Goal: Information Seeking & Learning: Learn about a topic

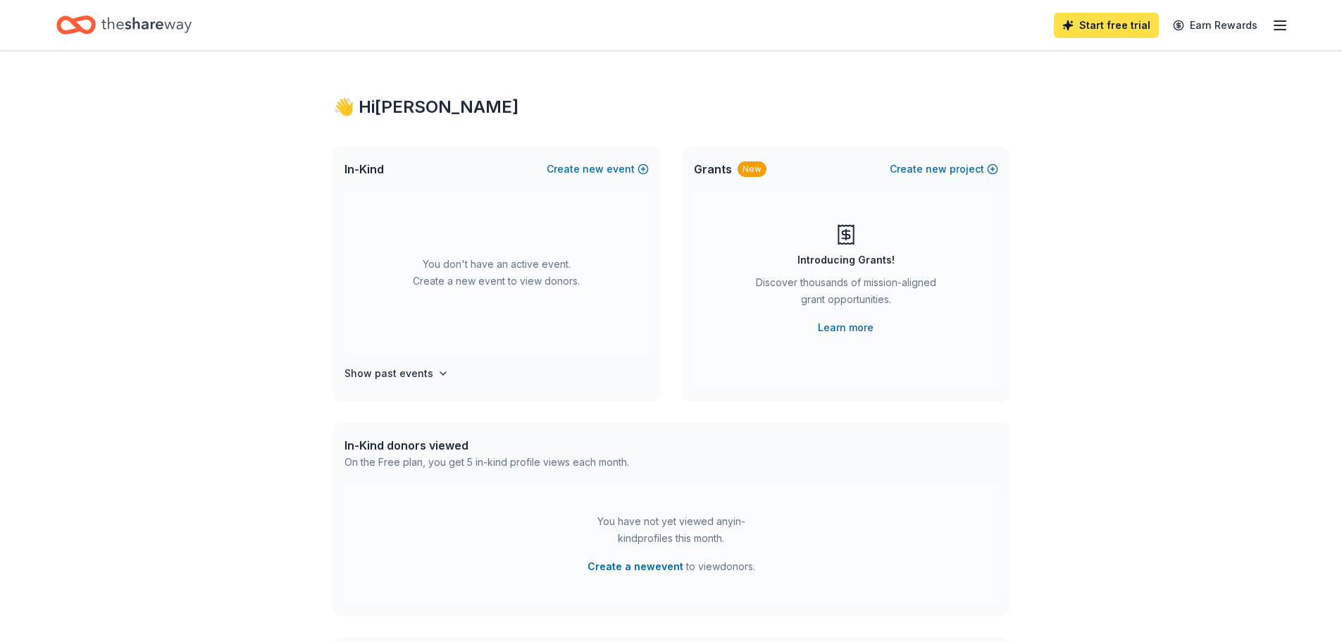
click at [1102, 26] on link "Start free trial" at bounding box center [1106, 25] width 105 height 25
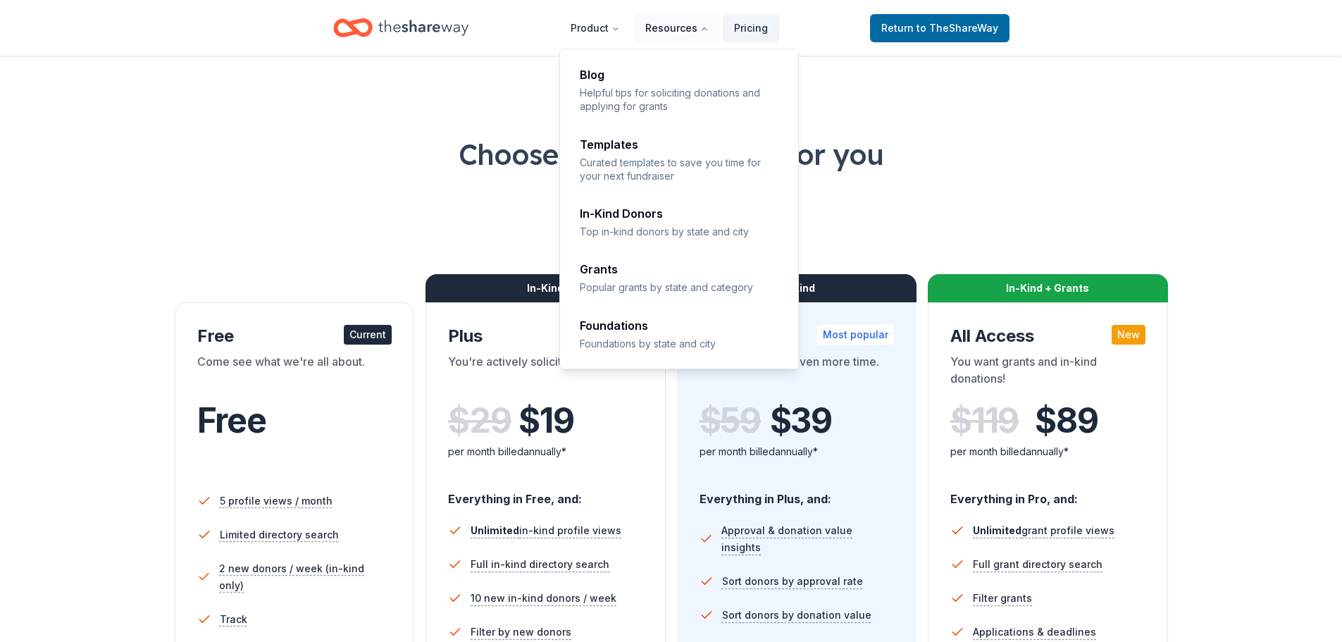
click at [681, 31] on button "Resources" at bounding box center [677, 28] width 86 height 28
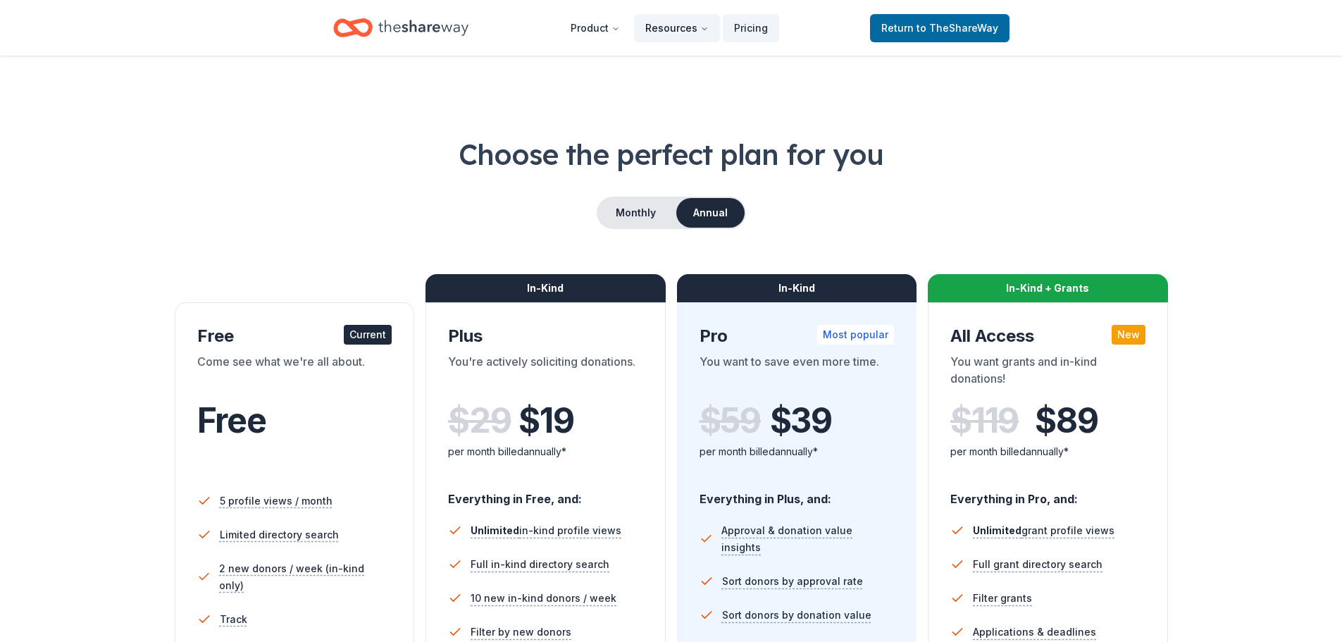
click at [681, 31] on button "Resources" at bounding box center [677, 28] width 86 height 28
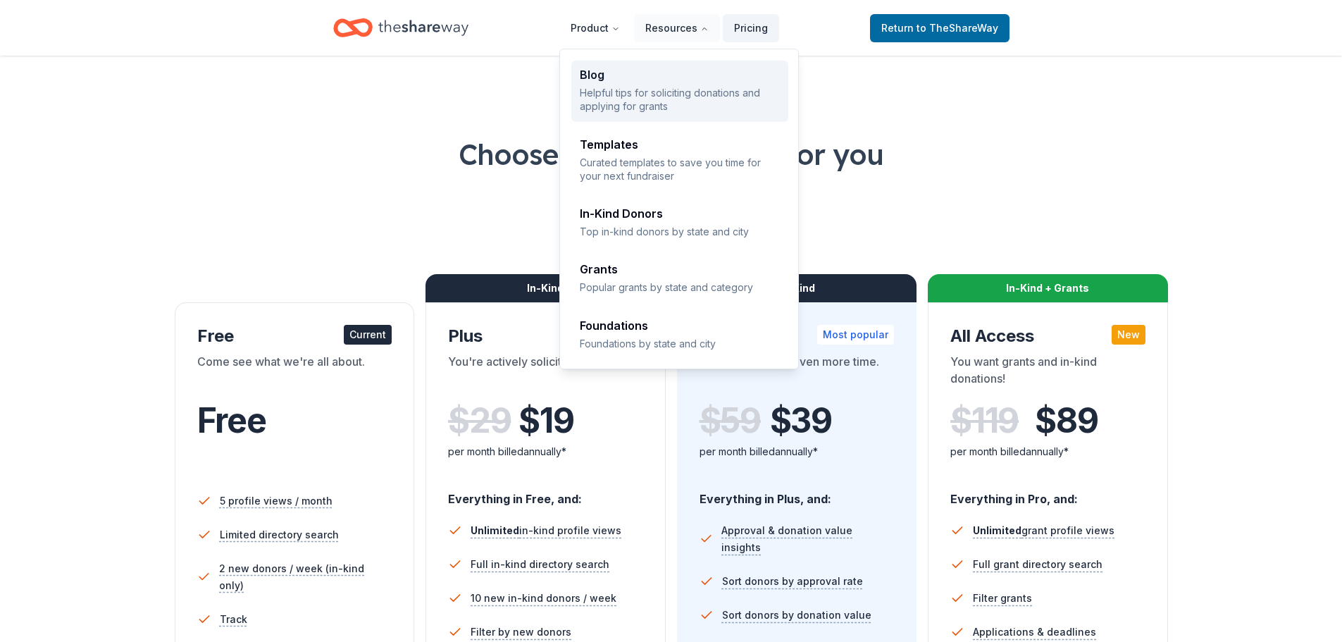
click at [669, 92] on p "Helpful tips for soliciting donations and applying for grants" at bounding box center [680, 99] width 200 height 27
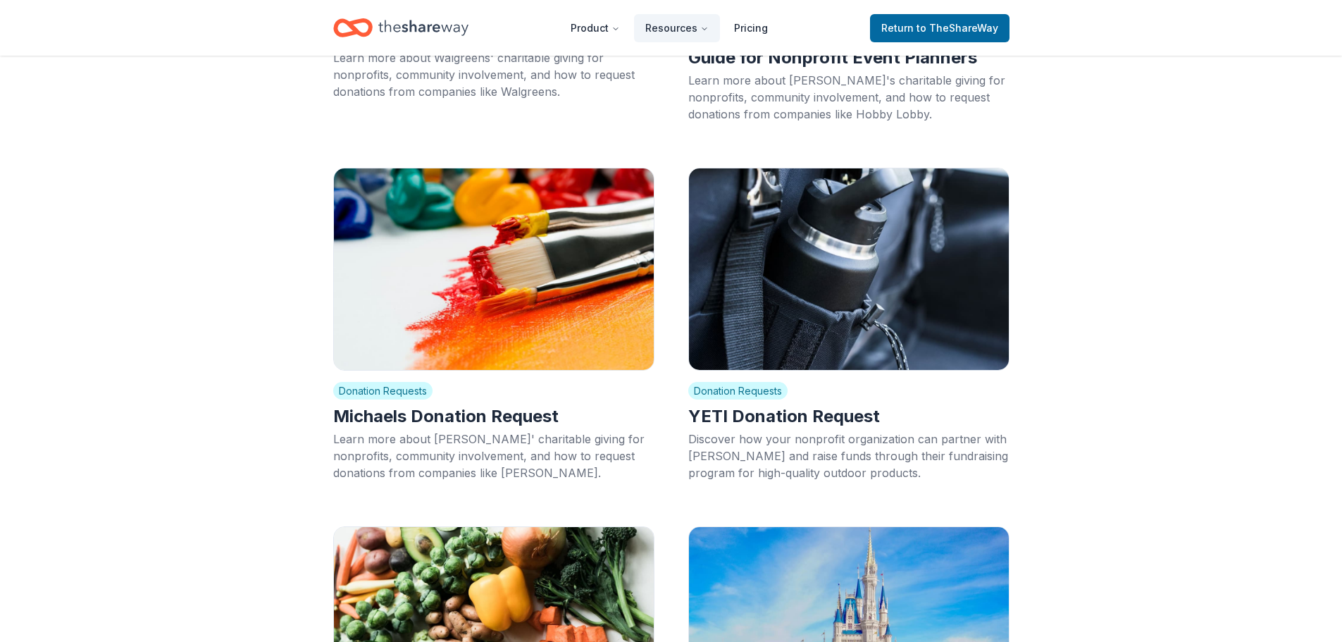
scroll to position [13318, 0]
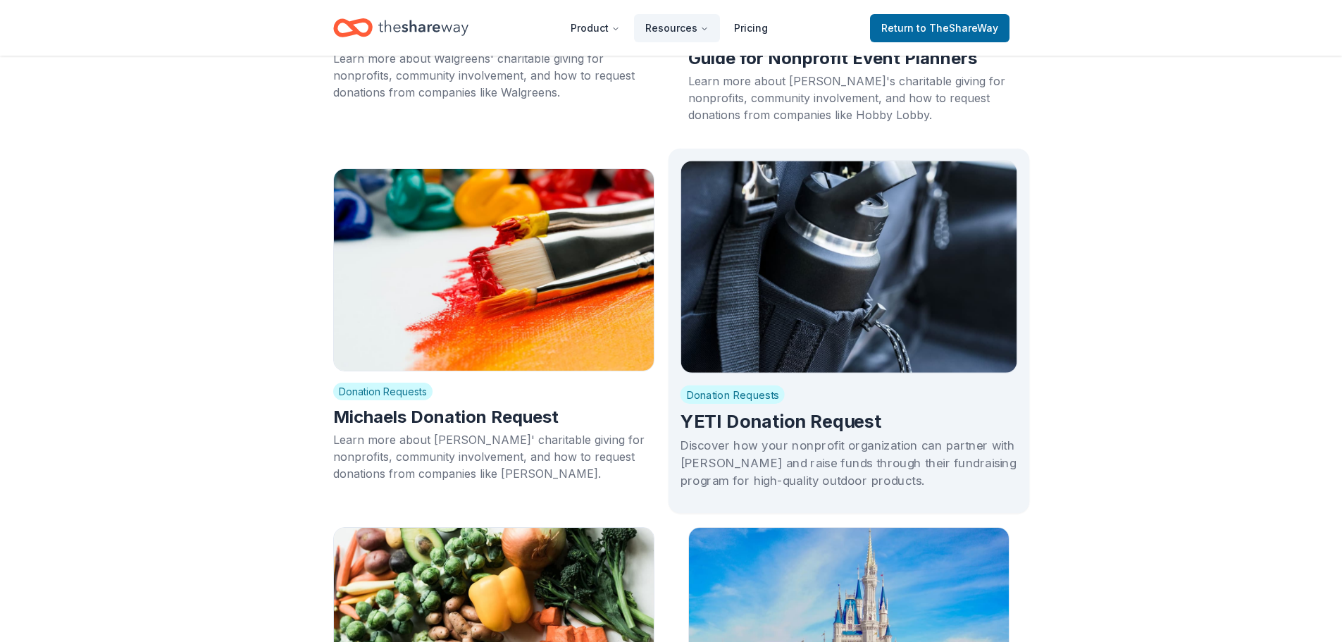
click at [780, 409] on h2 "YETI Donation Request" at bounding box center [849, 421] width 338 height 24
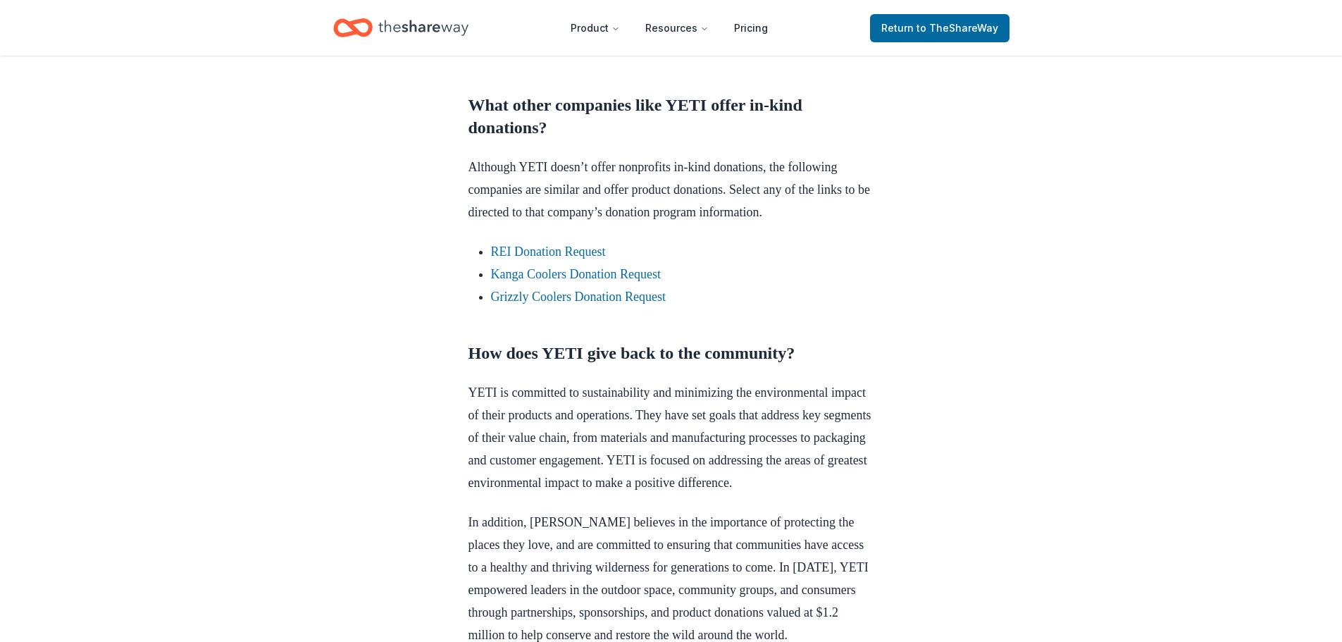
scroll to position [1339, 0]
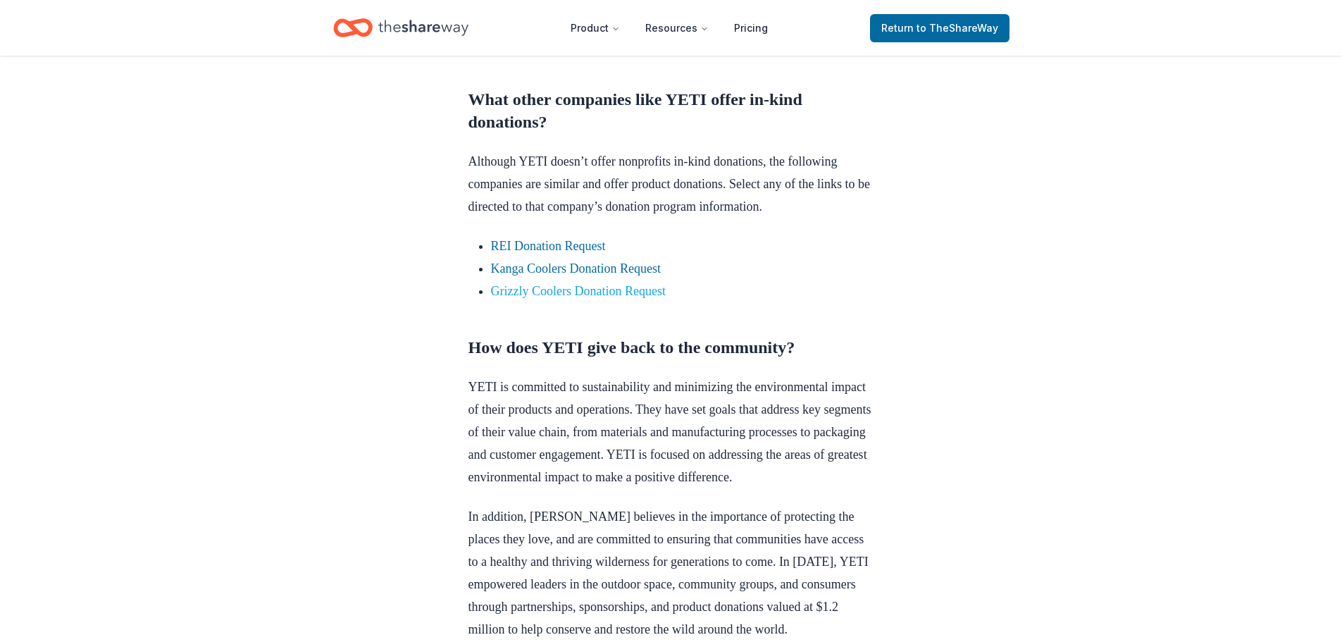
click at [538, 298] on link "Grizzly Coolers Donation Request" at bounding box center [578, 291] width 175 height 14
click at [567, 298] on link "Grizzly Coolers Donation Request" at bounding box center [578, 291] width 175 height 14
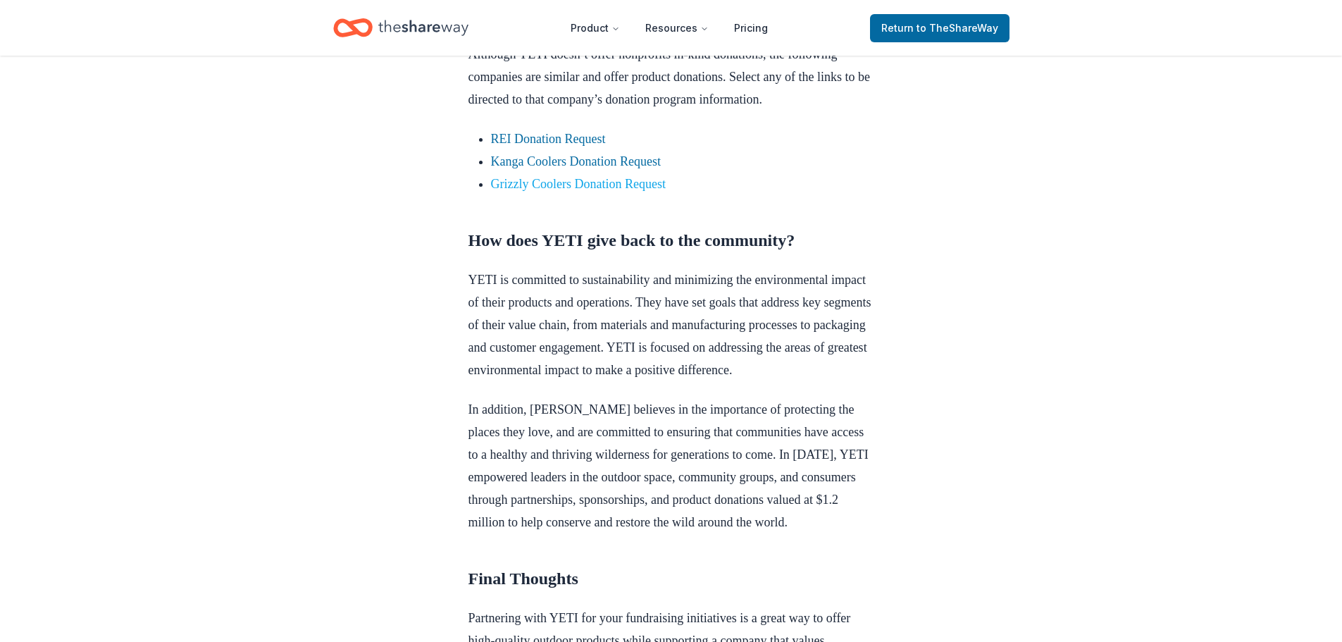
scroll to position [1480, 0]
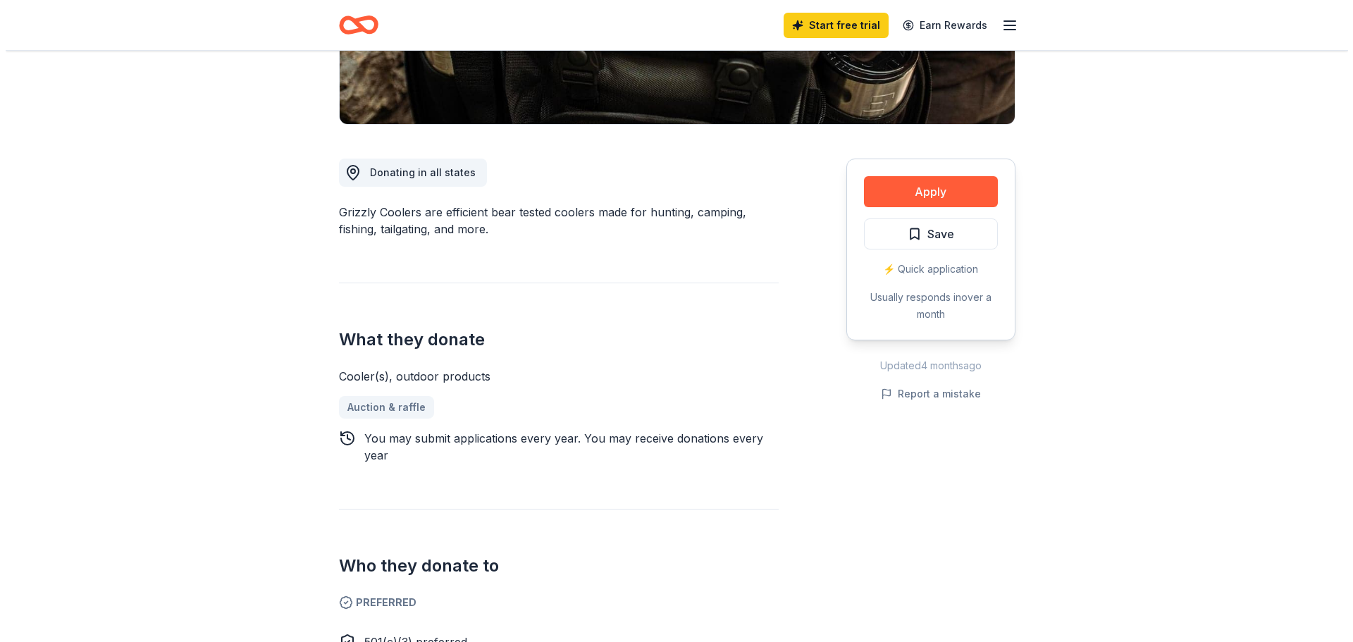
scroll to position [282, 0]
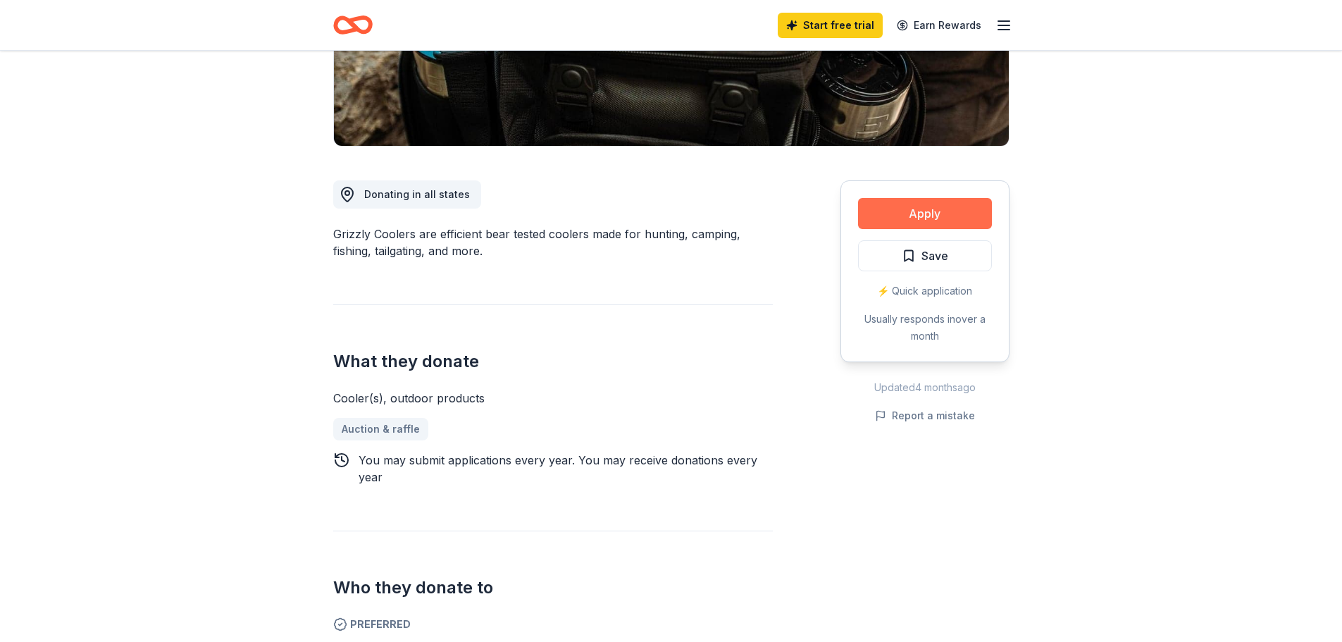
click at [926, 211] on button "Apply" at bounding box center [925, 213] width 134 height 31
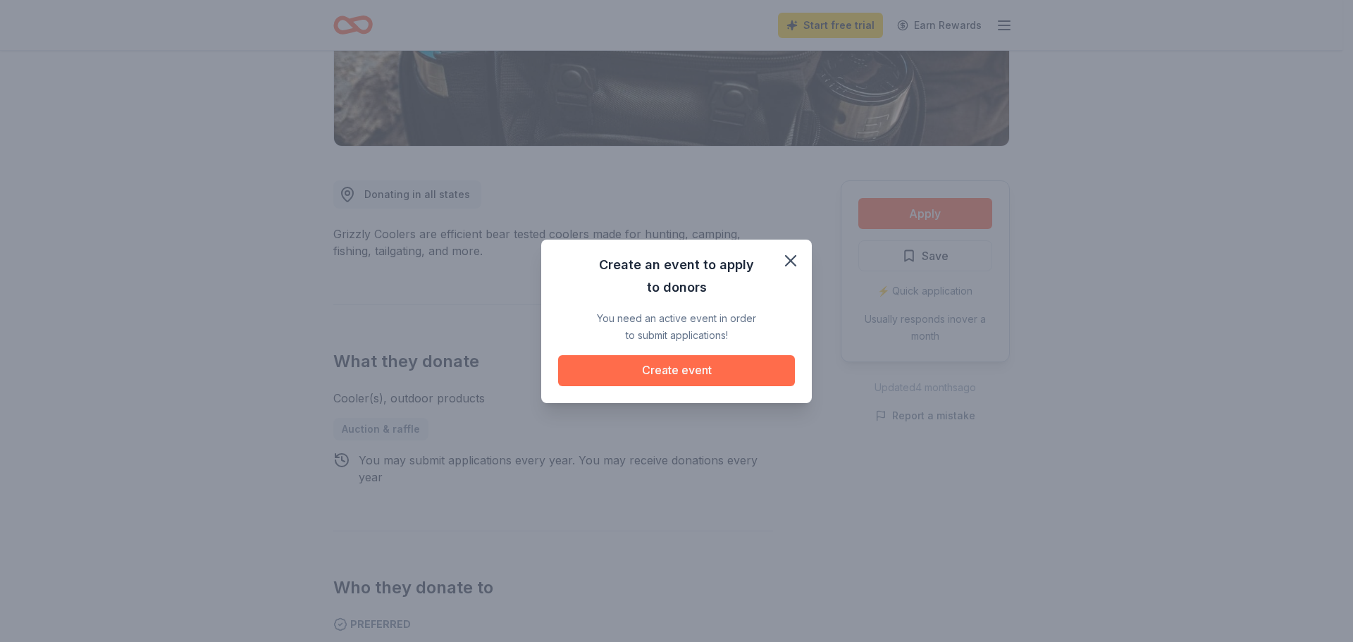
click at [686, 371] on button "Create event" at bounding box center [676, 370] width 237 height 31
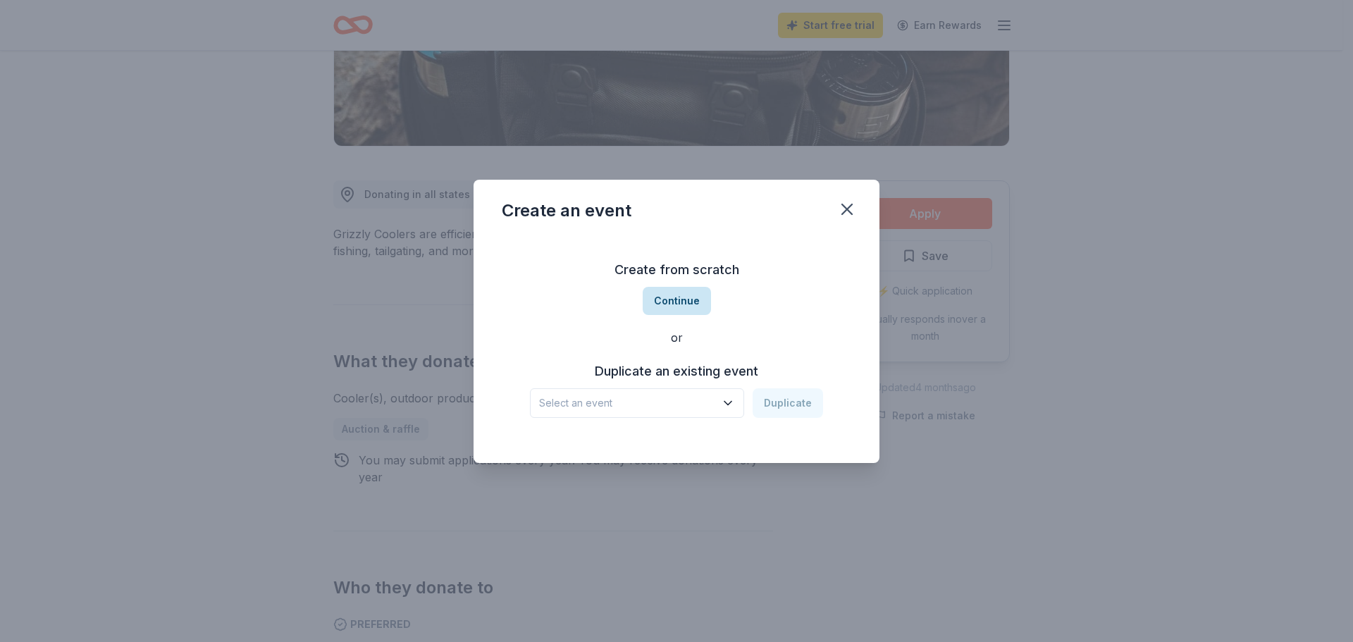
click at [680, 297] on button "Continue" at bounding box center [677, 301] width 68 height 28
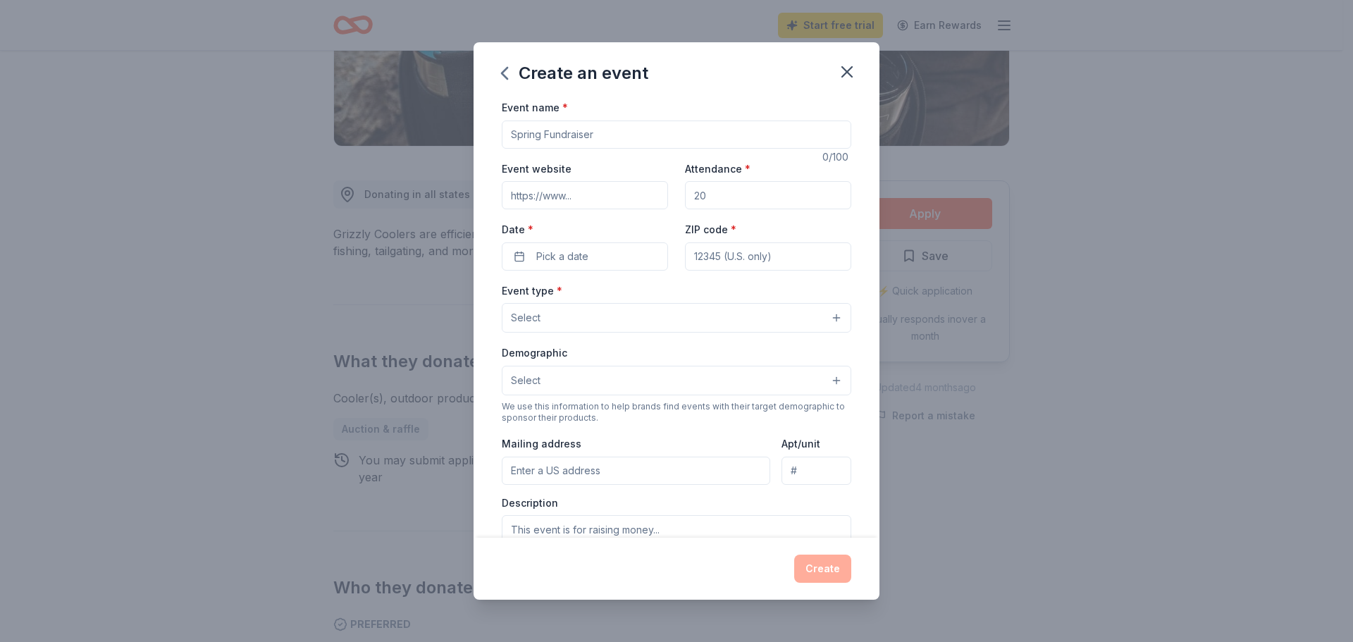
click at [585, 137] on input "Event name *" at bounding box center [677, 135] width 350 height 28
type input "Tribute to Harvest Dinner and Auction"
type input "[DOMAIN_NAME]"
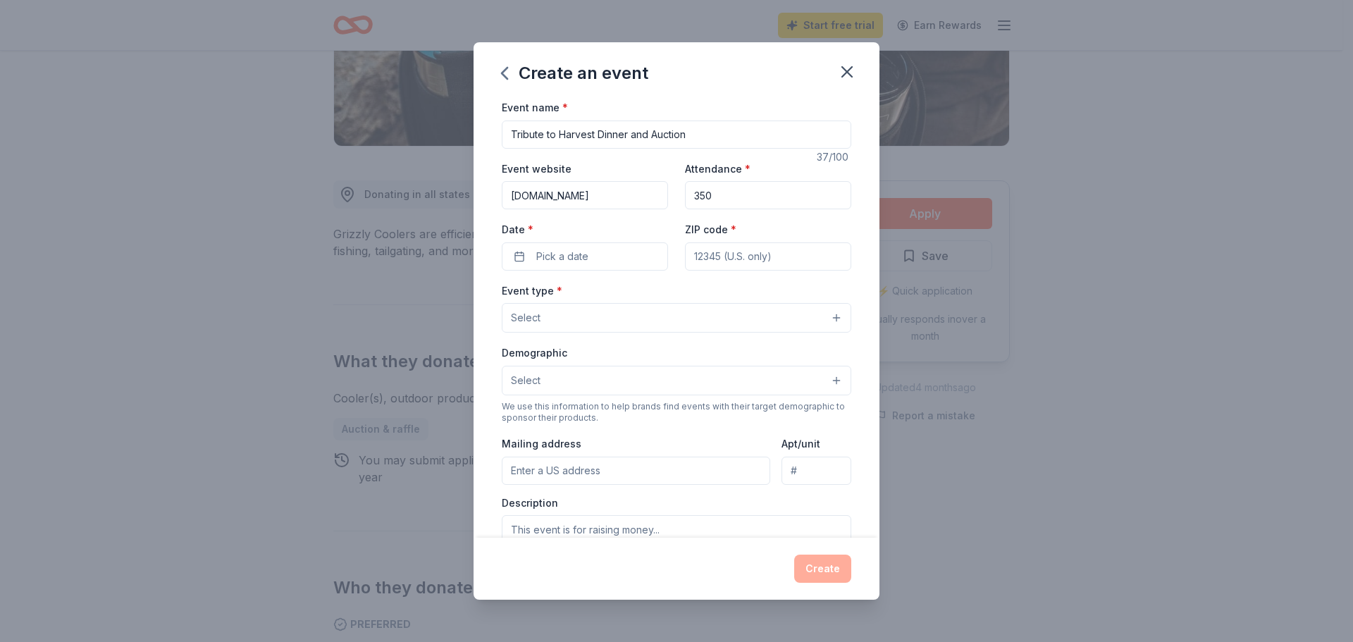
type input "350"
click at [634, 259] on button "Pick a date" at bounding box center [585, 256] width 166 height 28
click at [660, 295] on button "Go to next month" at bounding box center [658, 294] width 20 height 20
click at [657, 440] on button "22" at bounding box center [657, 439] width 25 height 25
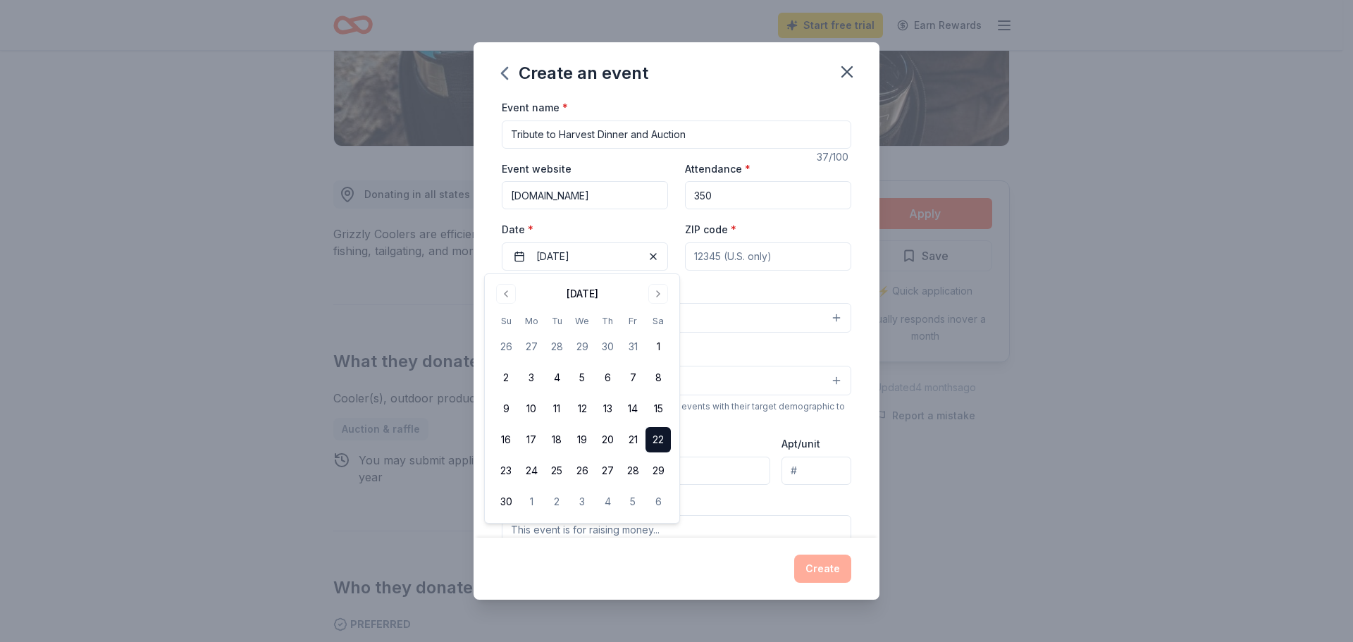
click at [773, 257] on input "ZIP code *" at bounding box center [768, 256] width 166 height 28
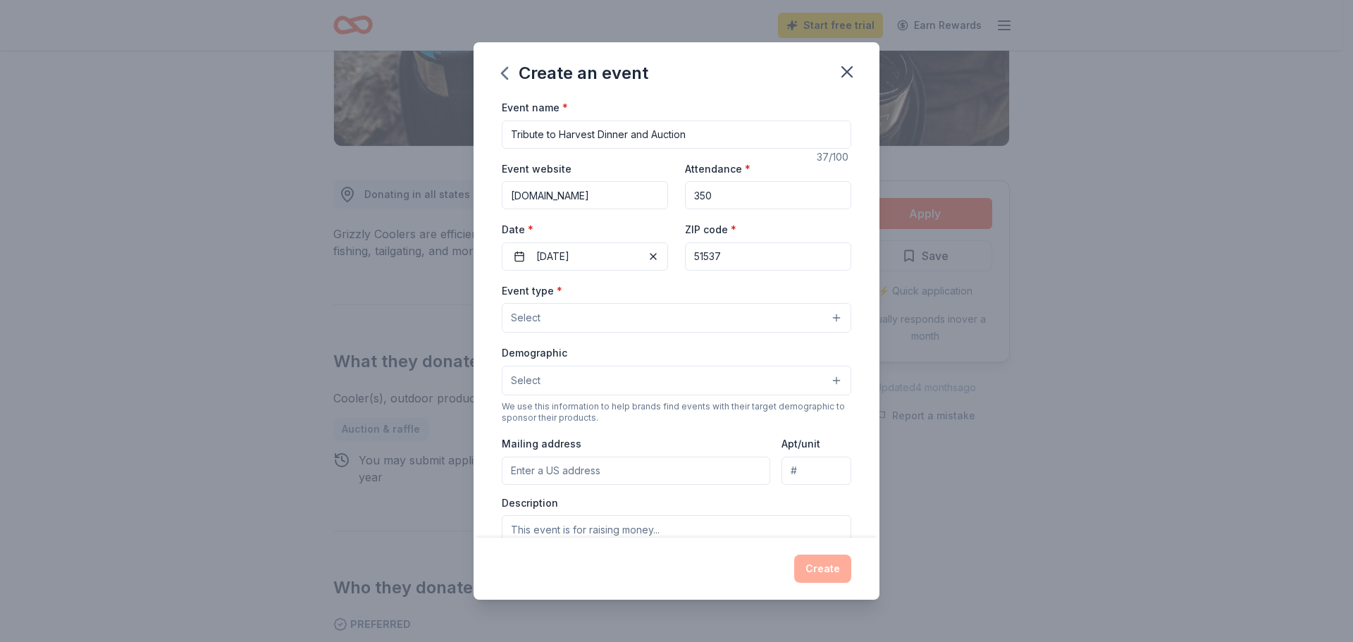
type input "51537"
click at [823, 318] on button "Select" at bounding box center [677, 318] width 350 height 30
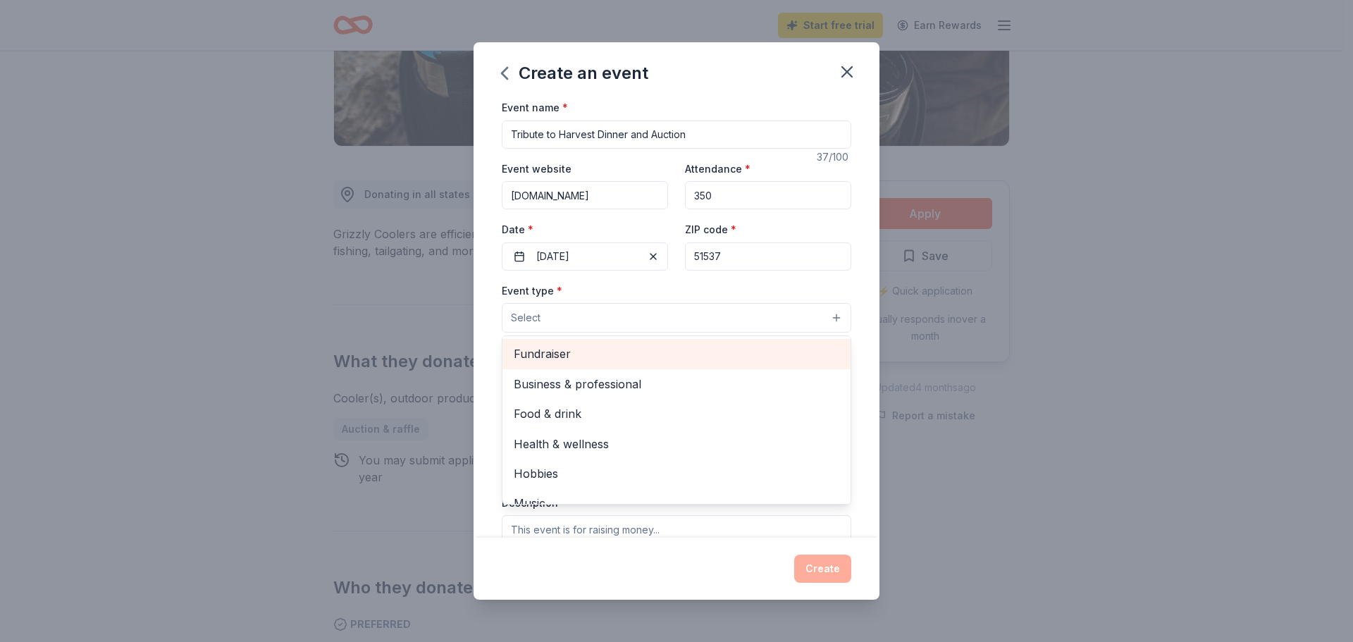
click at [648, 357] on span "Fundraiser" at bounding box center [677, 354] width 326 height 18
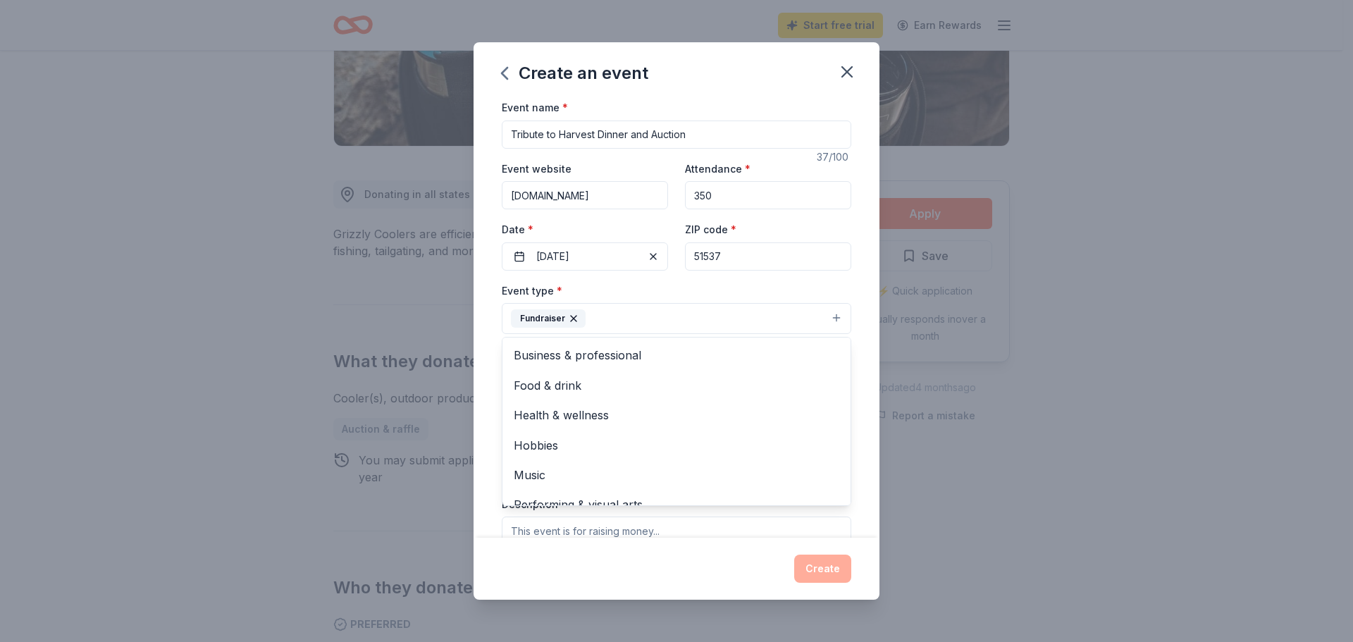
click at [946, 333] on div "Create an event Event name * Tribute to Harvest Dinner and Auction 37 /100 Even…" at bounding box center [676, 321] width 1353 height 642
click at [822, 383] on button "Select" at bounding box center [677, 382] width 350 height 30
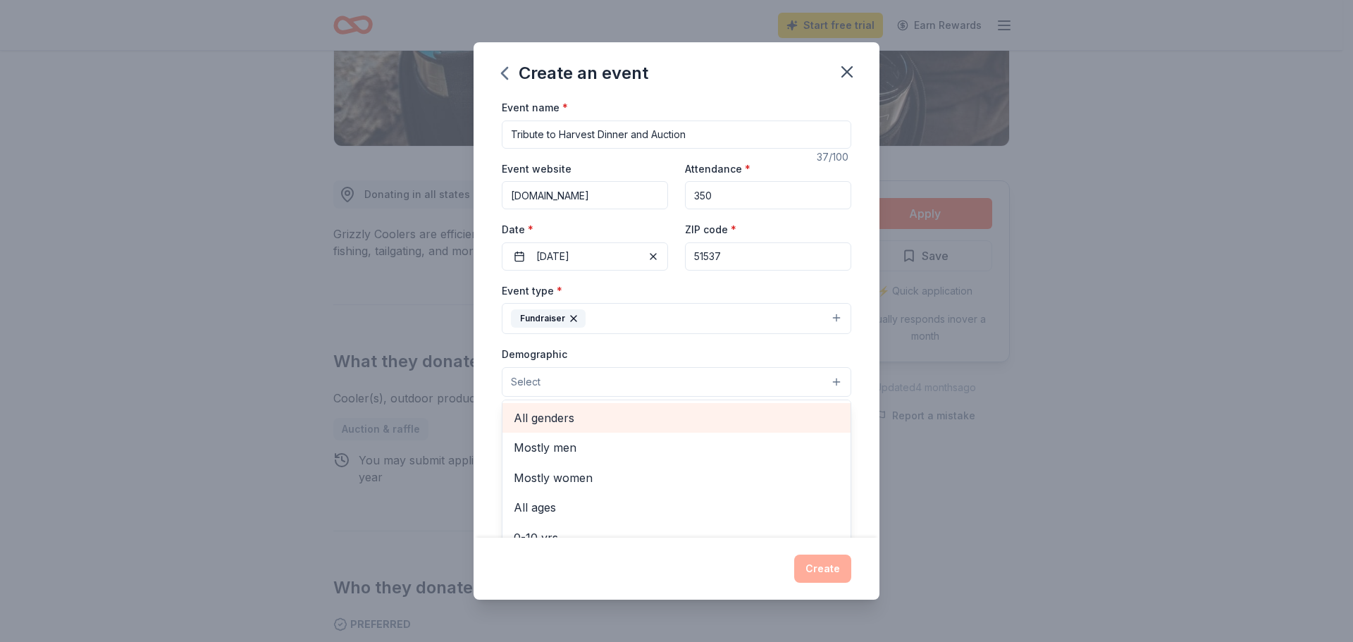
click at [707, 419] on span "All genders" at bounding box center [677, 418] width 326 height 18
click at [1022, 342] on div "Create an event Event name * Tribute to Harvest Dinner and Auction 37 /100 Even…" at bounding box center [676, 321] width 1353 height 642
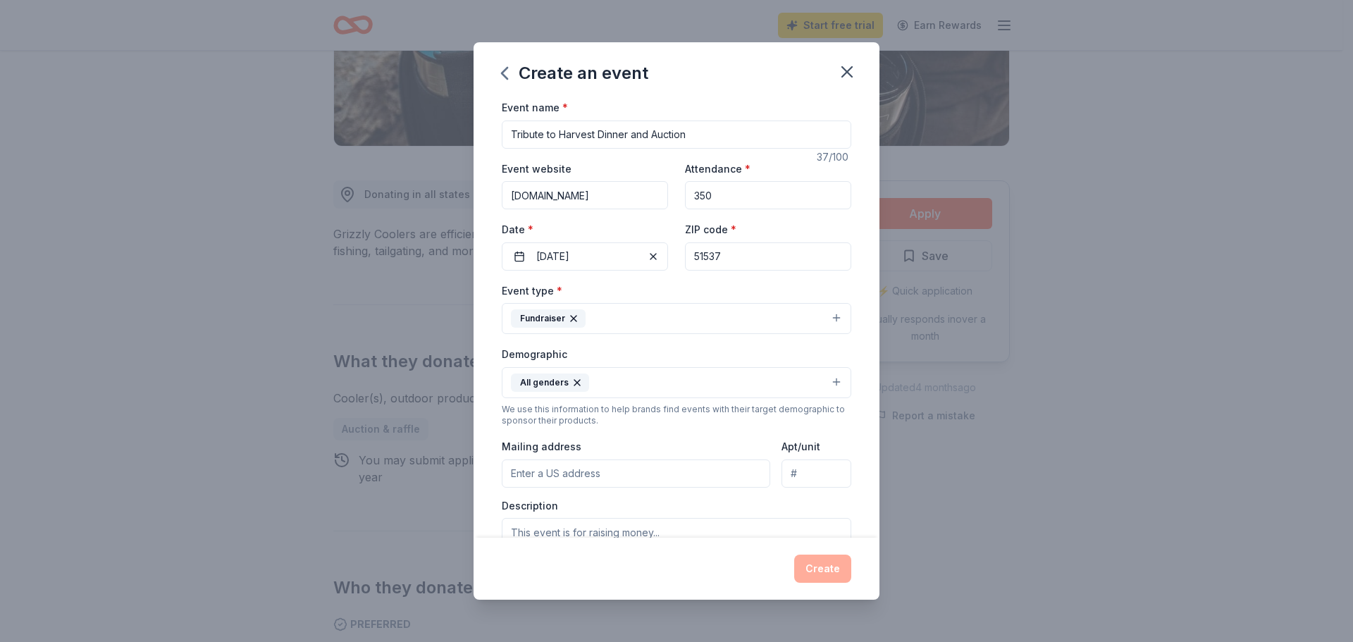
click at [705, 473] on input "Mailing address" at bounding box center [636, 473] width 268 height 28
click at [705, 473] on input "2005 College Place" at bounding box center [636, 472] width 268 height 28
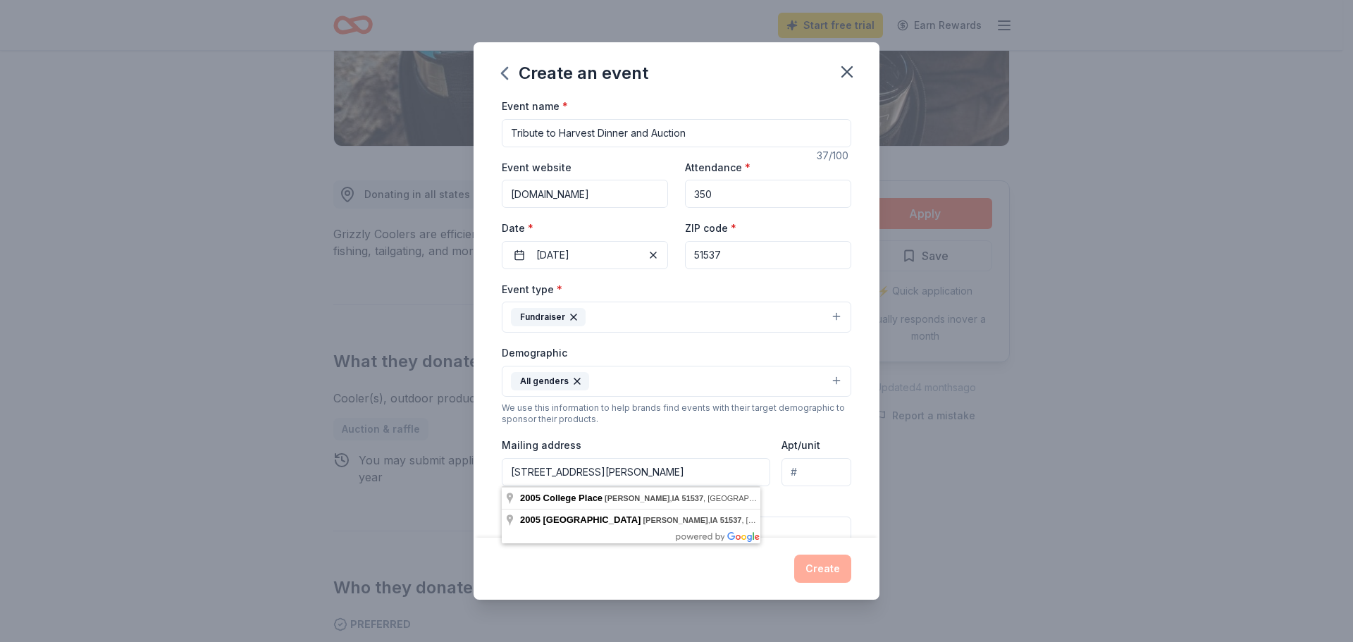
type input "2005 College Place, Harlan, IA 51537"
click at [937, 429] on div "Create an event Event name * Tribute to Harvest Dinner and Auction 37 /100 Even…" at bounding box center [676, 321] width 1353 height 642
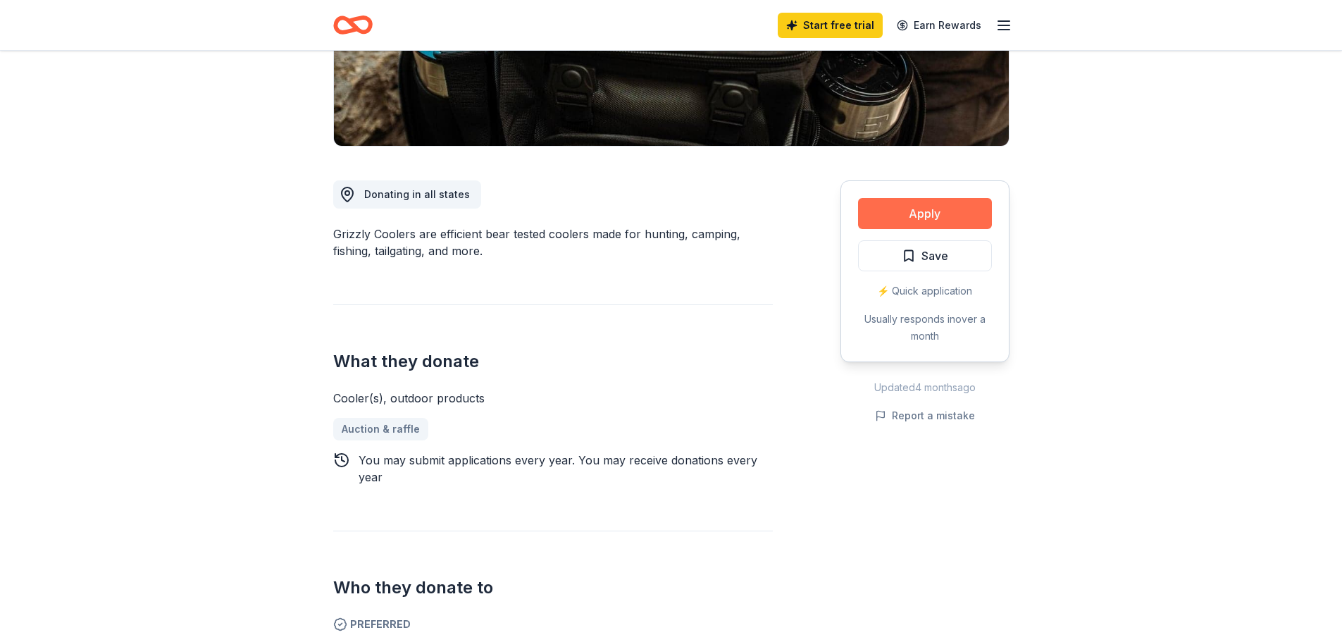
click at [914, 206] on button "Apply" at bounding box center [925, 213] width 134 height 31
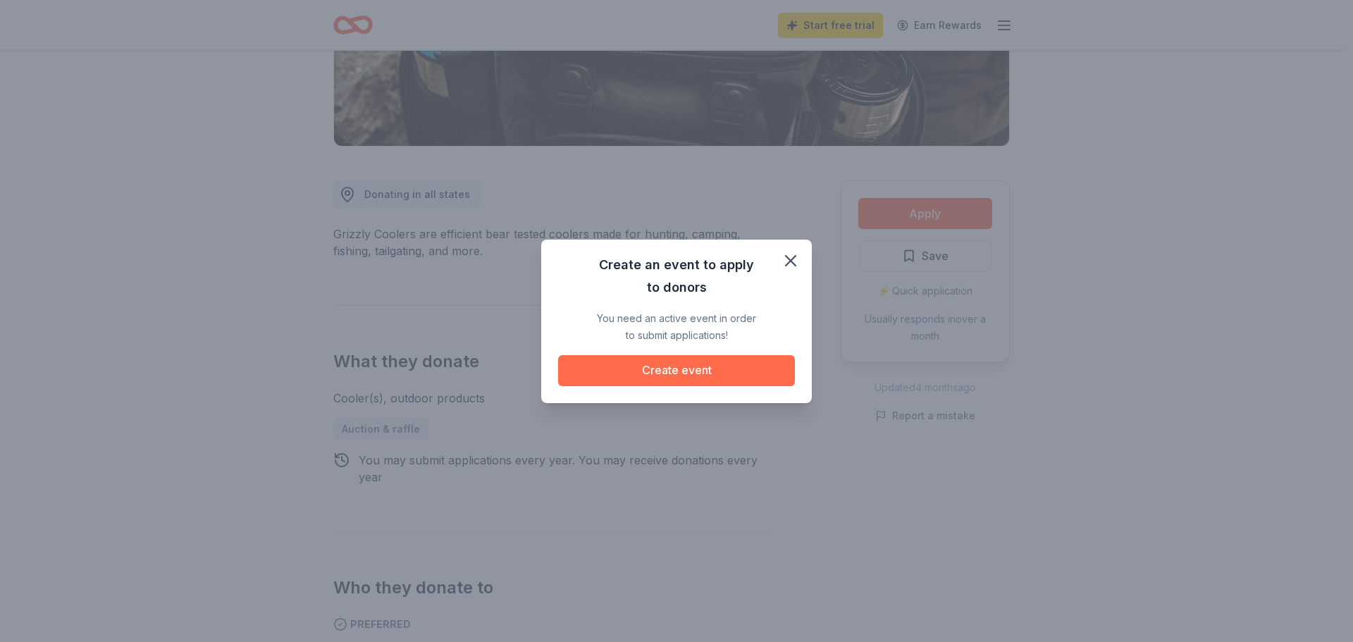
click at [697, 367] on button "Create event" at bounding box center [676, 370] width 237 height 31
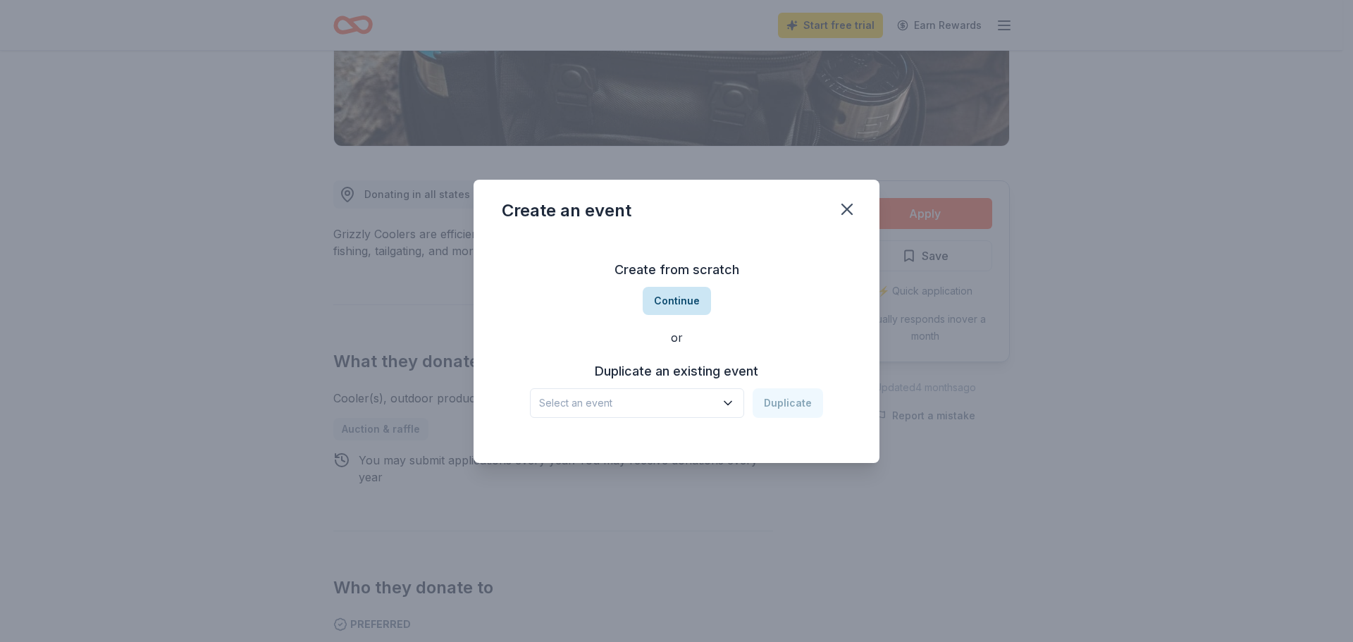
click at [683, 297] on button "Continue" at bounding box center [677, 301] width 68 height 28
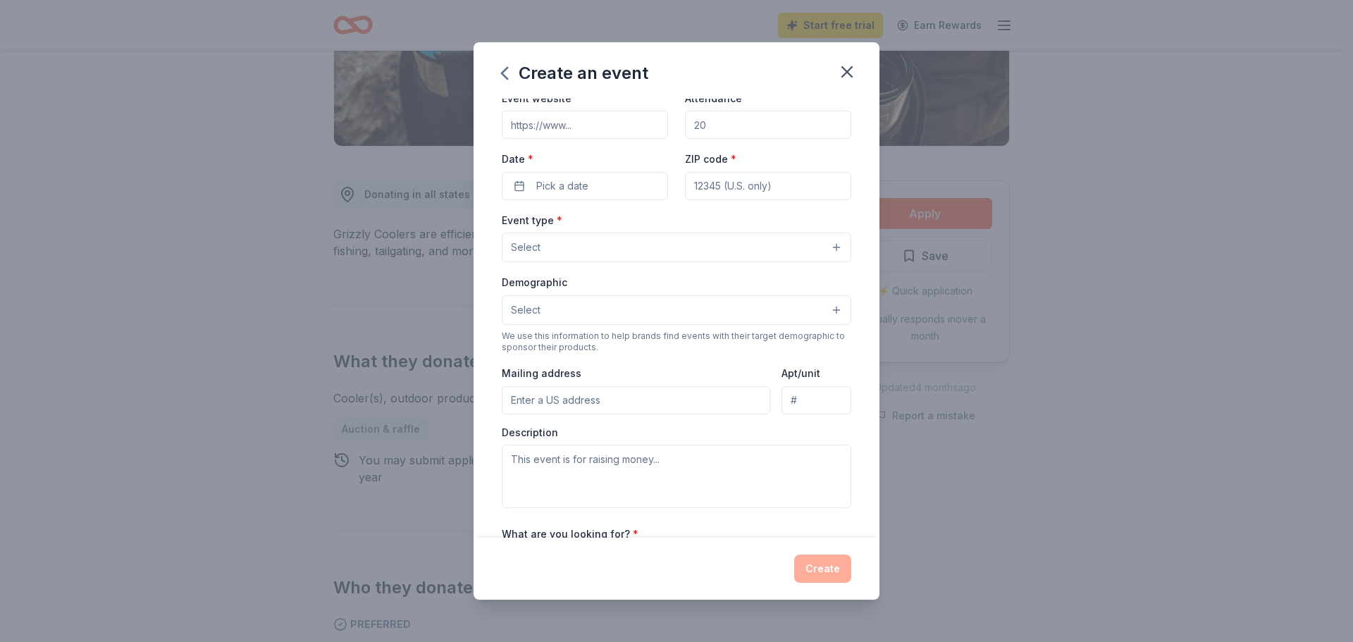
scroll to position [0, 0]
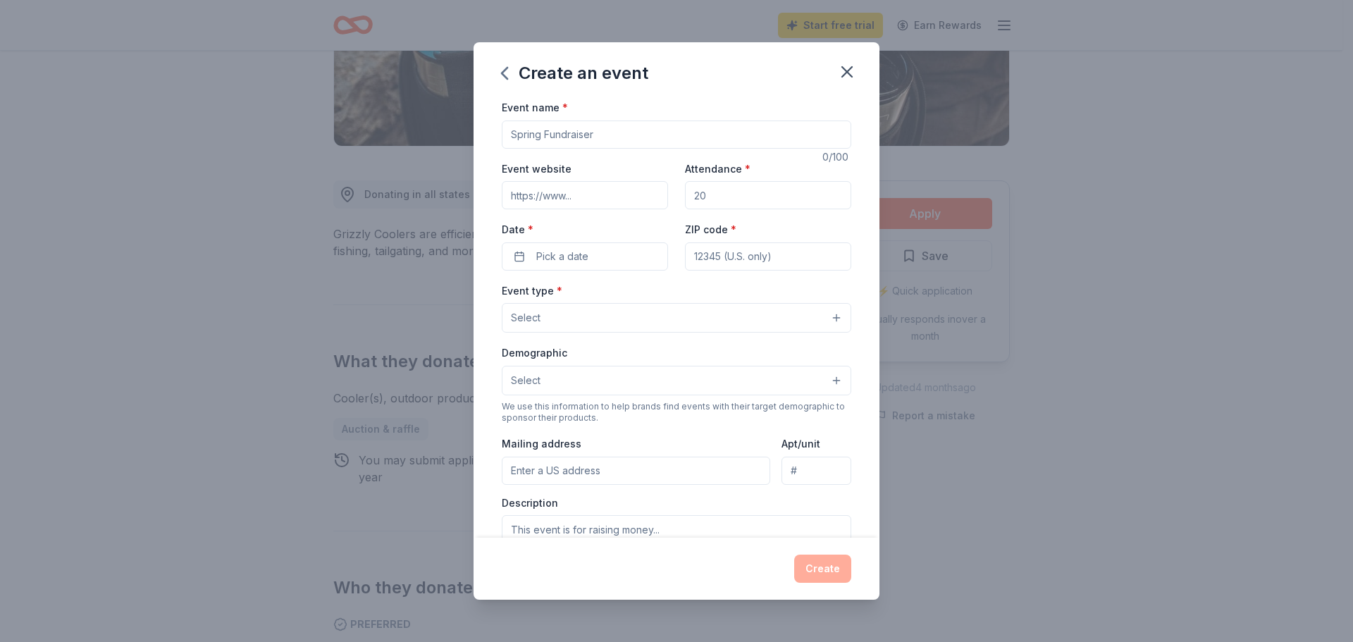
click at [612, 132] on input "Event name *" at bounding box center [677, 135] width 350 height 28
type input "Tribute to Harvest Dinner and Auction"
type input "www.shelbycountycatholic.org"
drag, startPoint x: 709, startPoint y: 199, endPoint x: 691, endPoint y: 199, distance: 18.3
click at [691, 199] on input "Attendance *" at bounding box center [768, 195] width 166 height 28
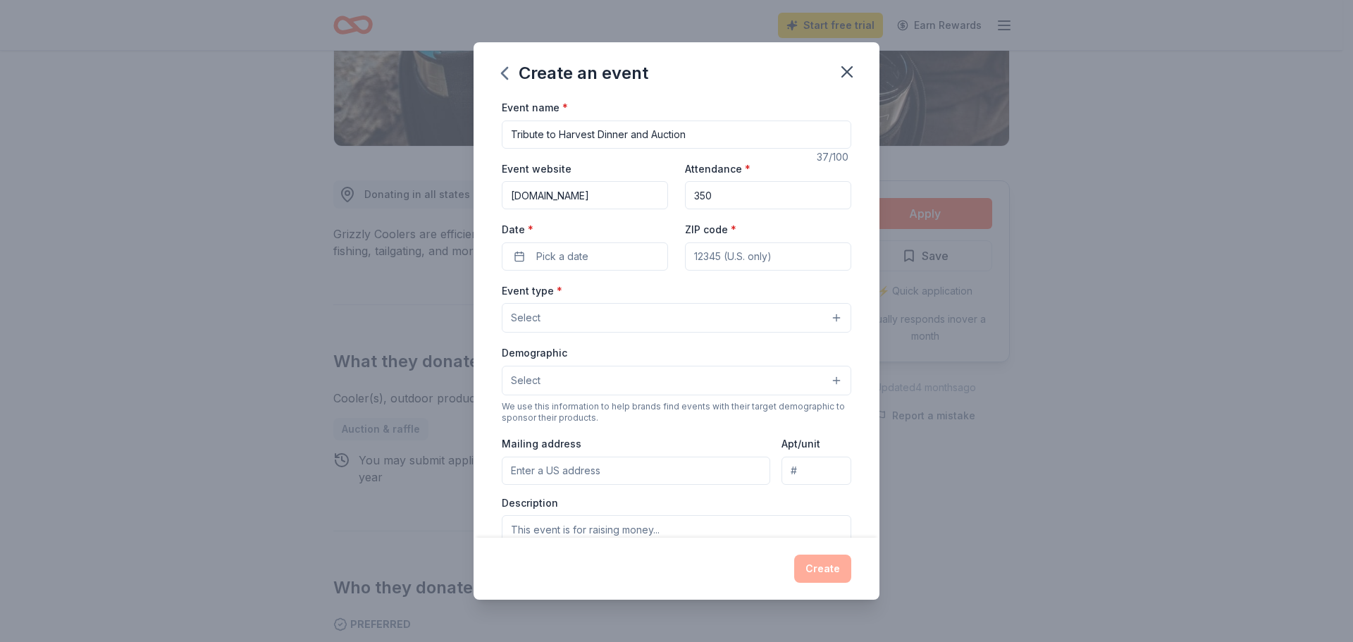
type input "350"
click at [517, 255] on button "Pick a date" at bounding box center [585, 256] width 166 height 28
click at [655, 293] on button "Go to next month" at bounding box center [658, 294] width 20 height 20
click at [659, 439] on button "22" at bounding box center [657, 439] width 25 height 25
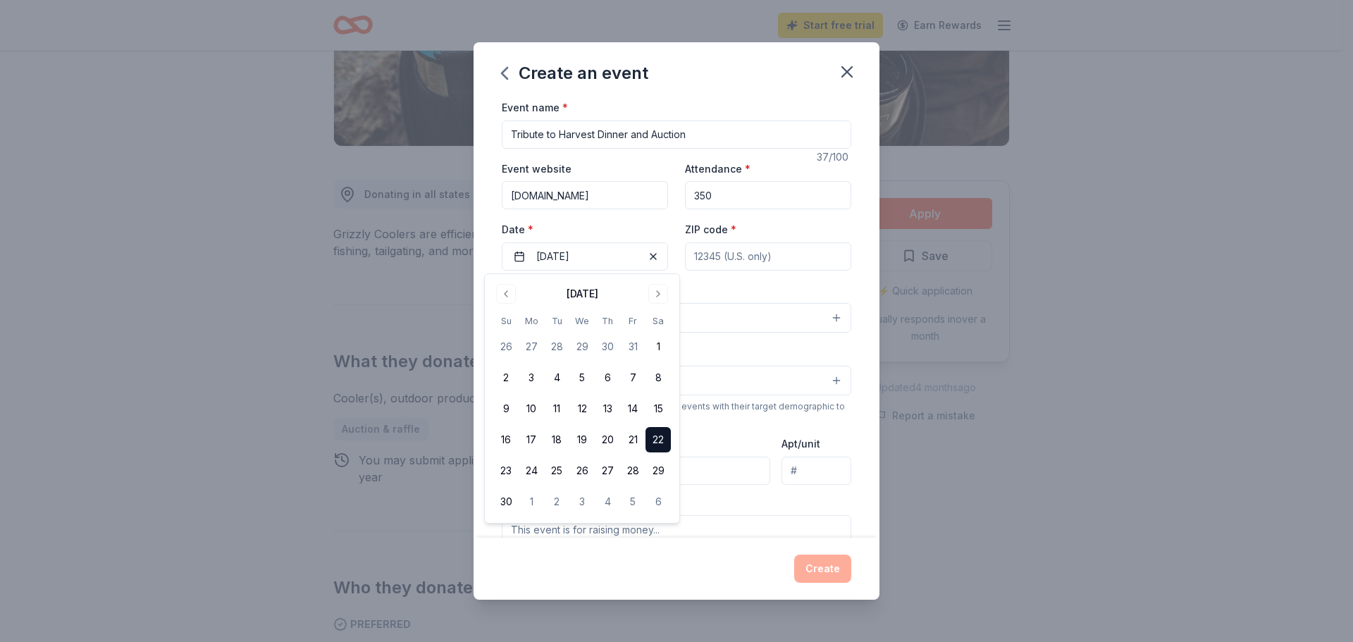
click at [785, 254] on input "ZIP code *" at bounding box center [768, 256] width 166 height 28
type input "51537"
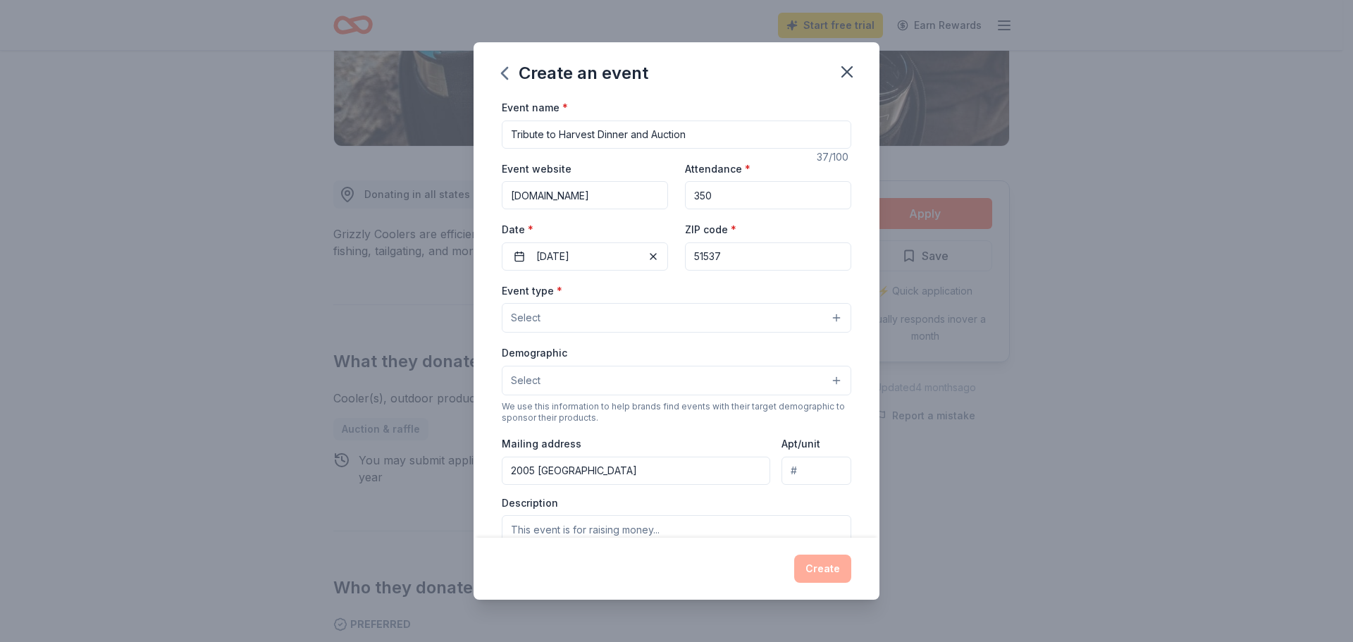
click at [795, 319] on button "Select" at bounding box center [677, 318] width 350 height 30
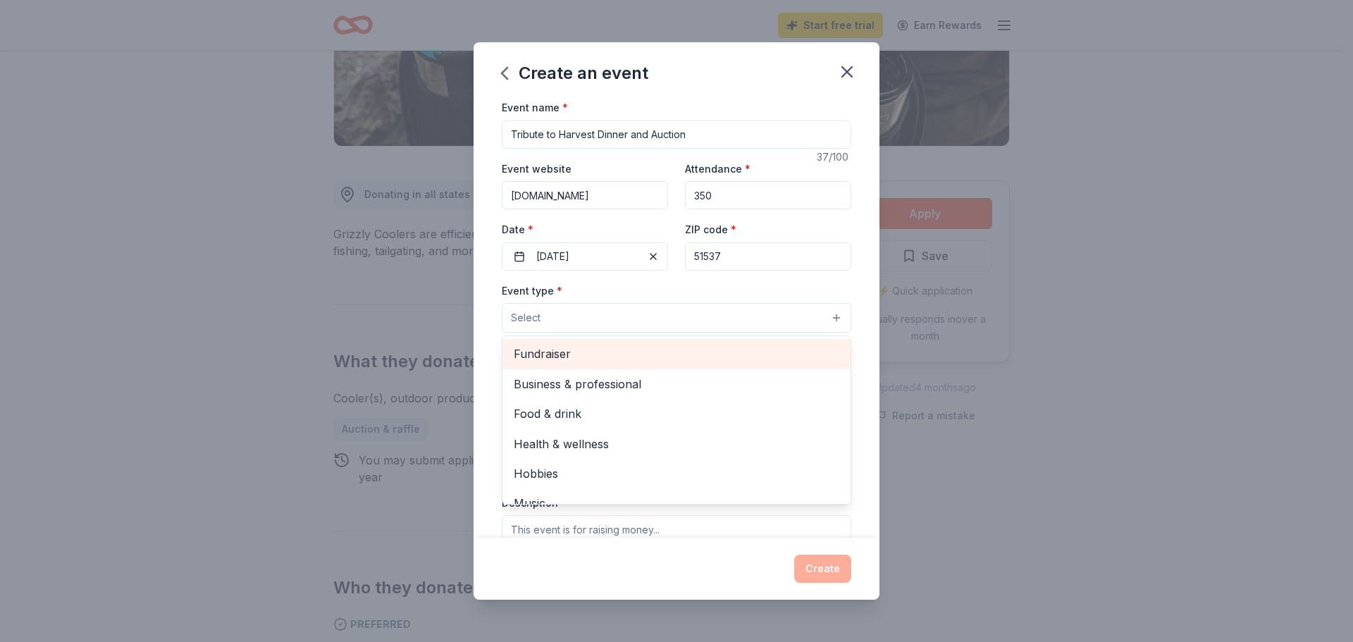
click at [615, 348] on span "Fundraiser" at bounding box center [677, 354] width 326 height 18
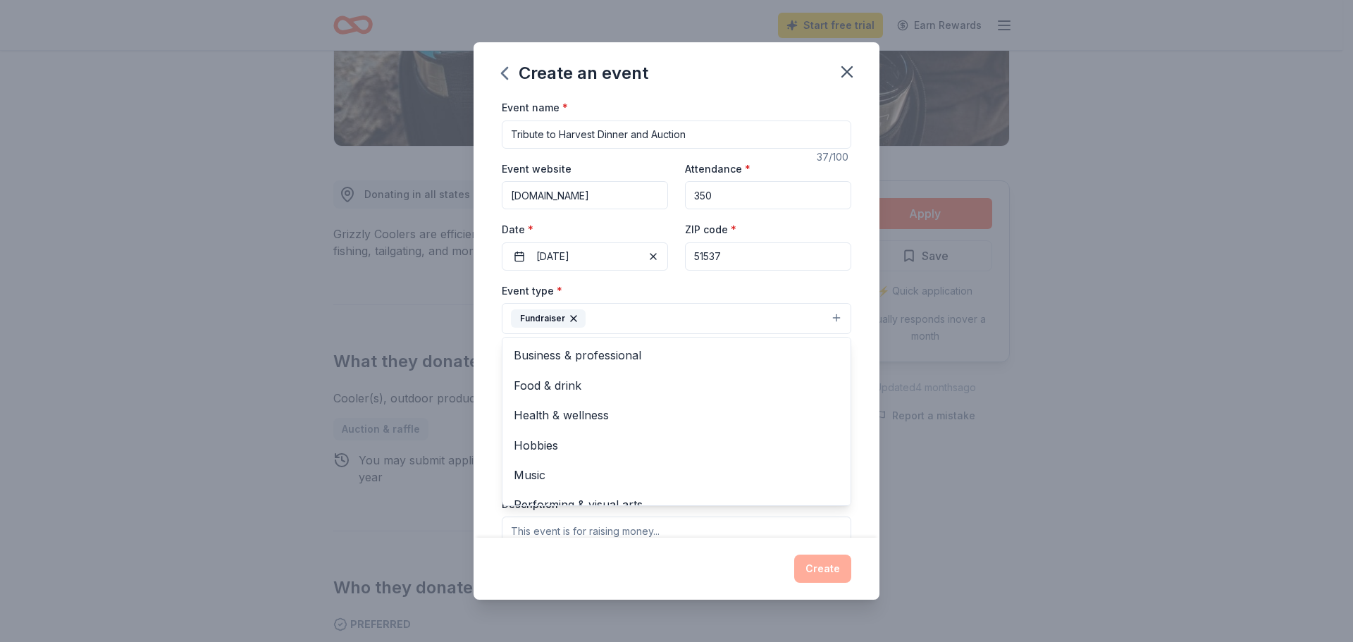
click at [1024, 356] on div "Create an event Event name * Tribute to Harvest Dinner and Auction 37 /100 Even…" at bounding box center [676, 321] width 1353 height 642
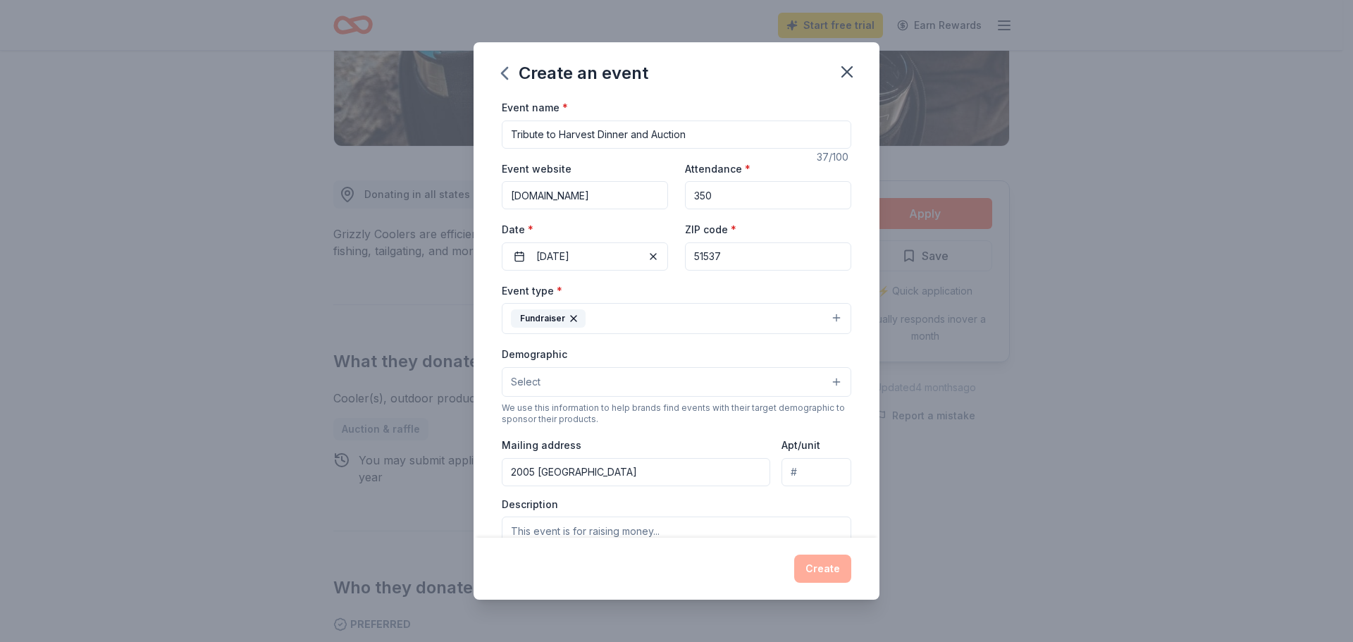
click at [823, 378] on button "Select" at bounding box center [677, 382] width 350 height 30
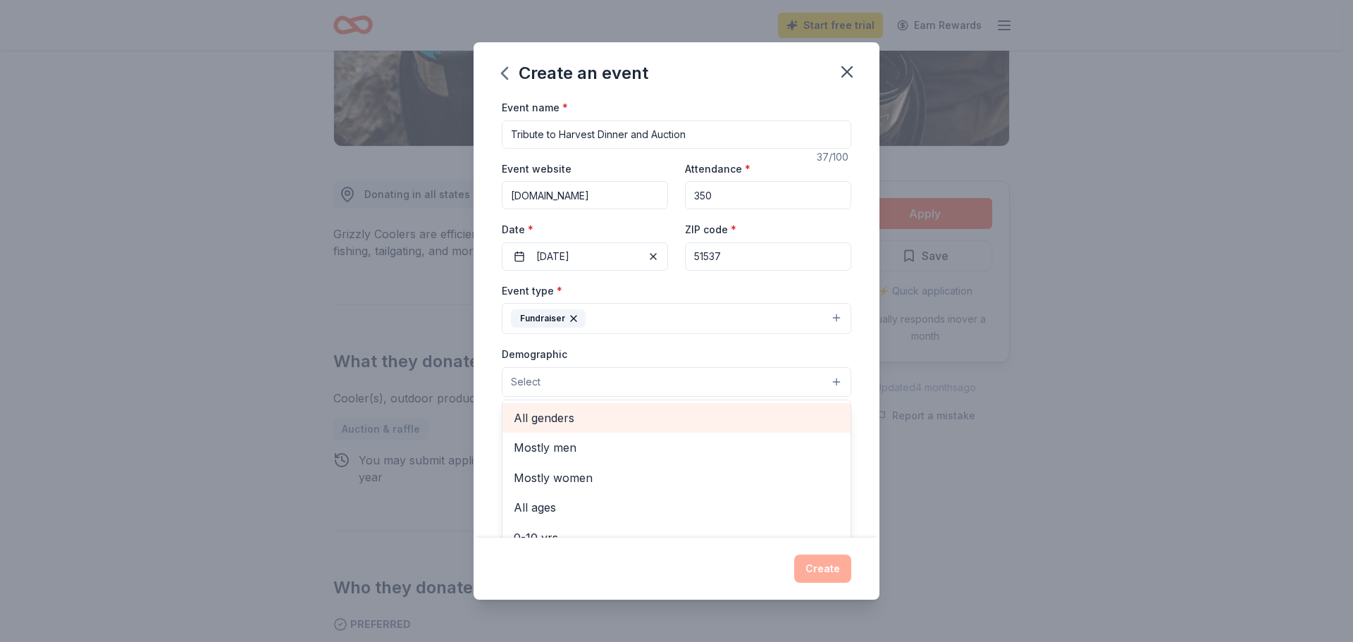
click at [619, 426] on span "All genders" at bounding box center [677, 418] width 326 height 18
click at [953, 414] on div "Create an event Event name * Tribute to Harvest Dinner and Auction 37 /100 Even…" at bounding box center [676, 321] width 1353 height 642
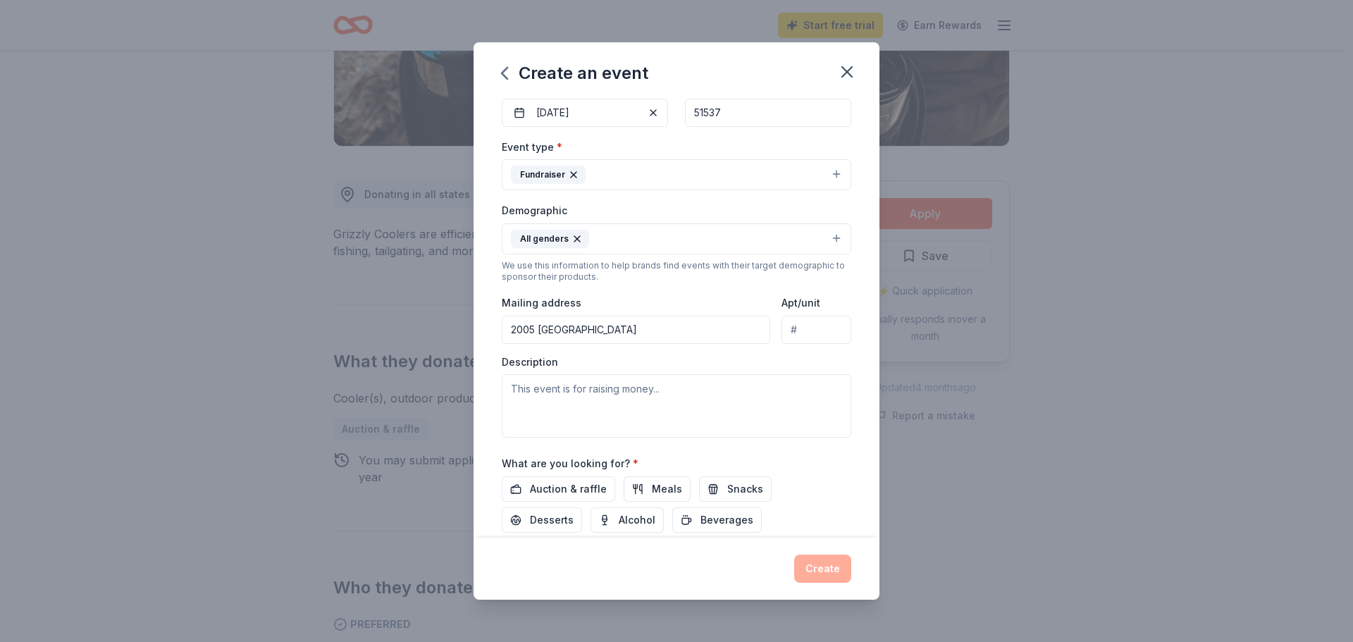
scroll to position [152, 0]
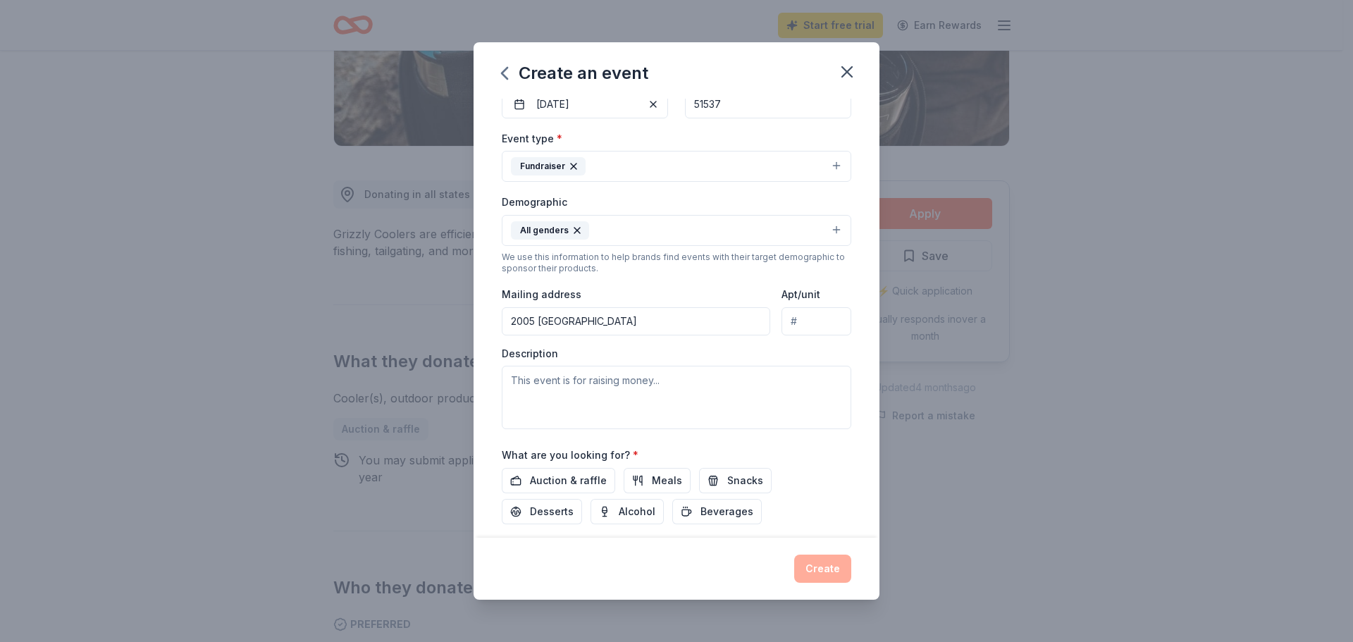
click at [614, 327] on input "2005 College Place" at bounding box center [636, 321] width 268 height 28
click at [620, 317] on input "2005 College Place" at bounding box center [636, 321] width 268 height 28
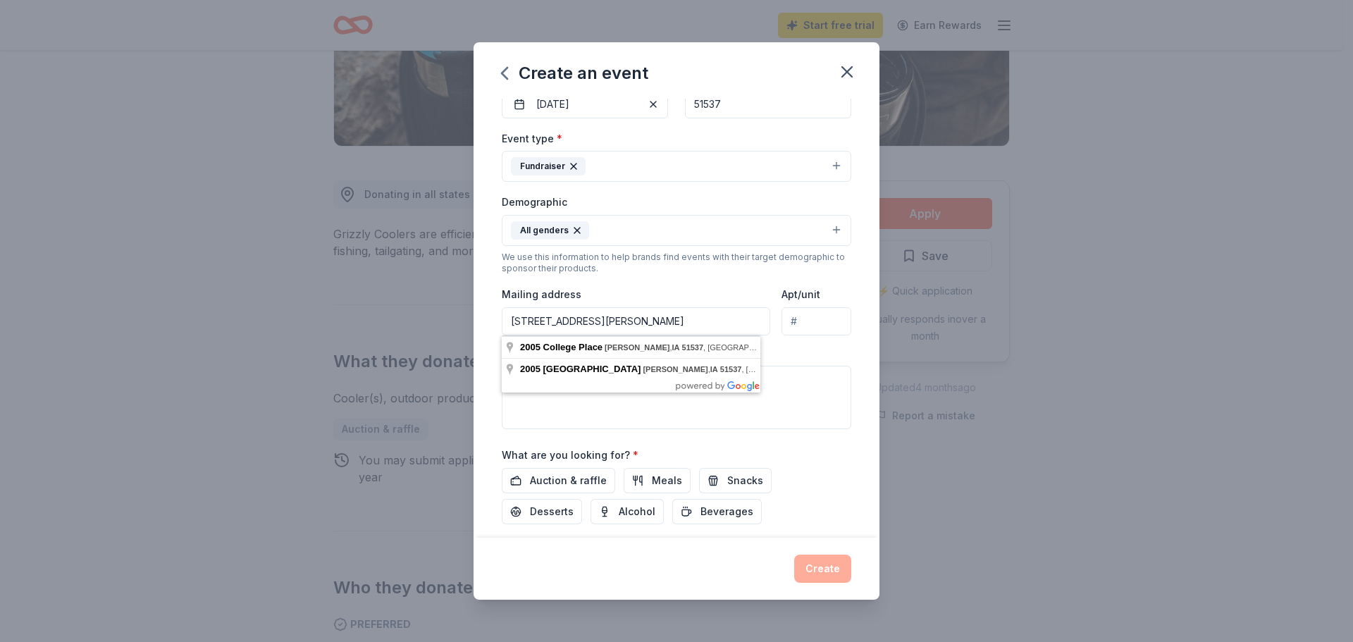
type input "2005 College Place, Harlan, IA 51537"
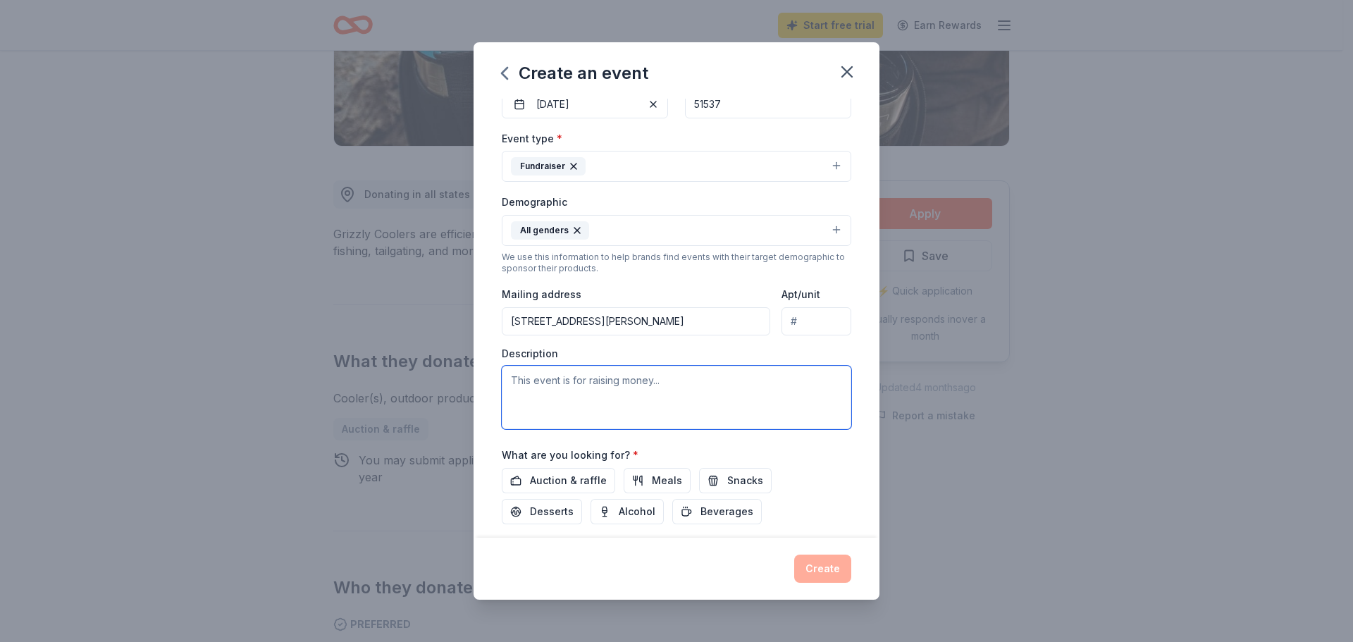
click at [597, 380] on textarea at bounding box center [677, 397] width 350 height 63
click at [666, 381] on textarea at bounding box center [677, 397] width 350 height 63
click at [658, 379] on textarea at bounding box center [677, 397] width 350 height 63
type textarea "This event is raising money for stem and technology items for students in grade…"
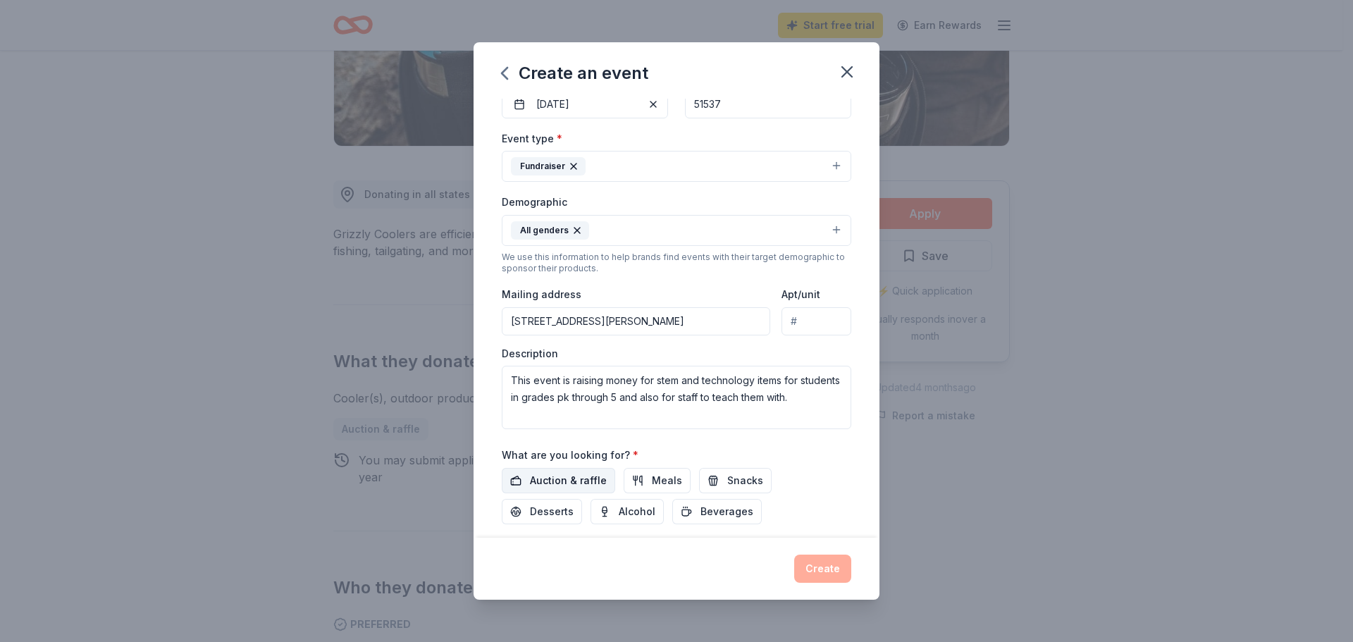
click at [548, 481] on span "Auction & raffle" at bounding box center [568, 480] width 77 height 17
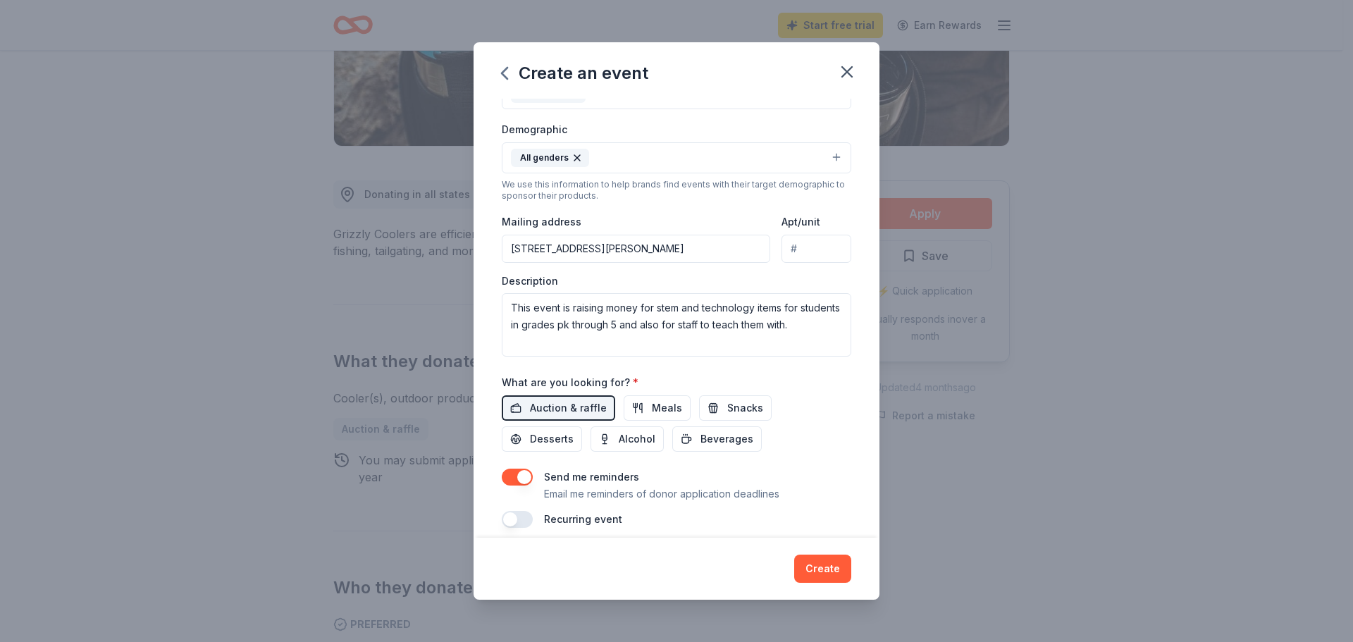
scroll to position [237, 0]
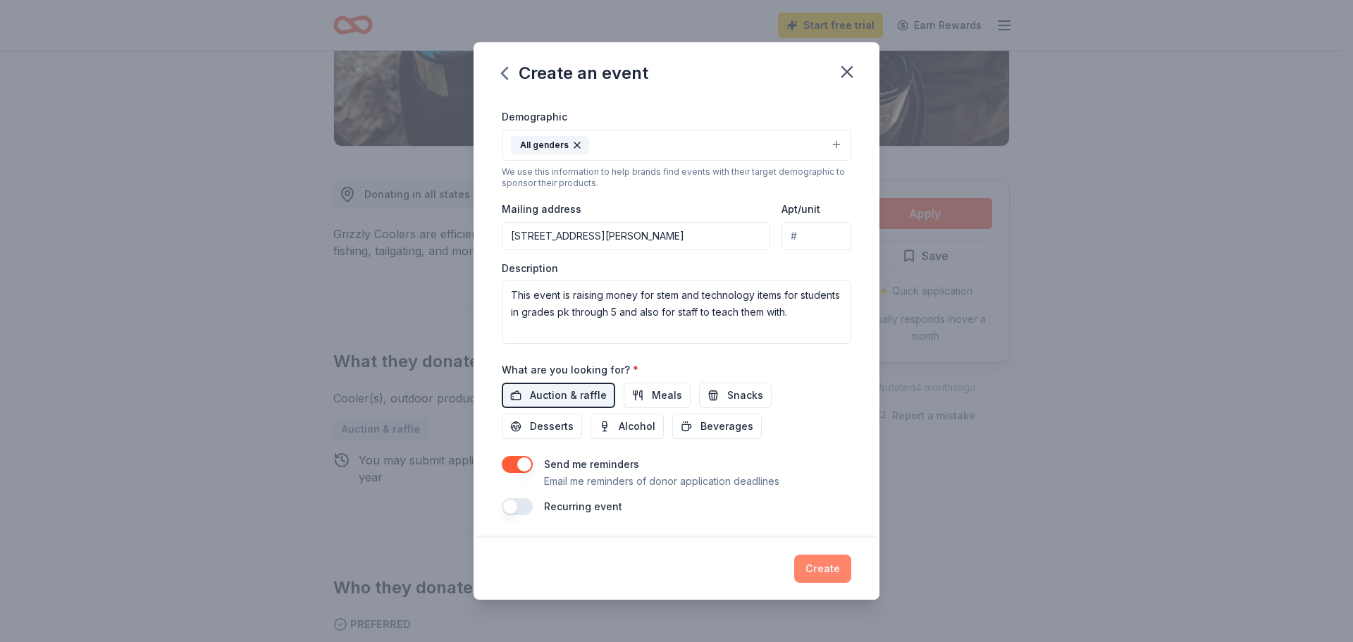
click at [819, 564] on button "Create" at bounding box center [822, 569] width 57 height 28
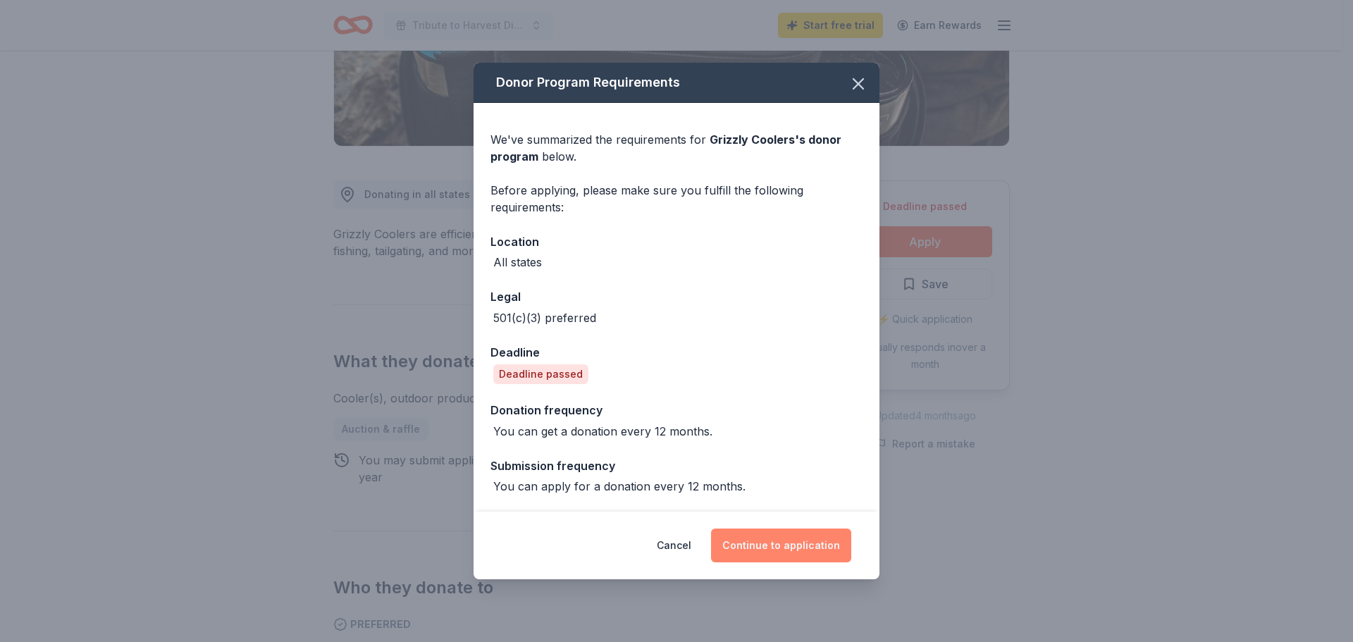
click at [800, 543] on button "Continue to application" at bounding box center [781, 546] width 140 height 34
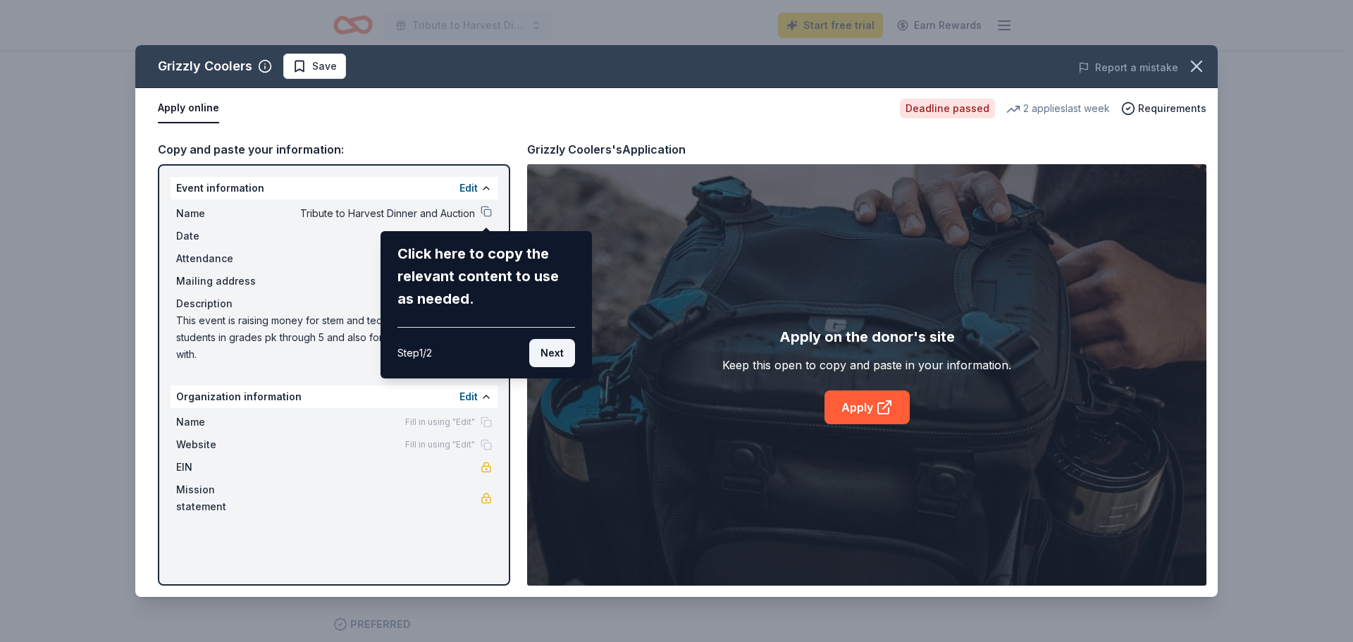
click at [552, 348] on button "Next" at bounding box center [552, 353] width 46 height 28
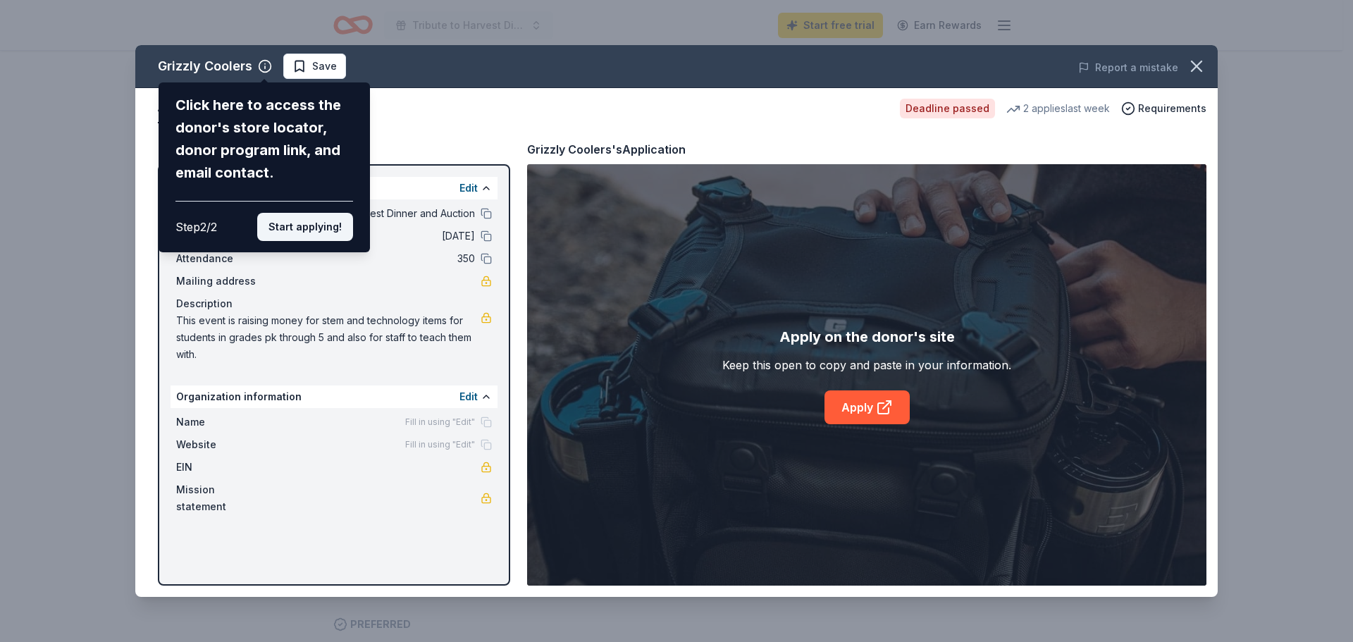
click at [321, 232] on button "Start applying!" at bounding box center [305, 227] width 96 height 28
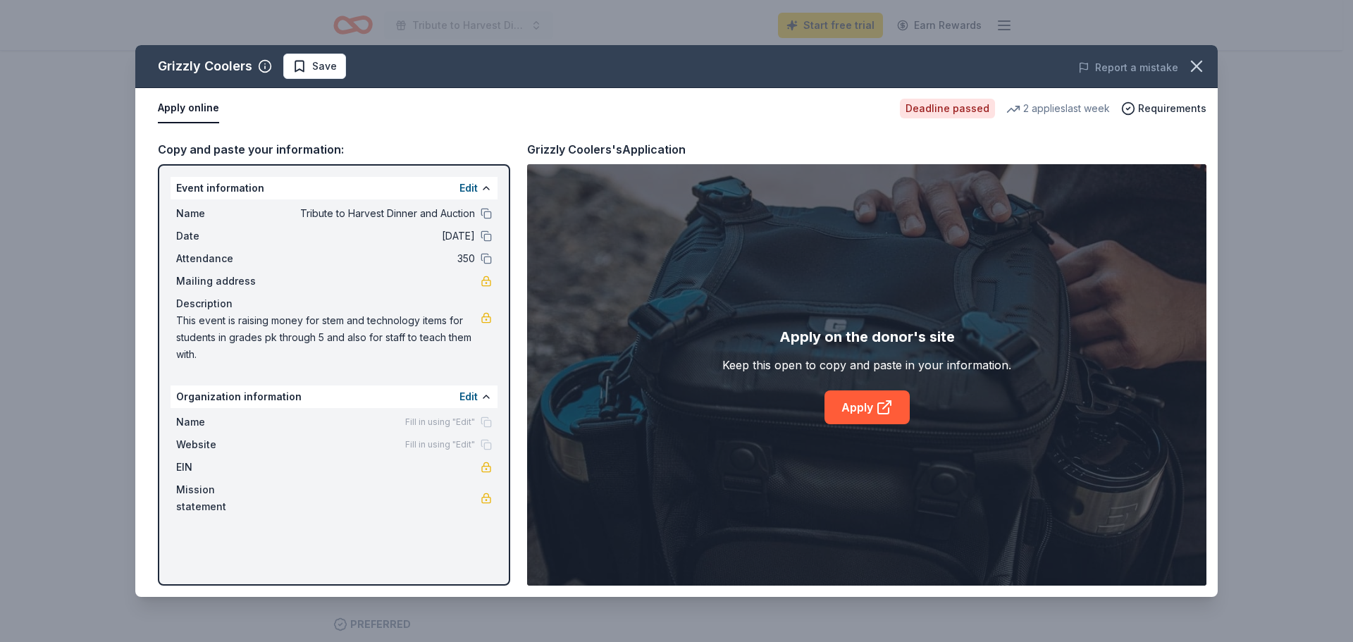
click at [302, 398] on div "Organization information Edit" at bounding box center [334, 396] width 327 height 23
click at [465, 395] on button "Edit" at bounding box center [468, 396] width 18 height 17
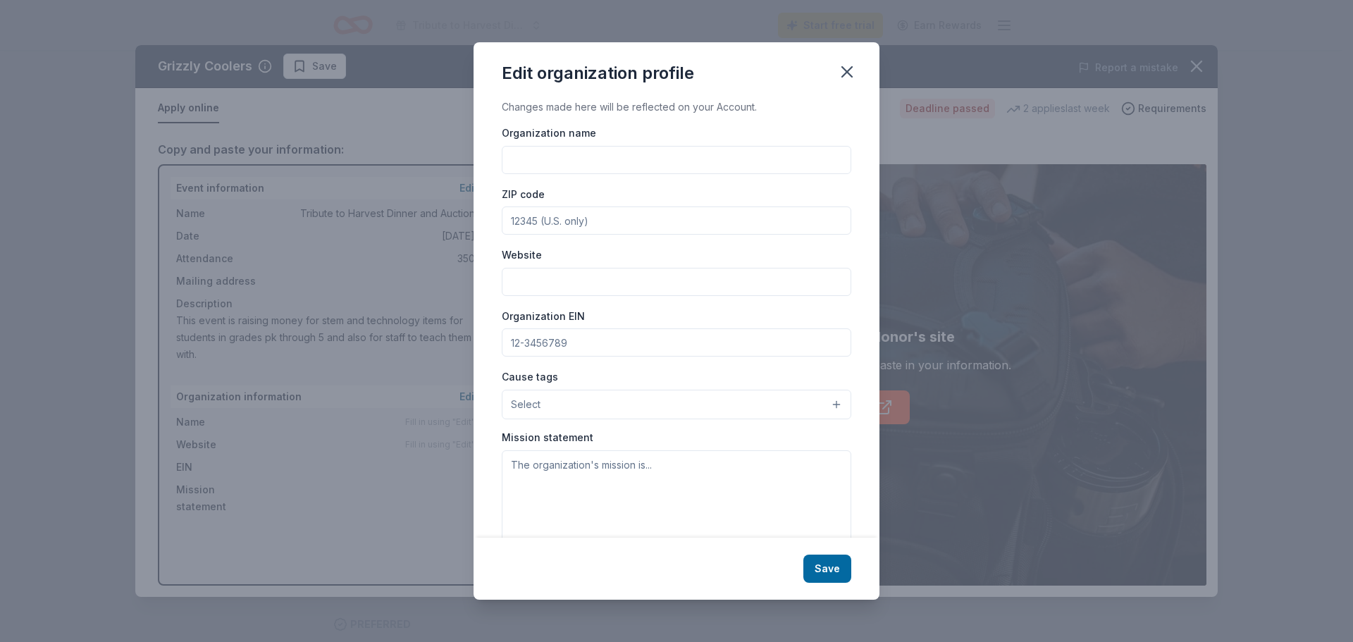
click at [556, 164] on input "Organization name" at bounding box center [677, 160] width 350 height 28
type input "Shelby County Catholic School"
type input "51537"
type input "www.shelbycountycatholic.org"
type input "42-1368324"
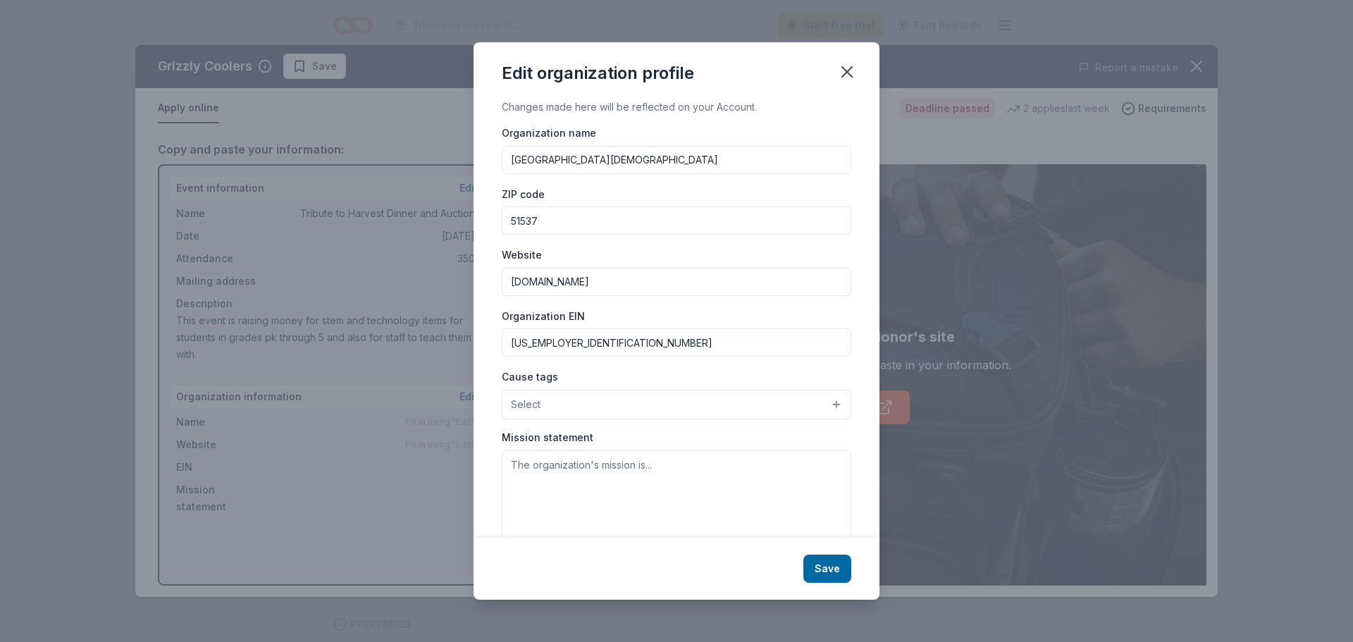
click at [786, 409] on button "Select" at bounding box center [677, 405] width 350 height 30
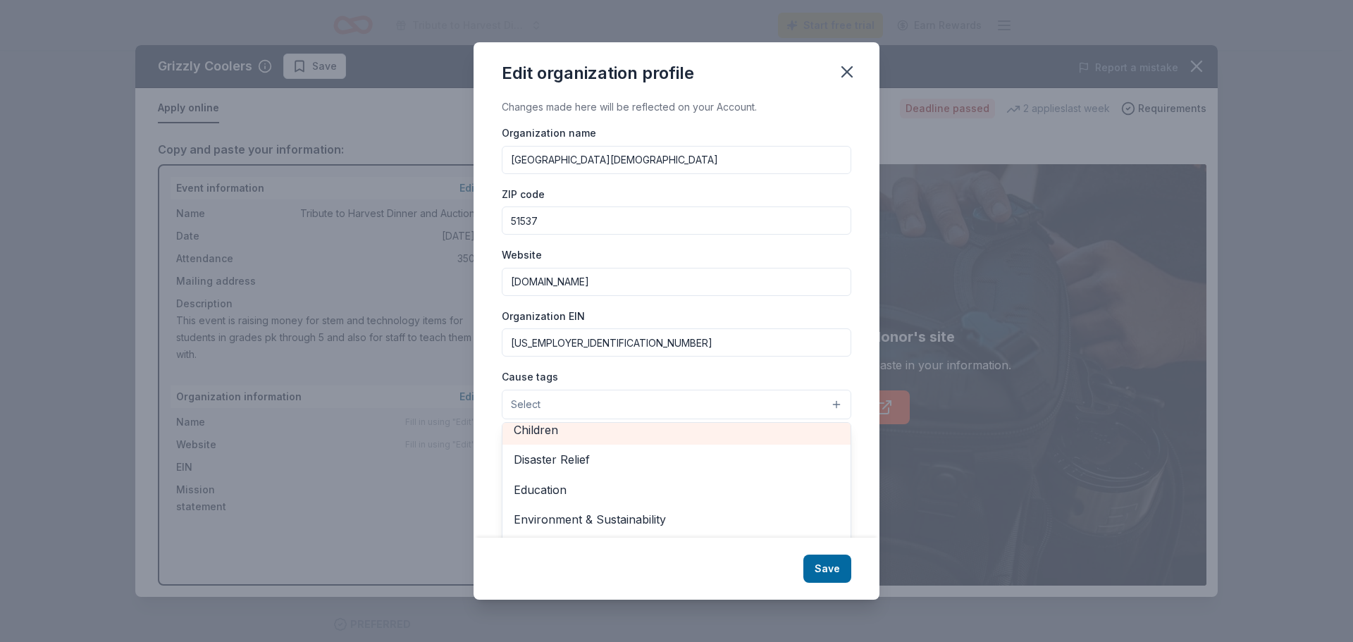
scroll to position [63, 0]
click at [617, 435] on span "Children" at bounding box center [677, 437] width 326 height 18
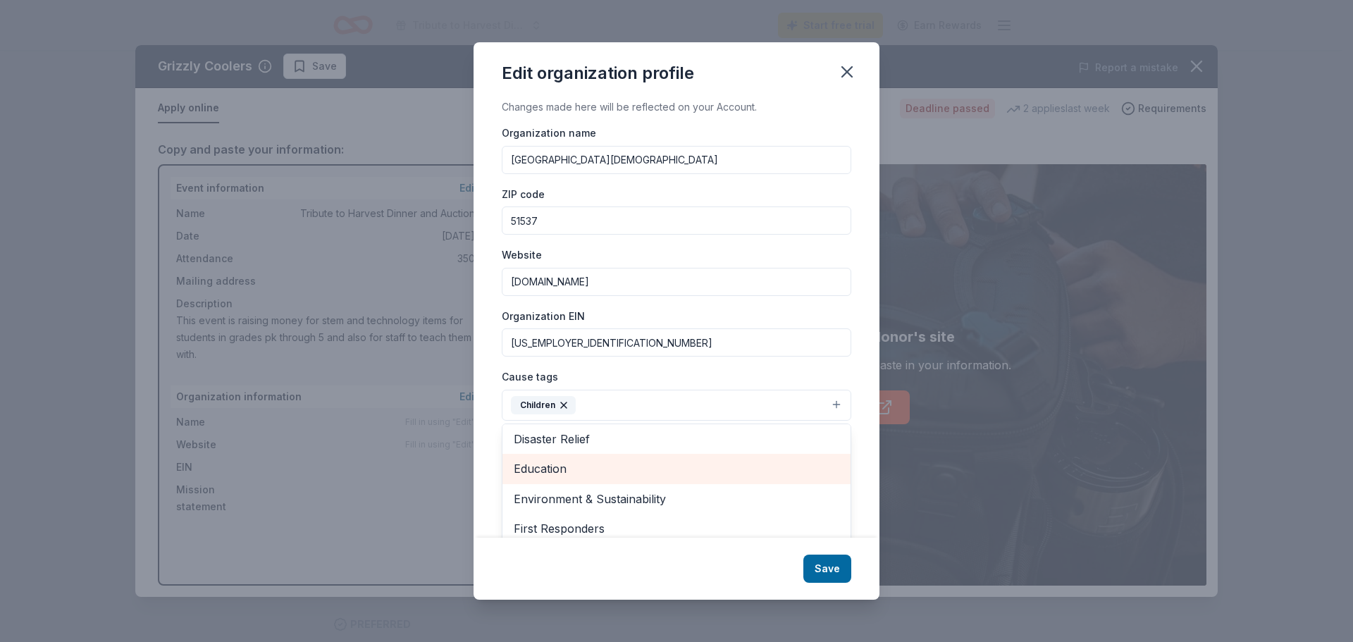
click at [583, 466] on span "Education" at bounding box center [677, 468] width 326 height 18
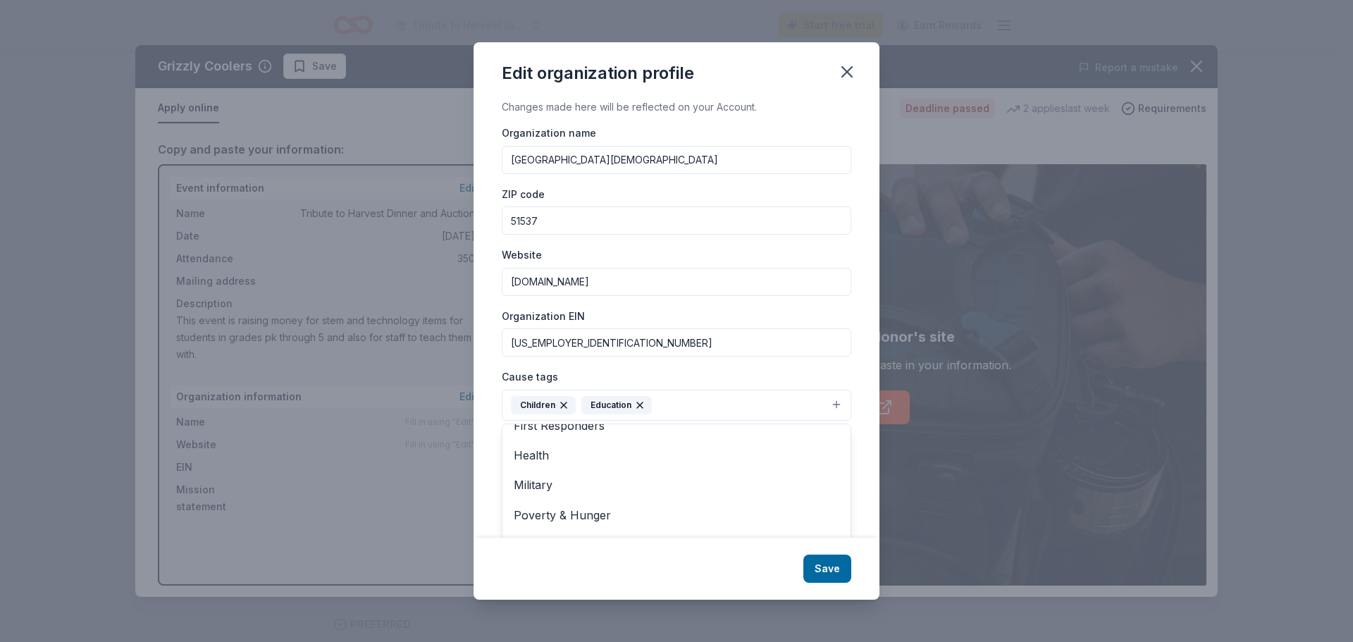
scroll to position [137, 0]
click at [872, 579] on div "Edit organization profile Changes made here will be reflected on your Account. …" at bounding box center [677, 320] width 406 height 557
click at [692, 500] on textarea at bounding box center [677, 500] width 350 height 97
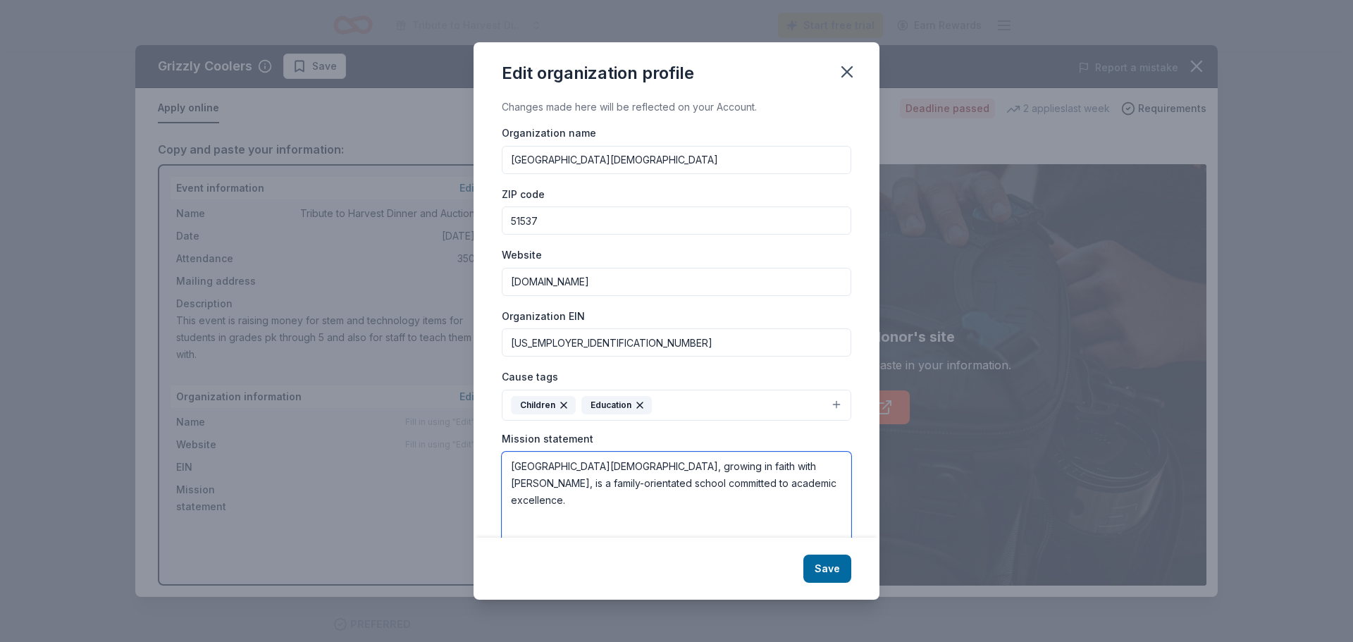
type textarea "Shelby County Catholic School, growing in faith with Jesus, is a family-orienta…"
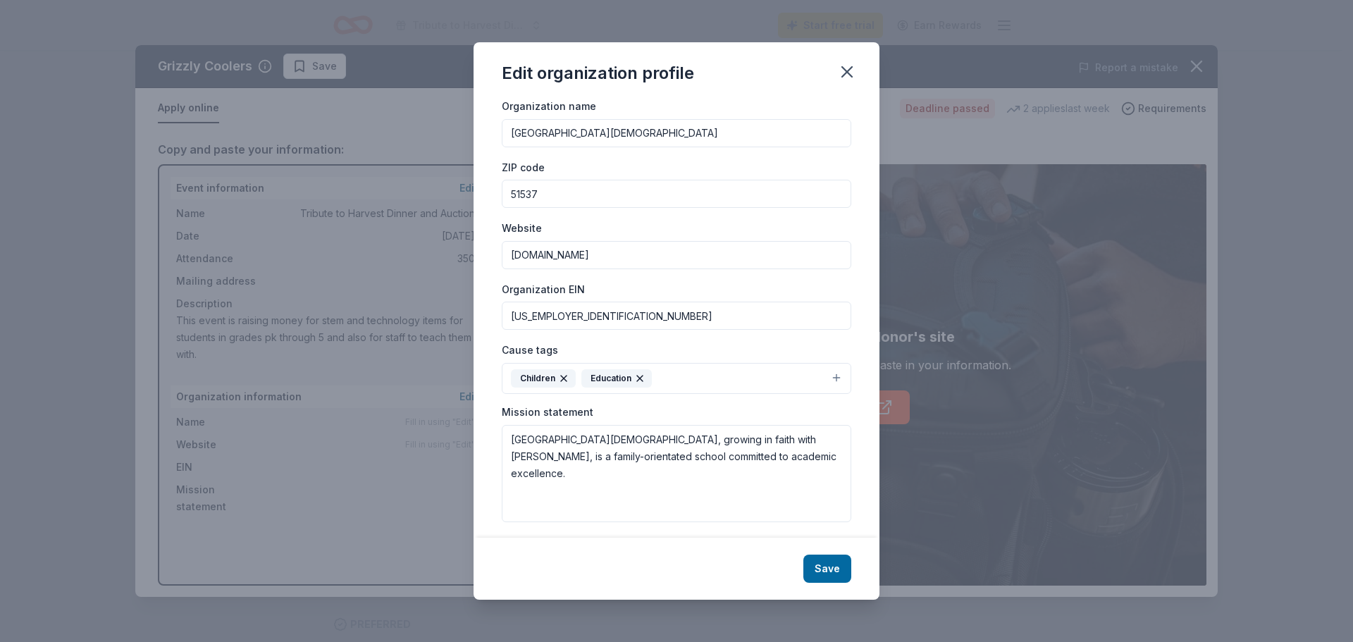
scroll to position [34, 0]
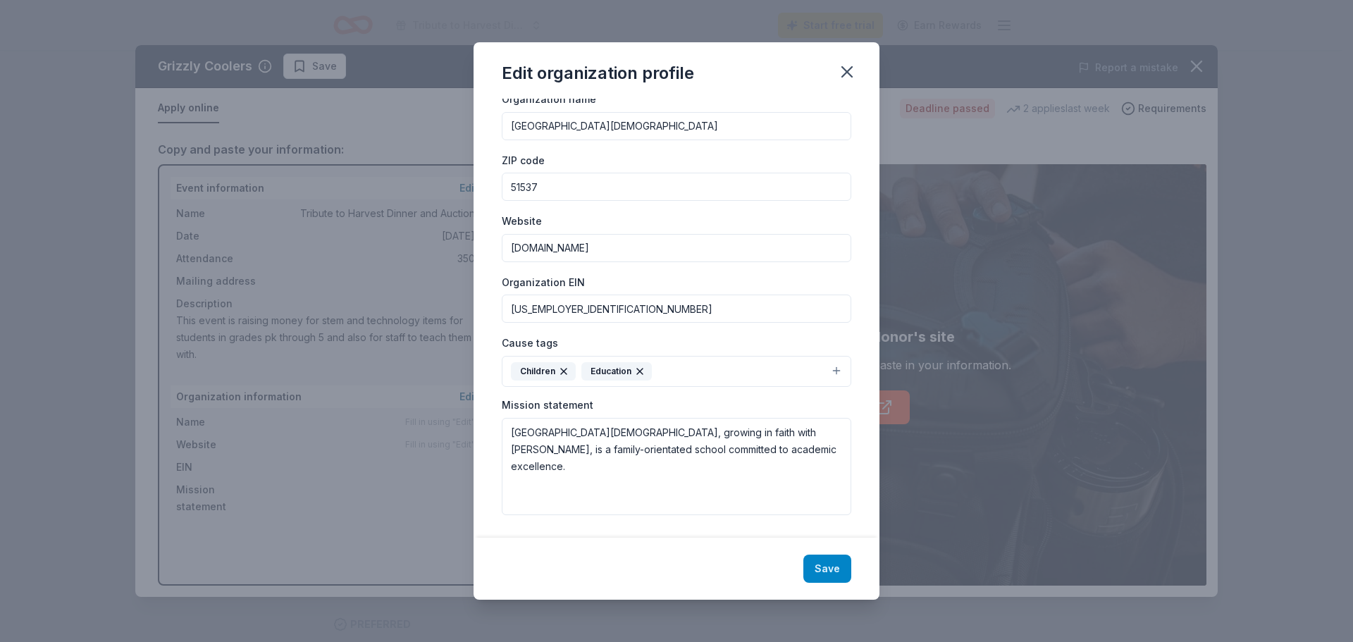
click at [832, 564] on button "Save" at bounding box center [827, 569] width 48 height 28
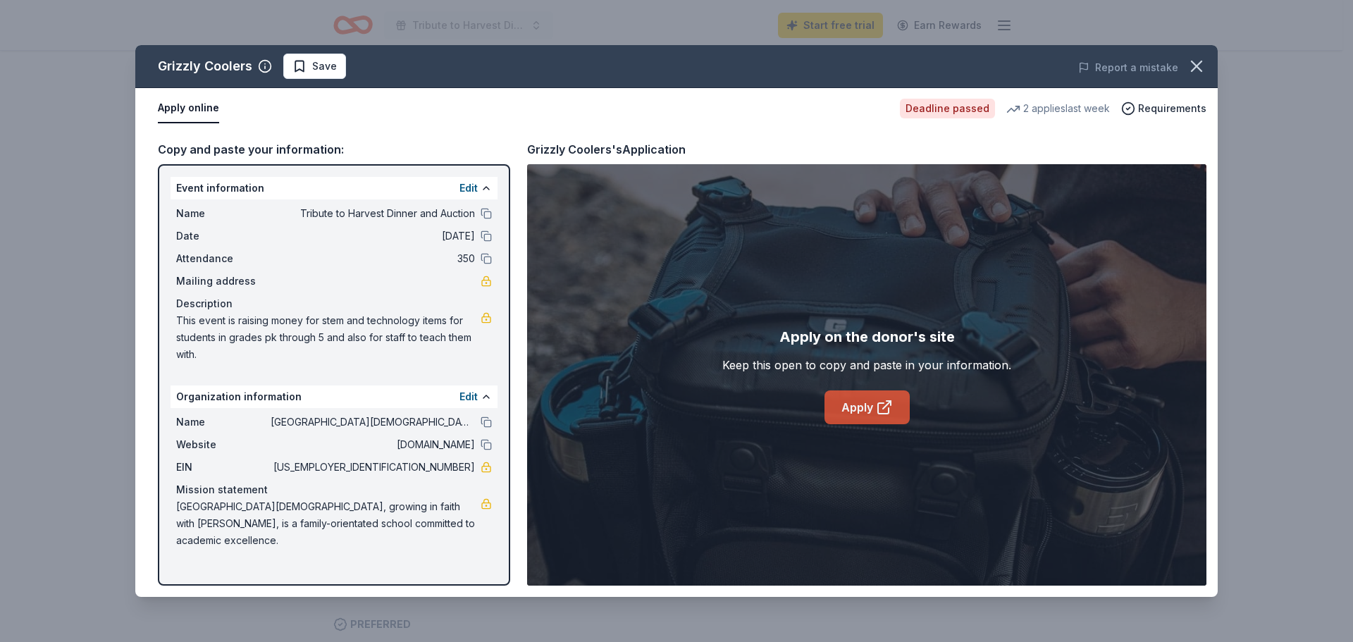
click at [877, 405] on icon at bounding box center [884, 407] width 17 height 17
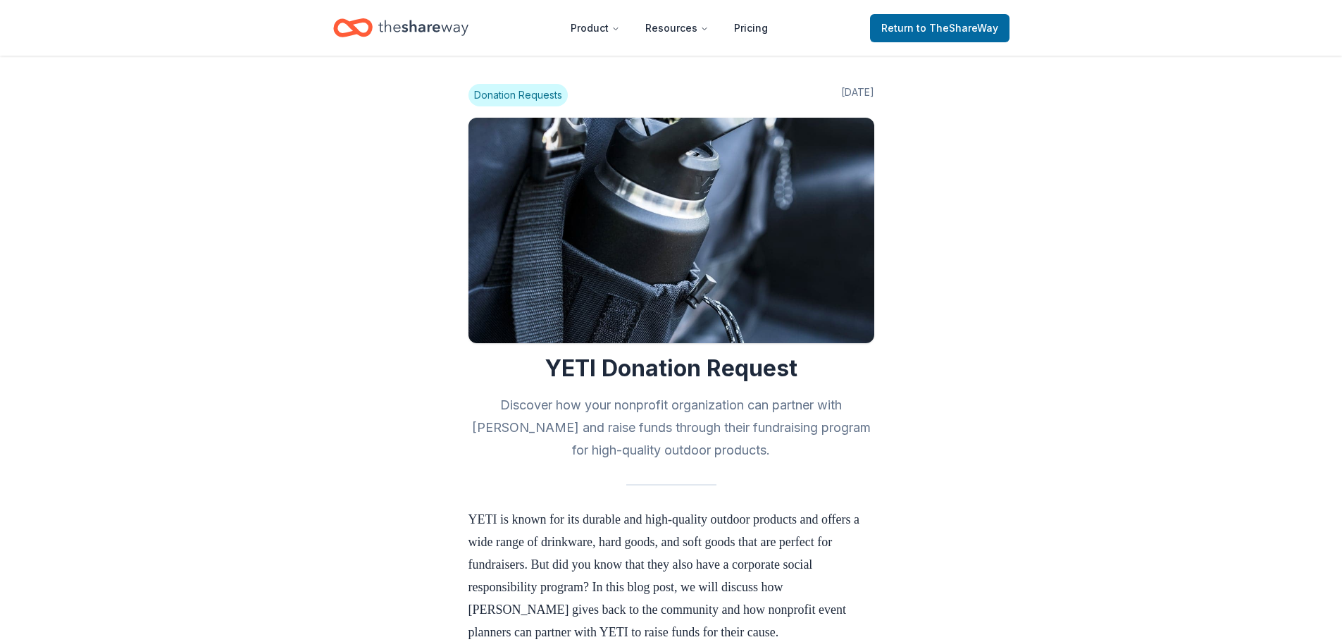
scroll to position [1480, 0]
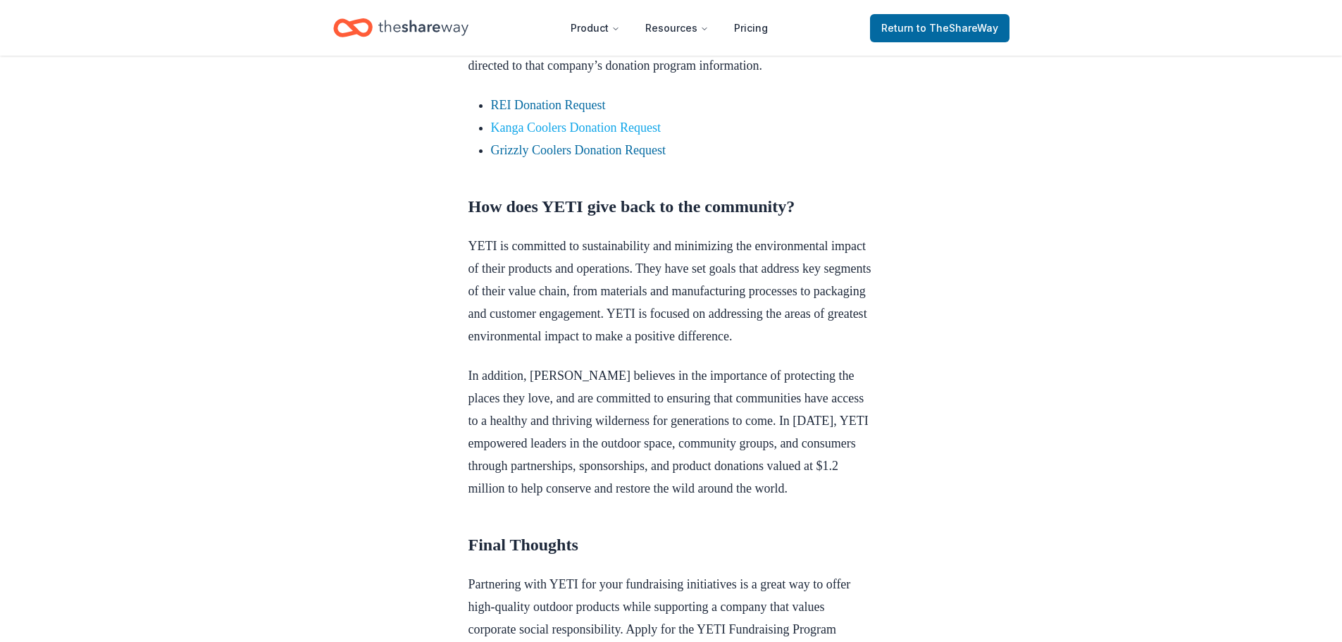
click at [588, 135] on link "Kanga Coolers Donation Request" at bounding box center [576, 128] width 170 height 14
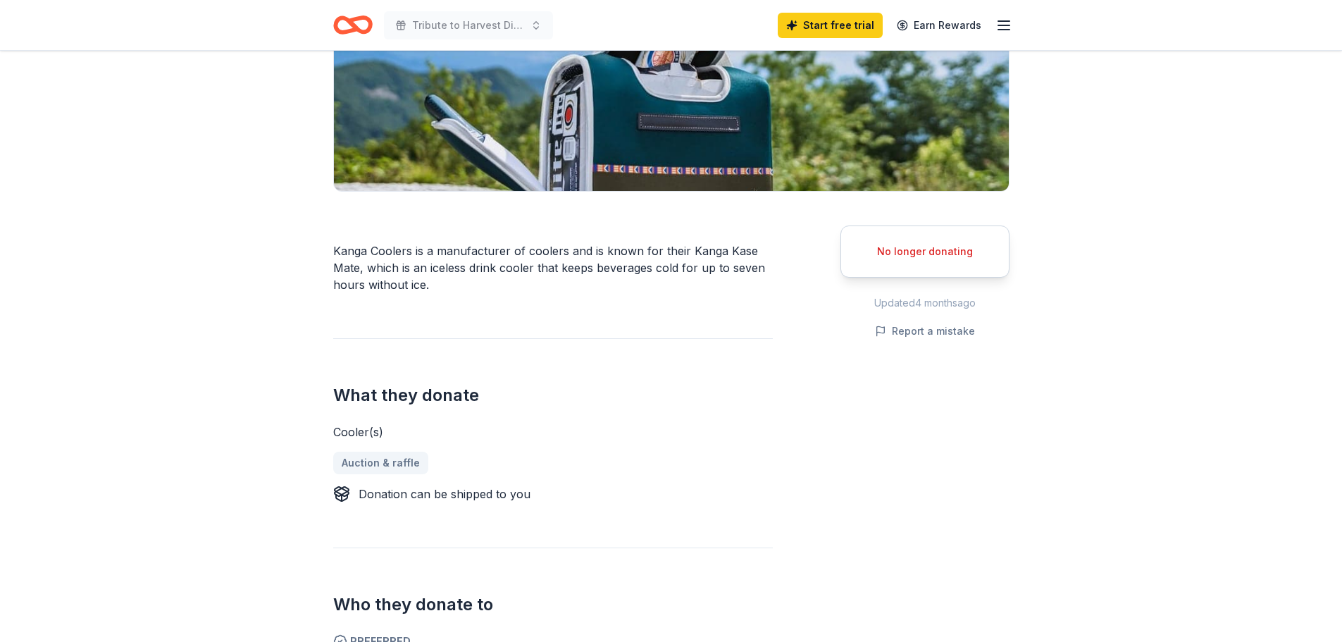
scroll to position [141, 0]
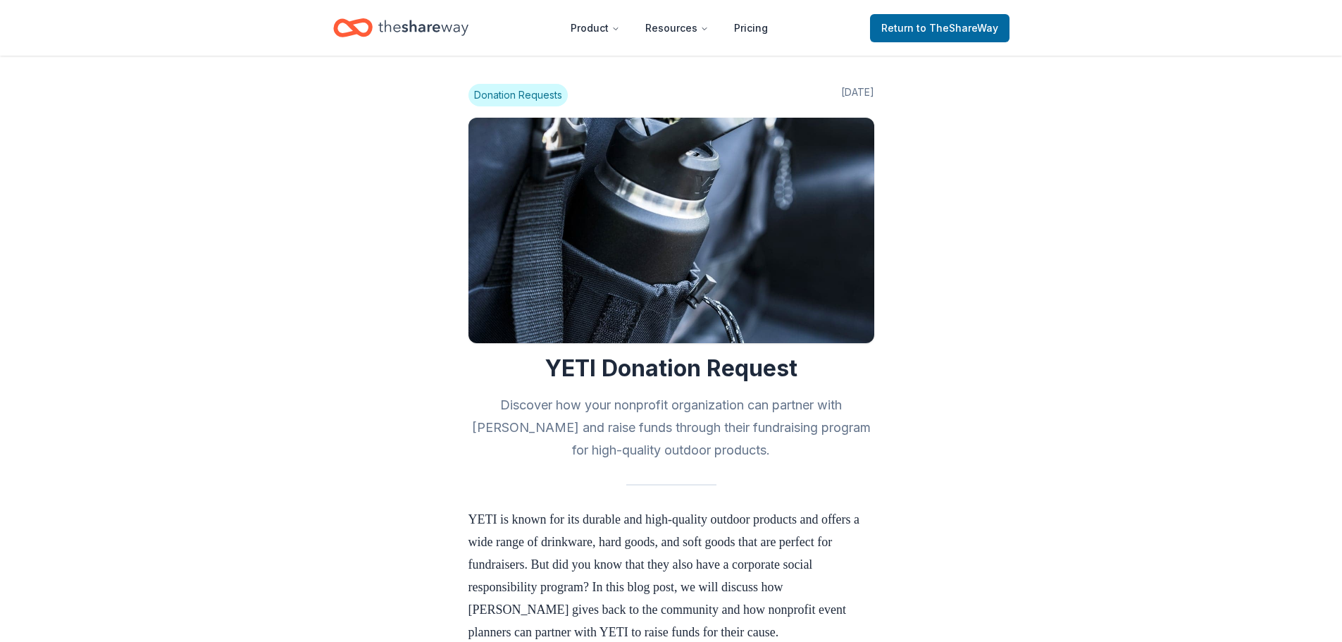
scroll to position [1480, 0]
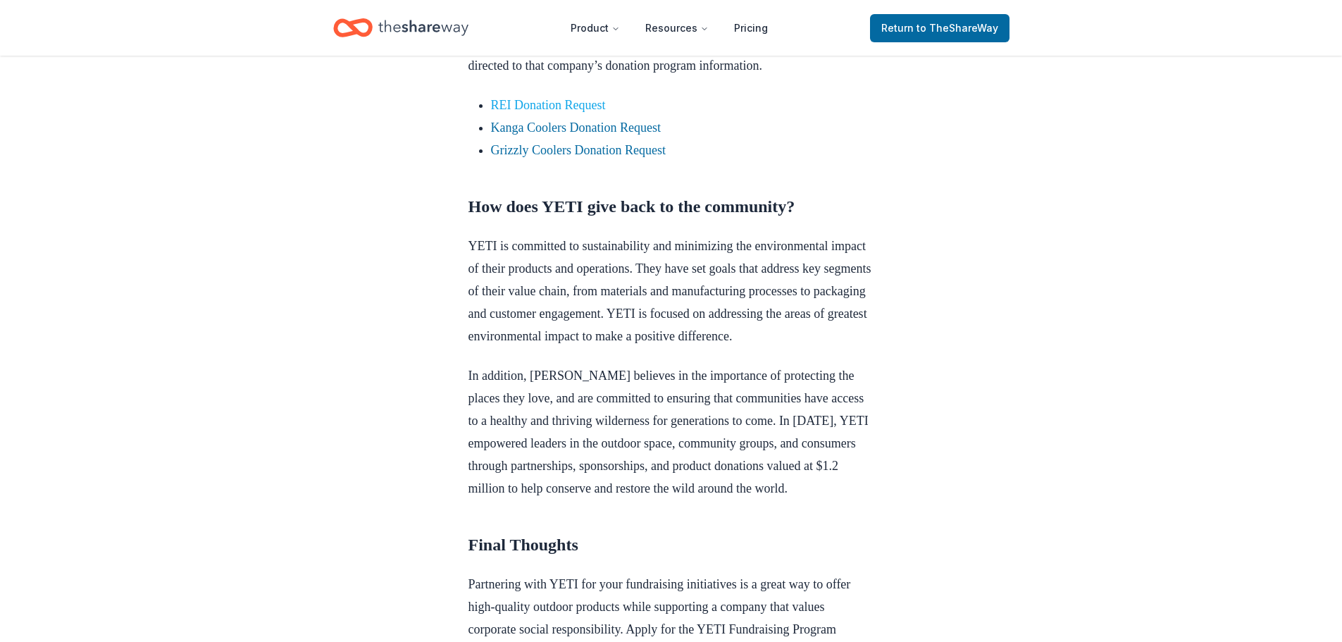
click at [563, 112] on link "REI Donation Request" at bounding box center [548, 105] width 115 height 14
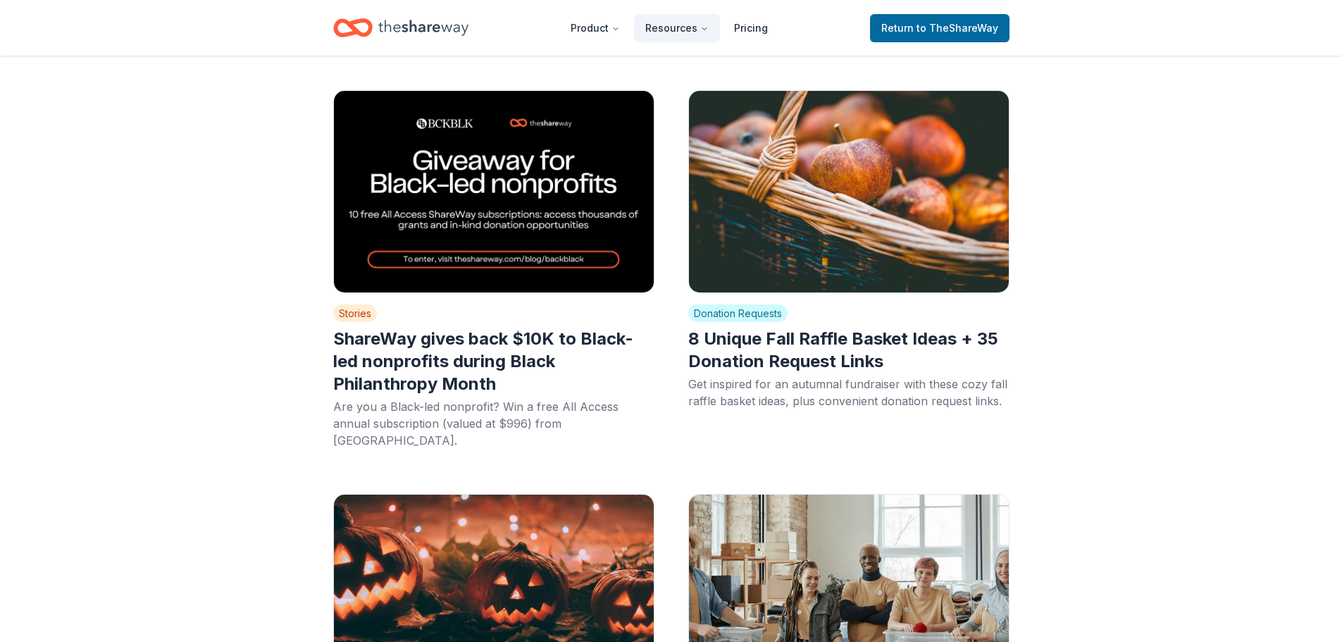
scroll to position [786, 0]
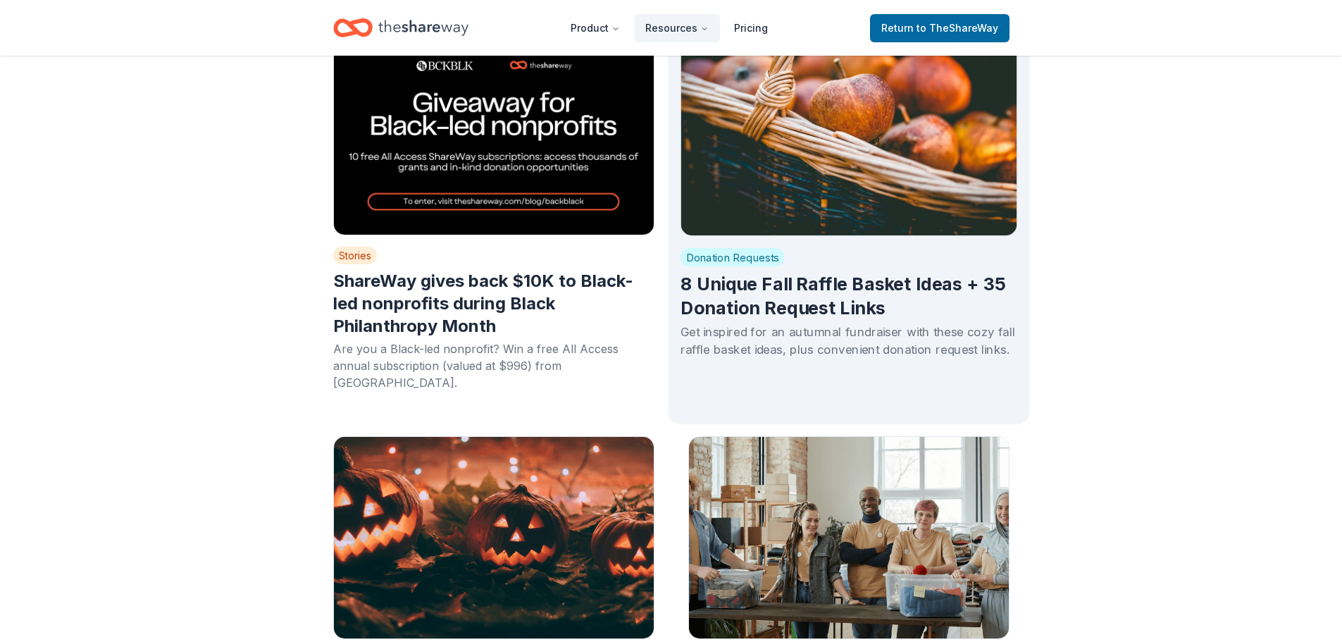
click at [889, 290] on h2 "8 Unique Fall Raffle Basket Ideas + 35 Donation Request Links" at bounding box center [849, 296] width 338 height 47
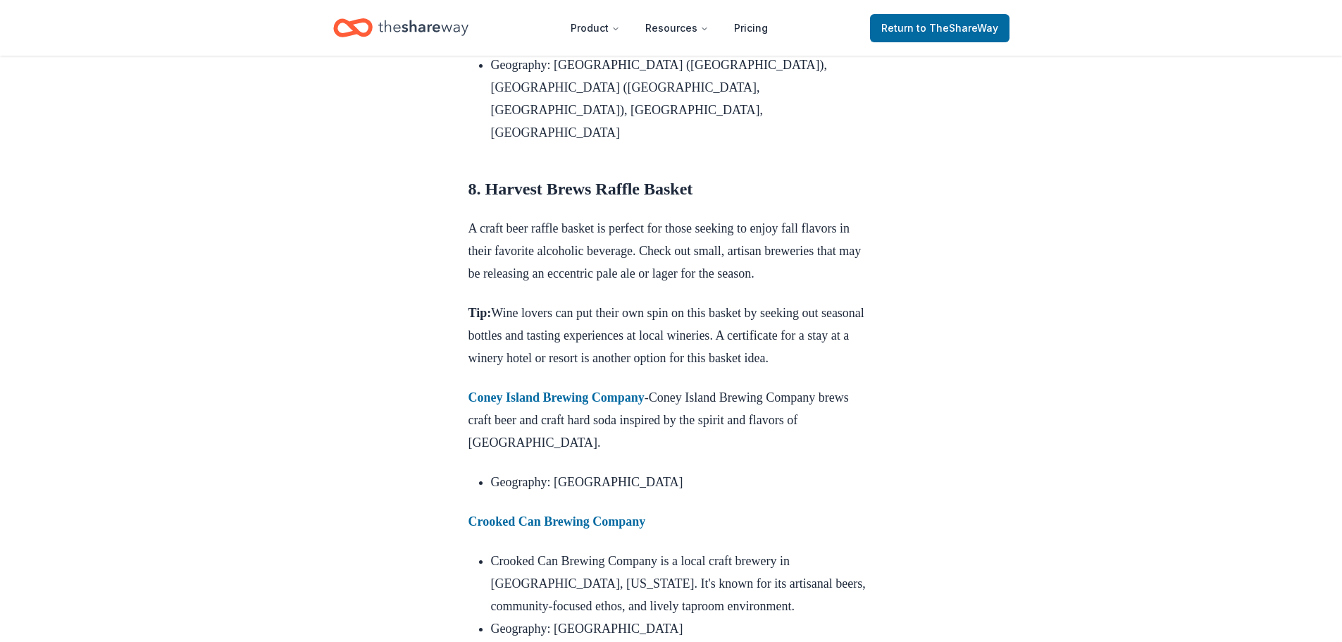
scroll to position [8164, 0]
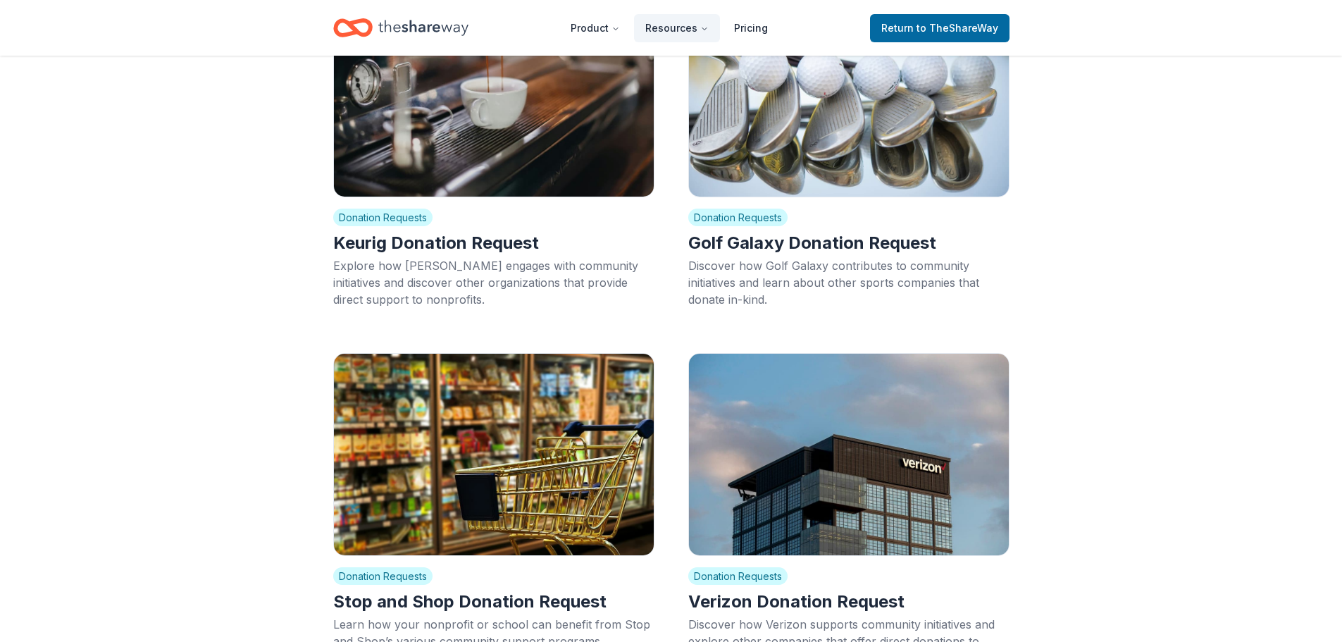
scroll to position [1631, 0]
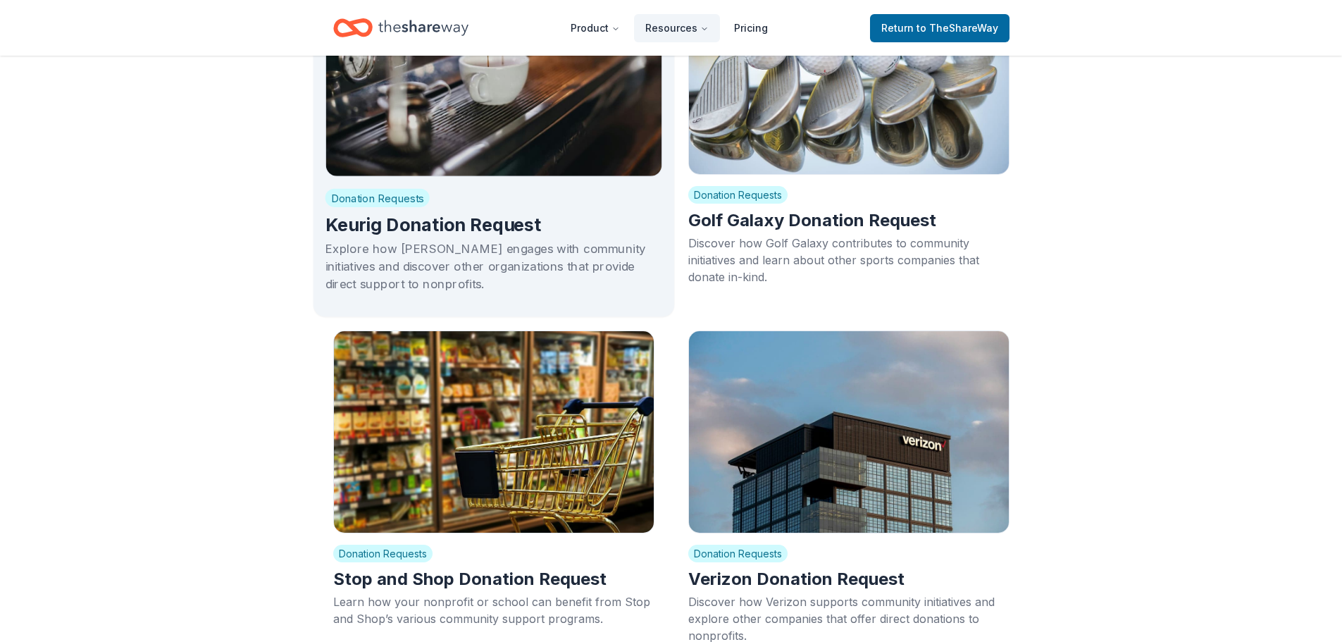
click at [514, 213] on h2 "Keurig Donation Request" at bounding box center [494, 225] width 338 height 24
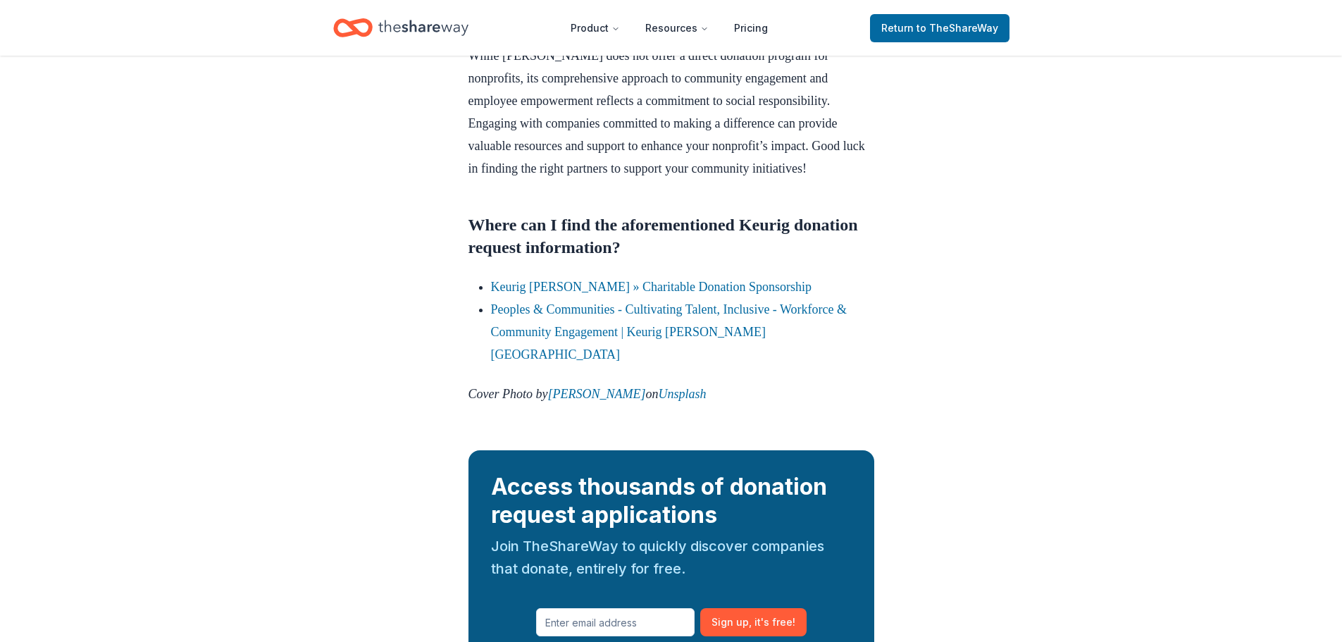
scroll to position [1621, 0]
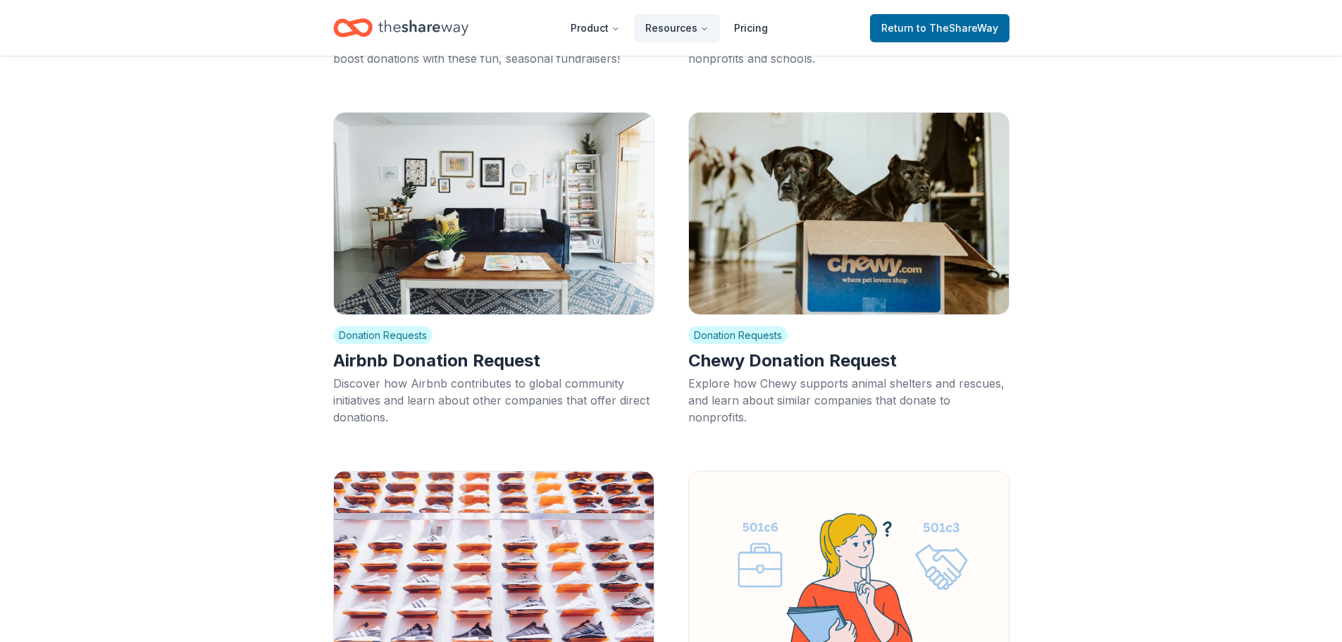
scroll to position [2618, 0]
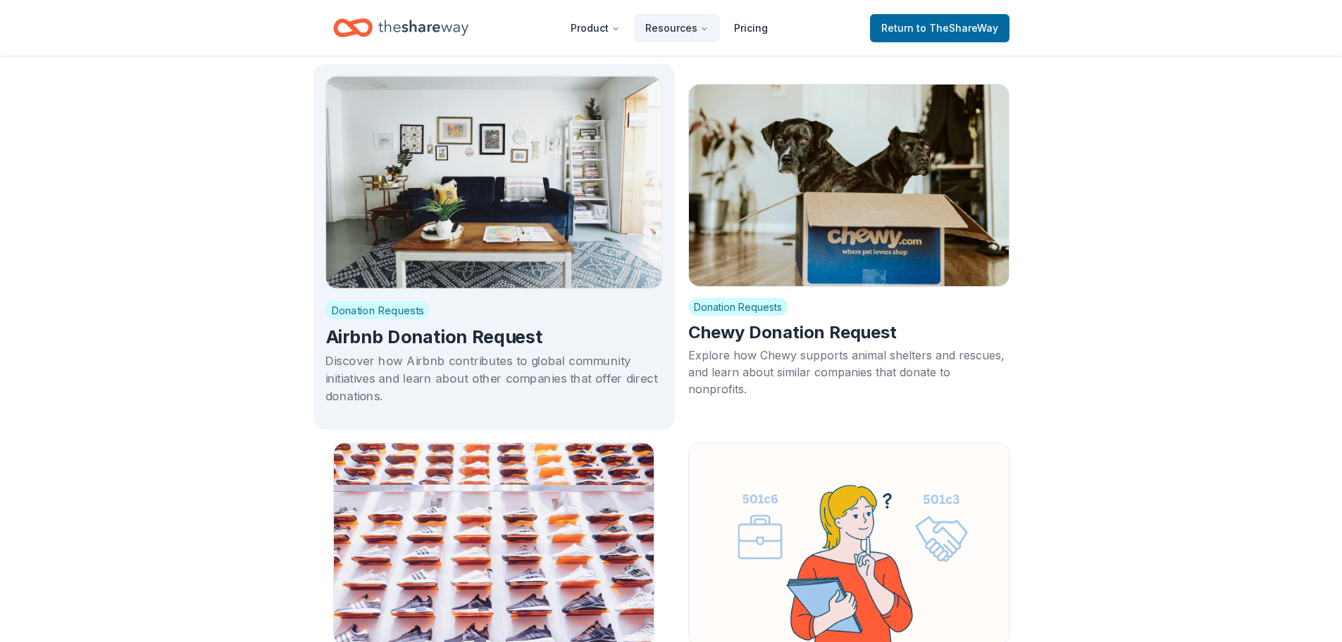
click at [487, 327] on h2 "Airbnb Donation Request" at bounding box center [494, 337] width 338 height 24
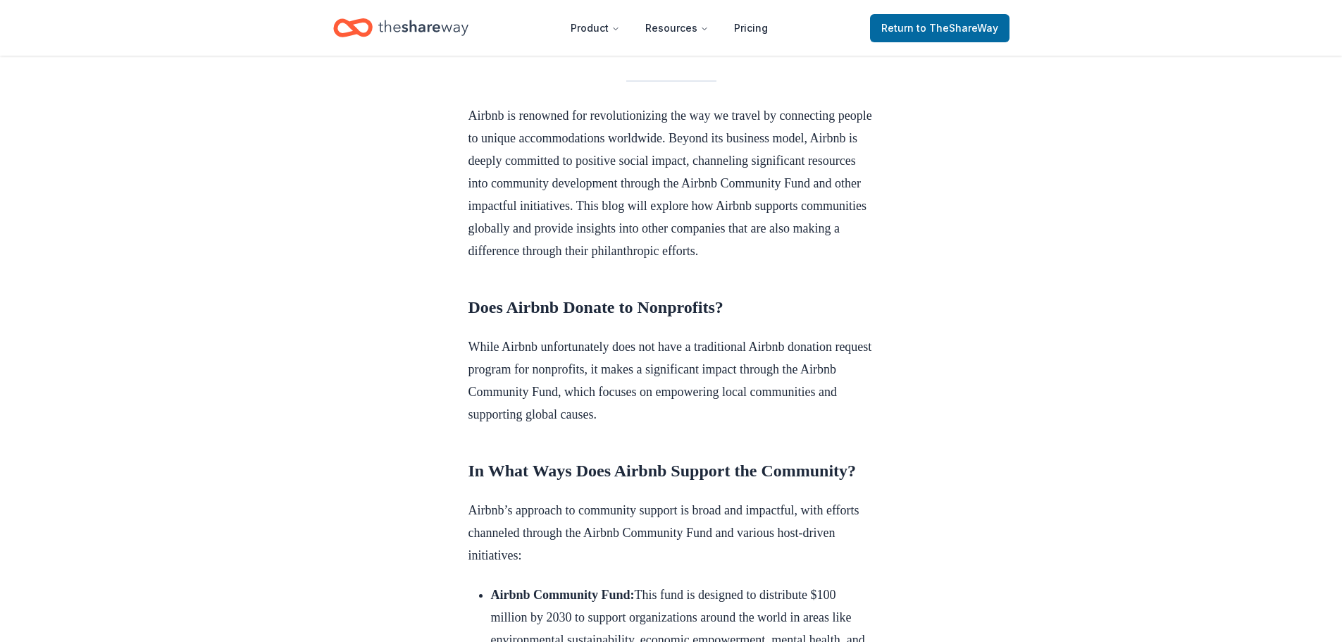
scroll to position [423, 0]
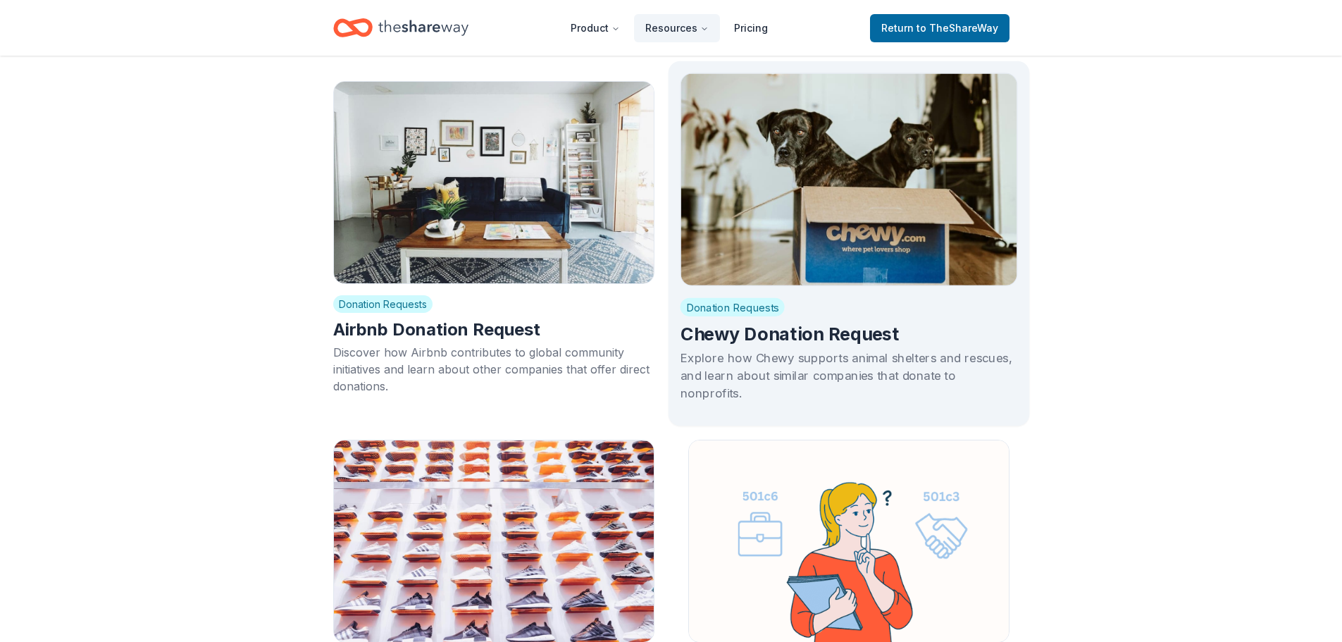
scroll to position [2618, 0]
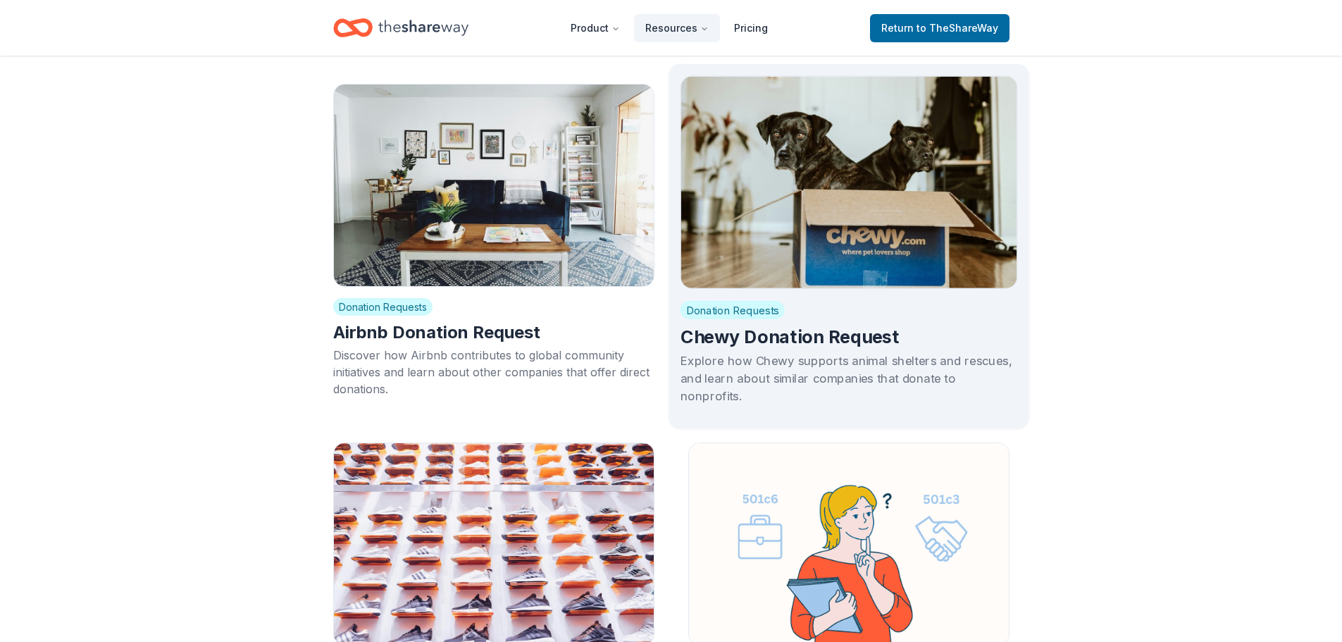
click at [827, 253] on img at bounding box center [849, 181] width 338 height 213
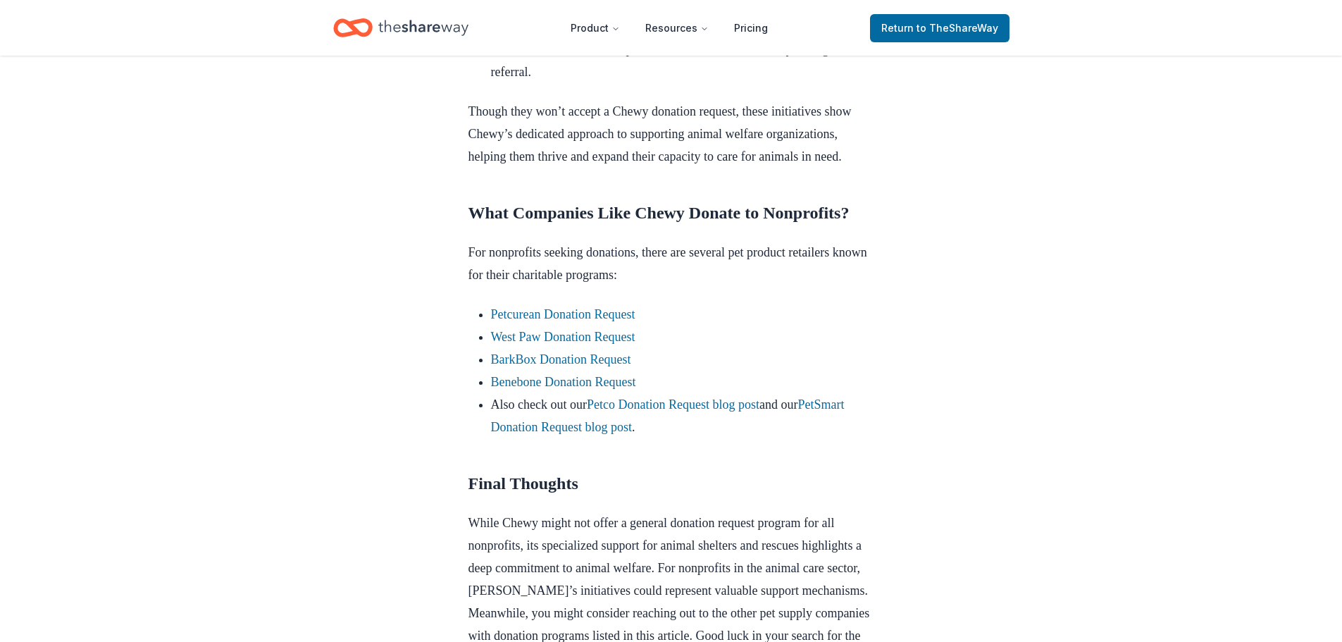
scroll to position [1198, 0]
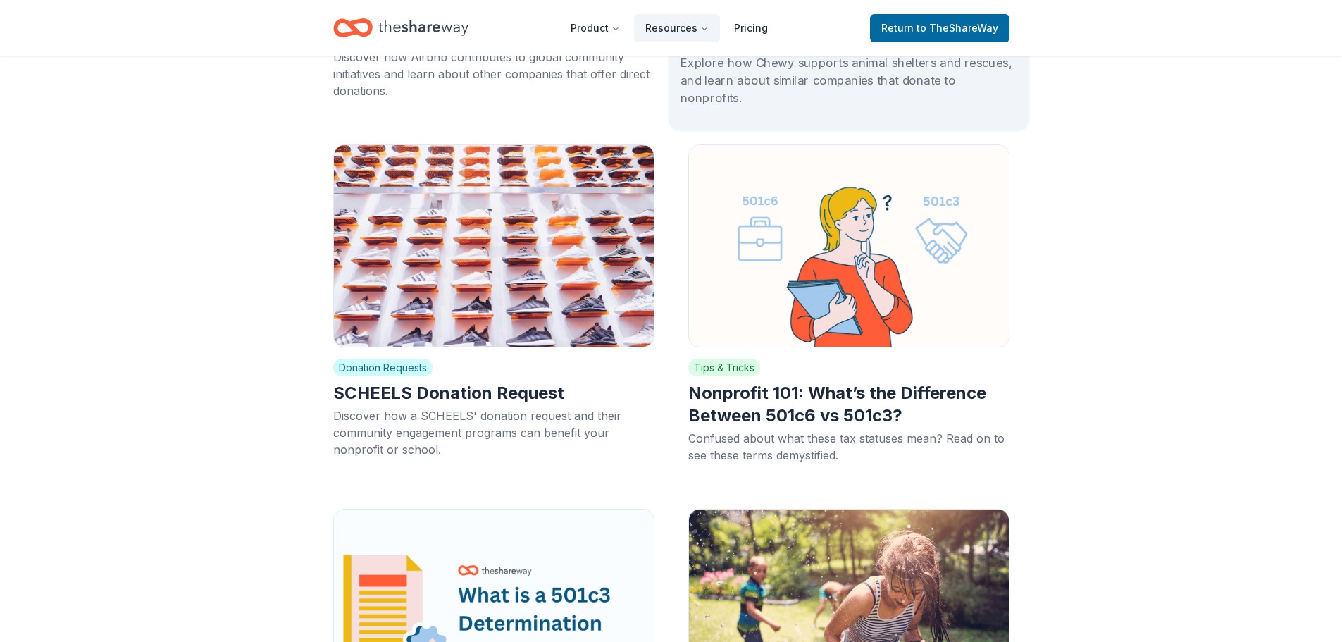
scroll to position [2970, 0]
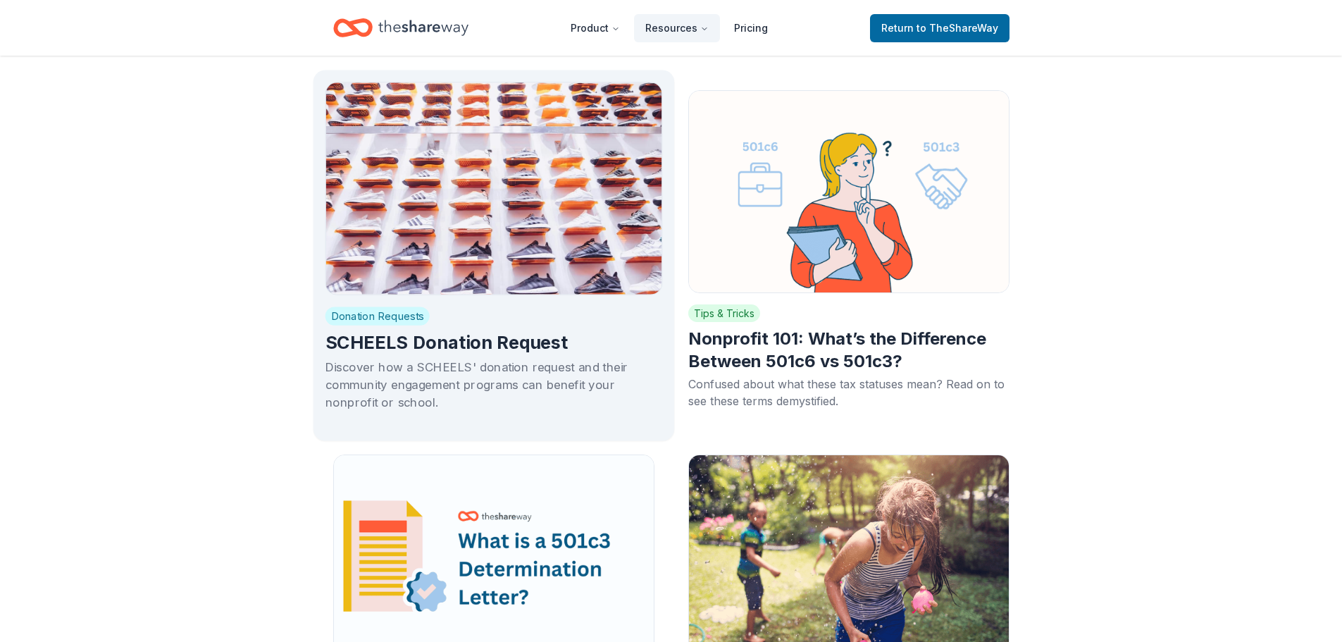
click at [513, 268] on img at bounding box center [494, 188] width 338 height 213
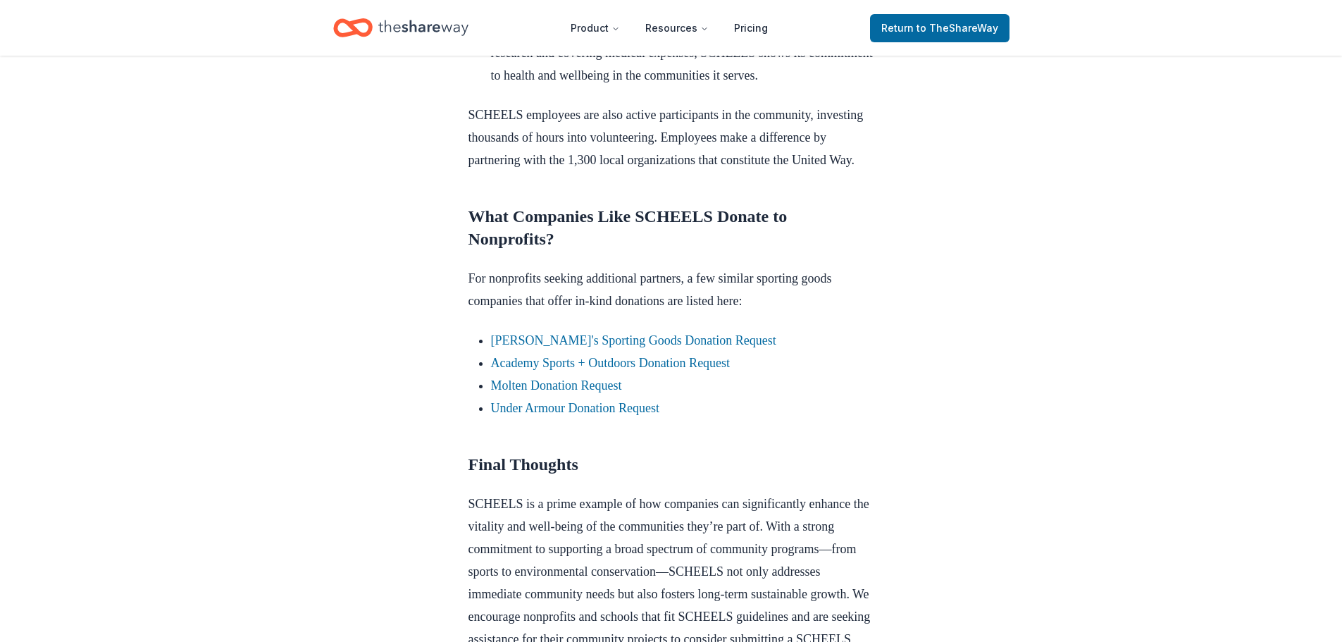
scroll to position [1268, 0]
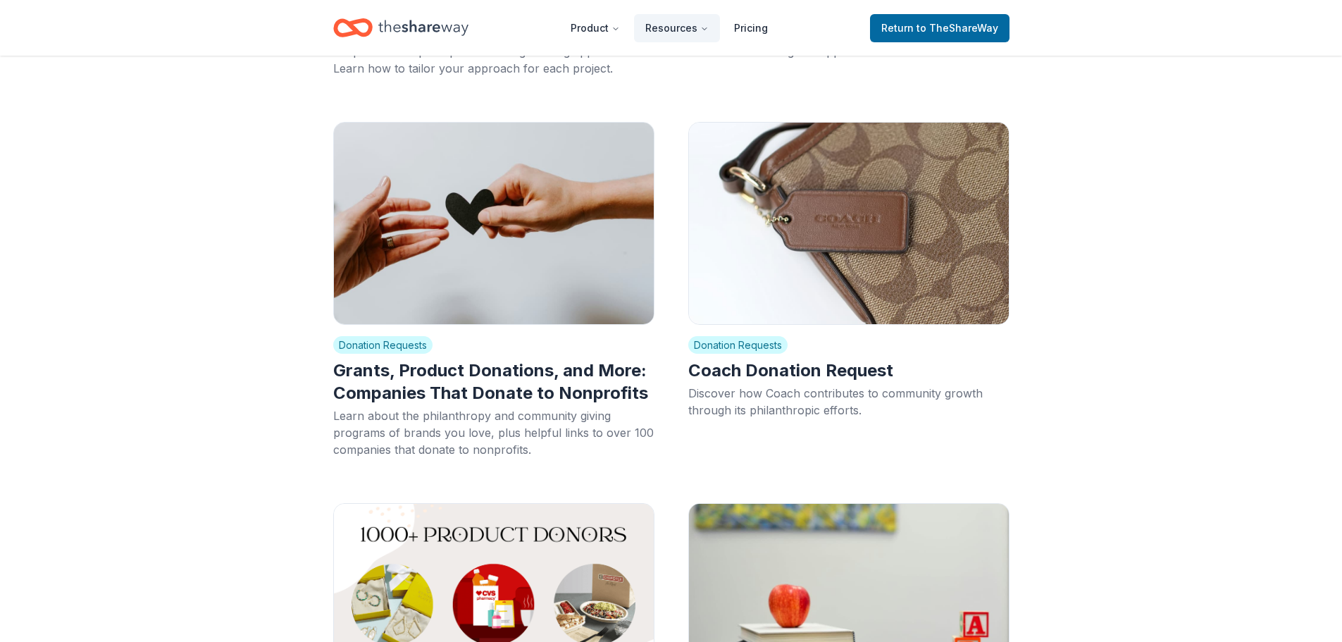
scroll to position [5507, 0]
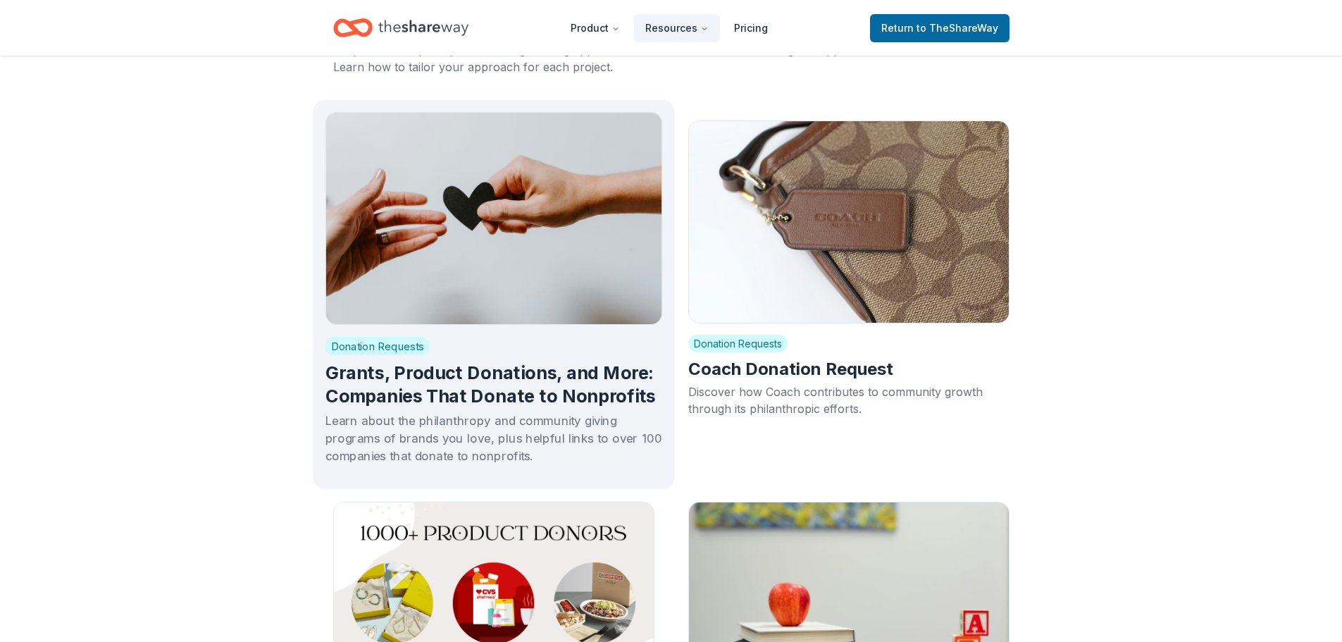
click at [558, 362] on h2 "Grants, Product Donations, and More: Companies That Donate to Nonprofits" at bounding box center [494, 385] width 338 height 47
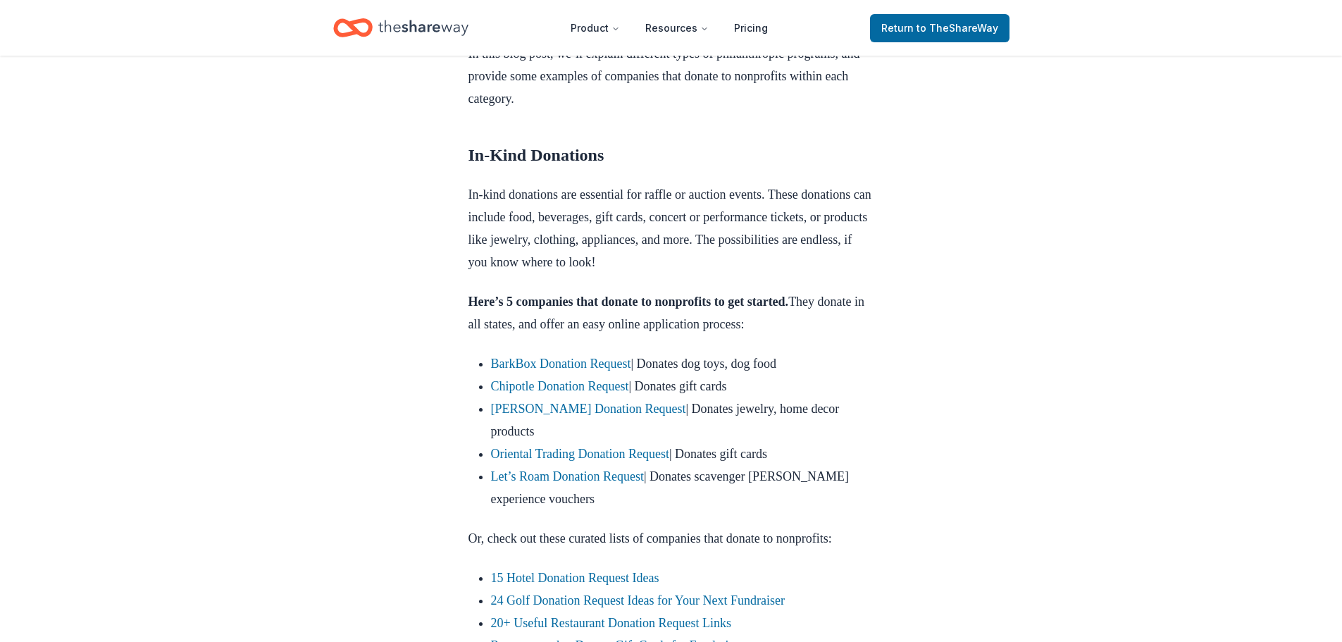
scroll to position [705, 0]
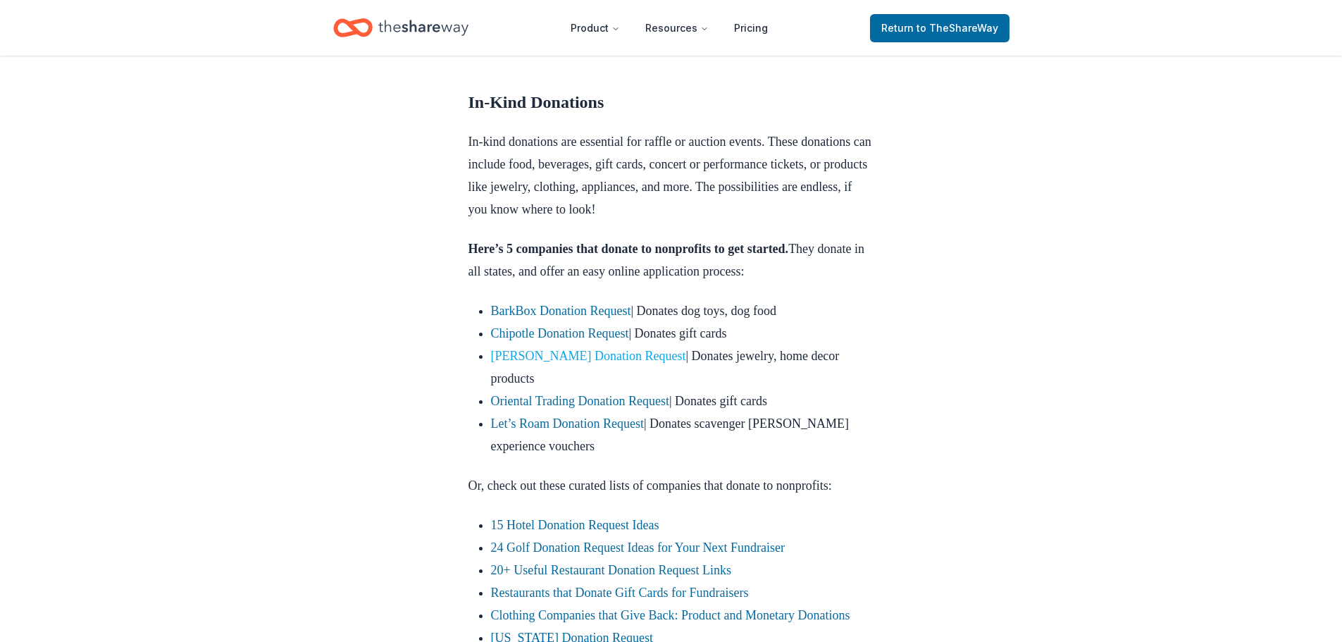
click at [558, 350] on link "[PERSON_NAME] Donation Request" at bounding box center [588, 356] width 195 height 14
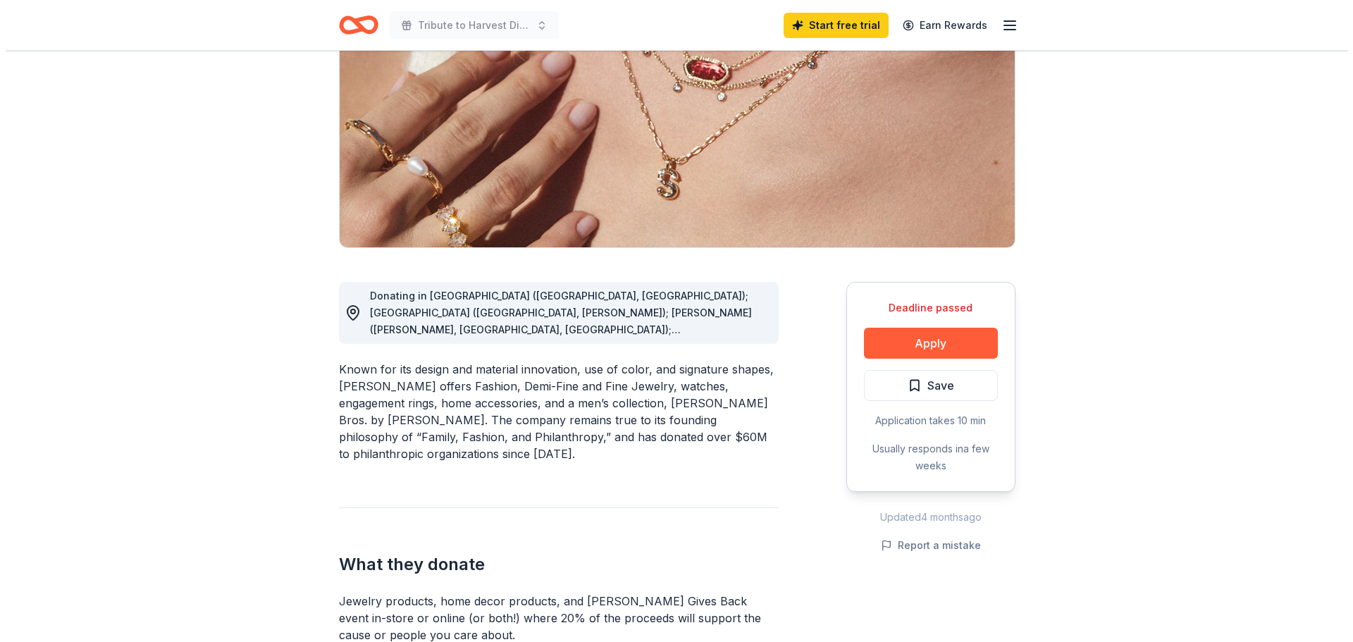
scroll to position [211, 0]
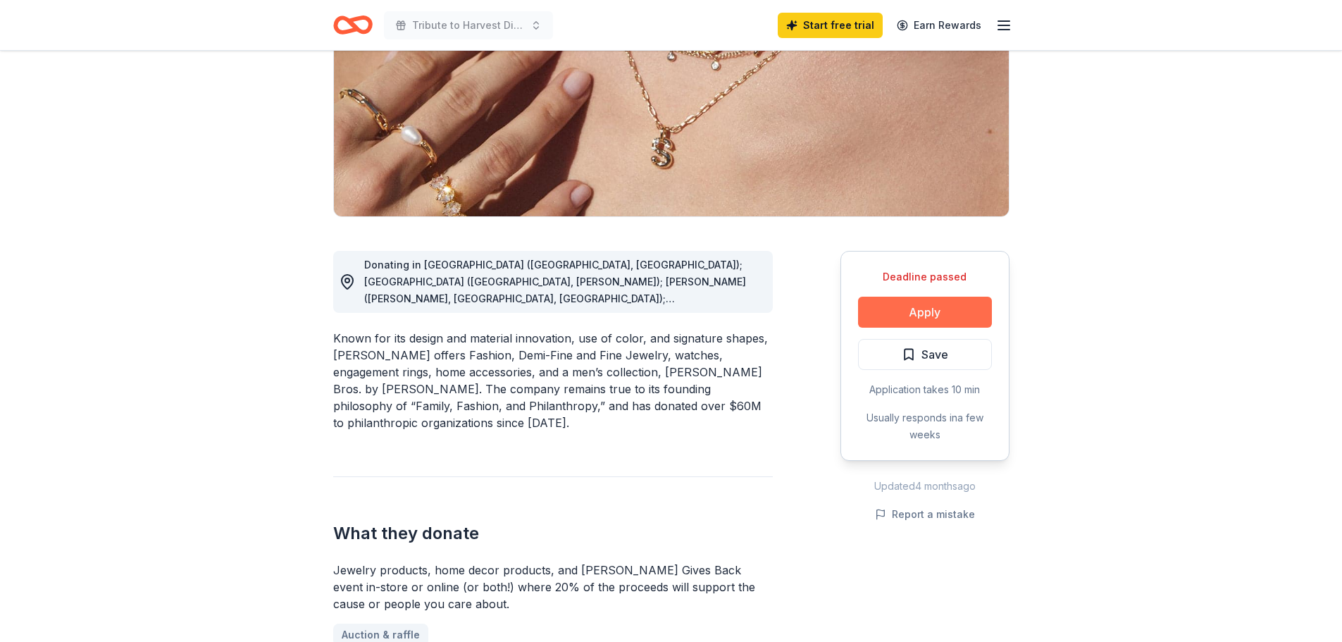
click at [927, 314] on button "Apply" at bounding box center [925, 312] width 134 height 31
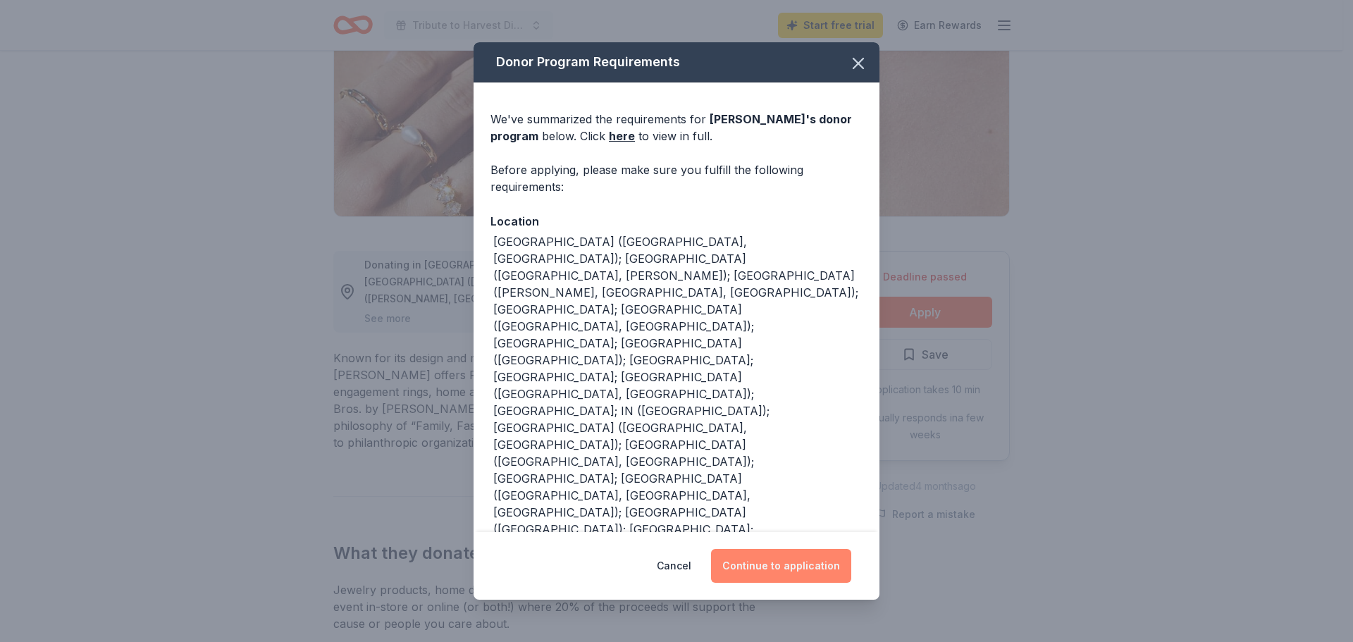
click at [796, 567] on button "Continue to application" at bounding box center [781, 566] width 140 height 34
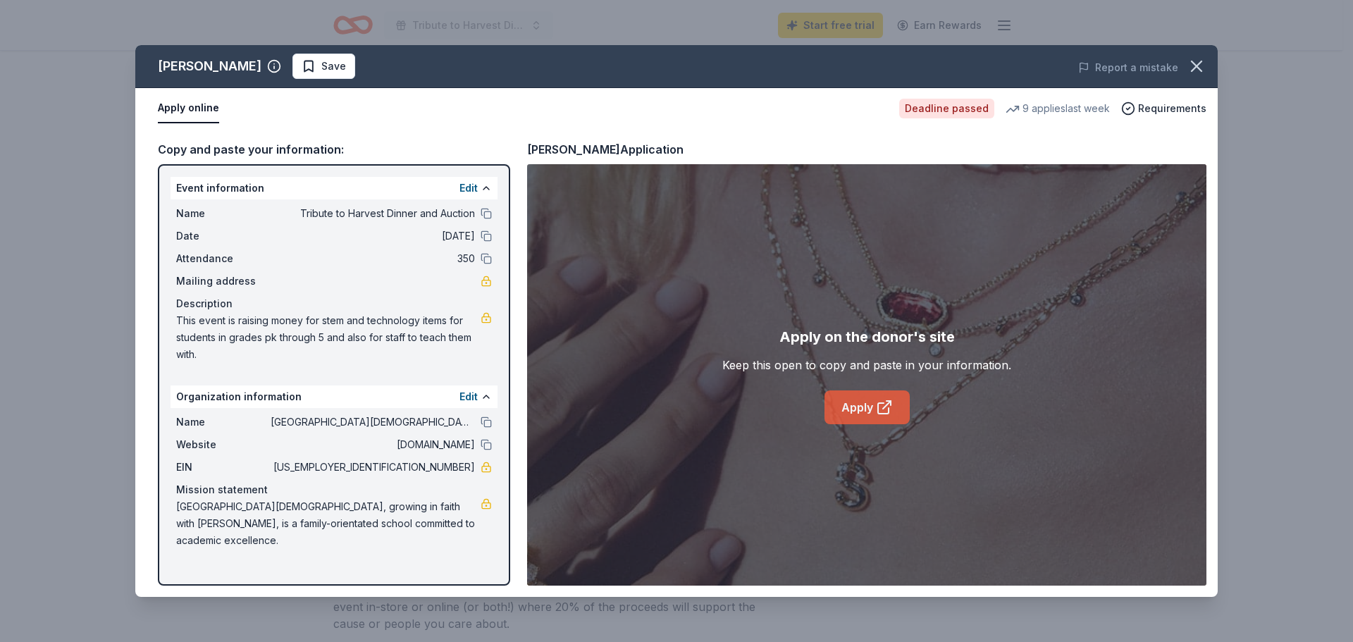
click at [865, 404] on link "Apply" at bounding box center [866, 407] width 85 height 34
click at [860, 409] on link "Apply" at bounding box center [866, 407] width 85 height 34
click at [872, 404] on link "Apply" at bounding box center [866, 407] width 85 height 34
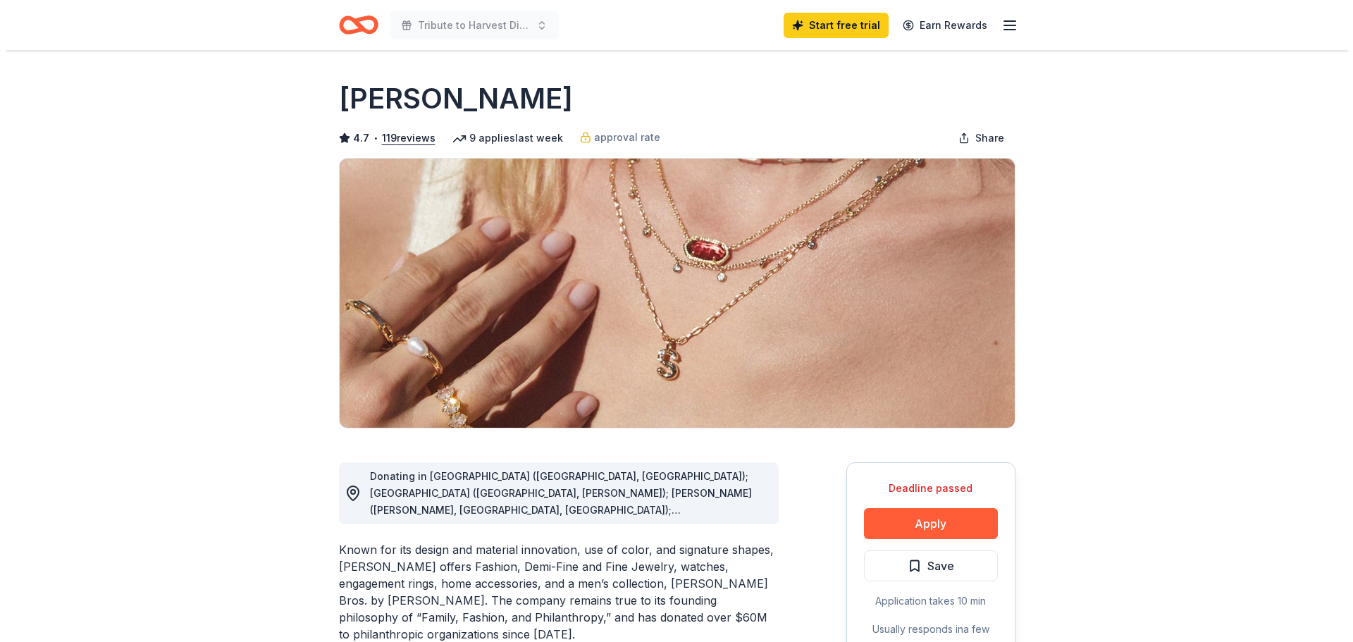
scroll to position [211, 0]
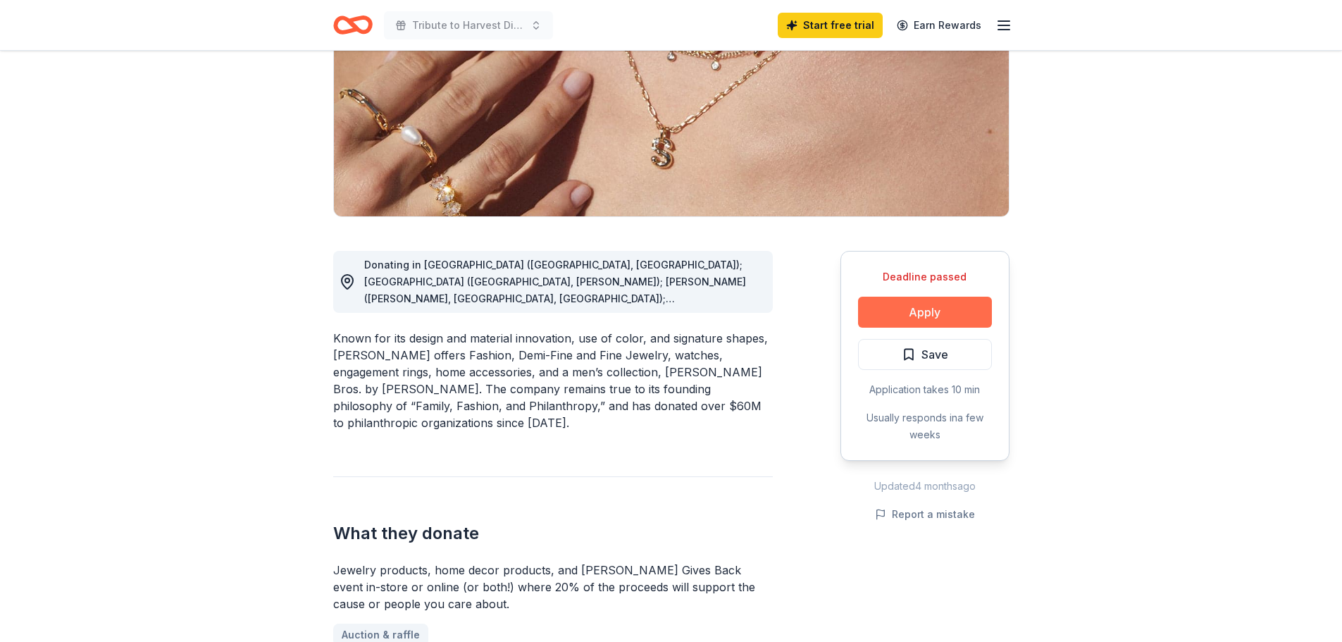
click at [906, 306] on button "Apply" at bounding box center [925, 312] width 134 height 31
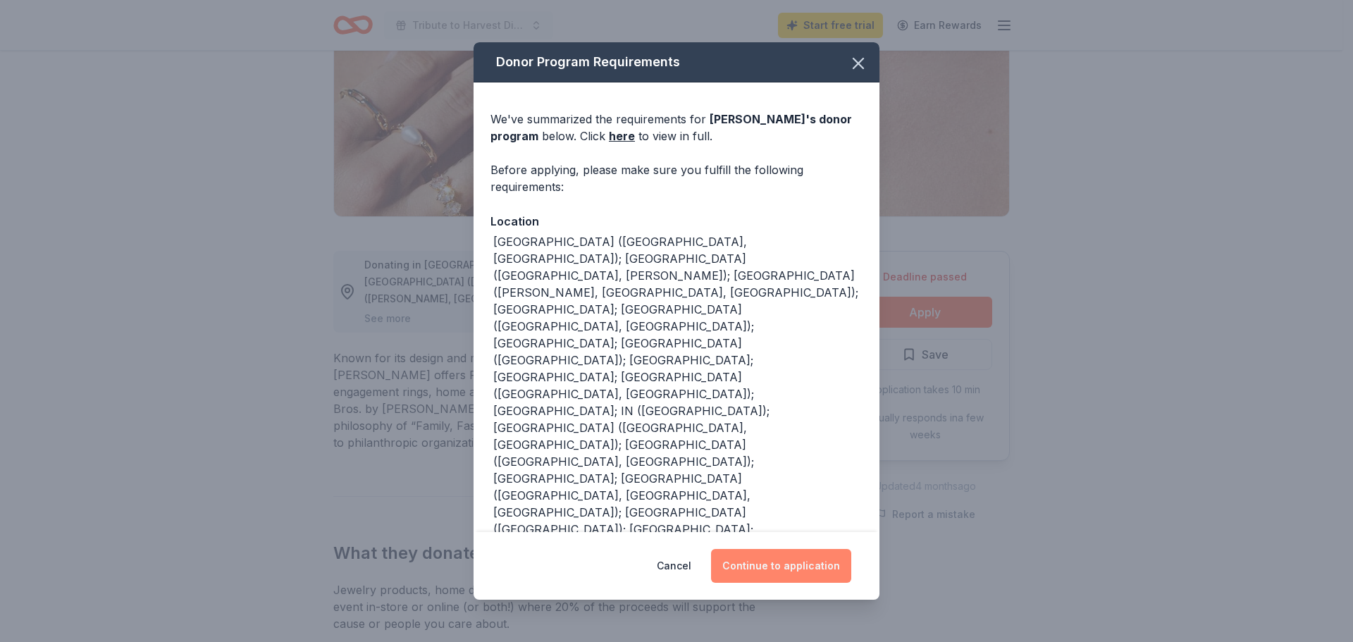
click at [775, 564] on button "Continue to application" at bounding box center [781, 566] width 140 height 34
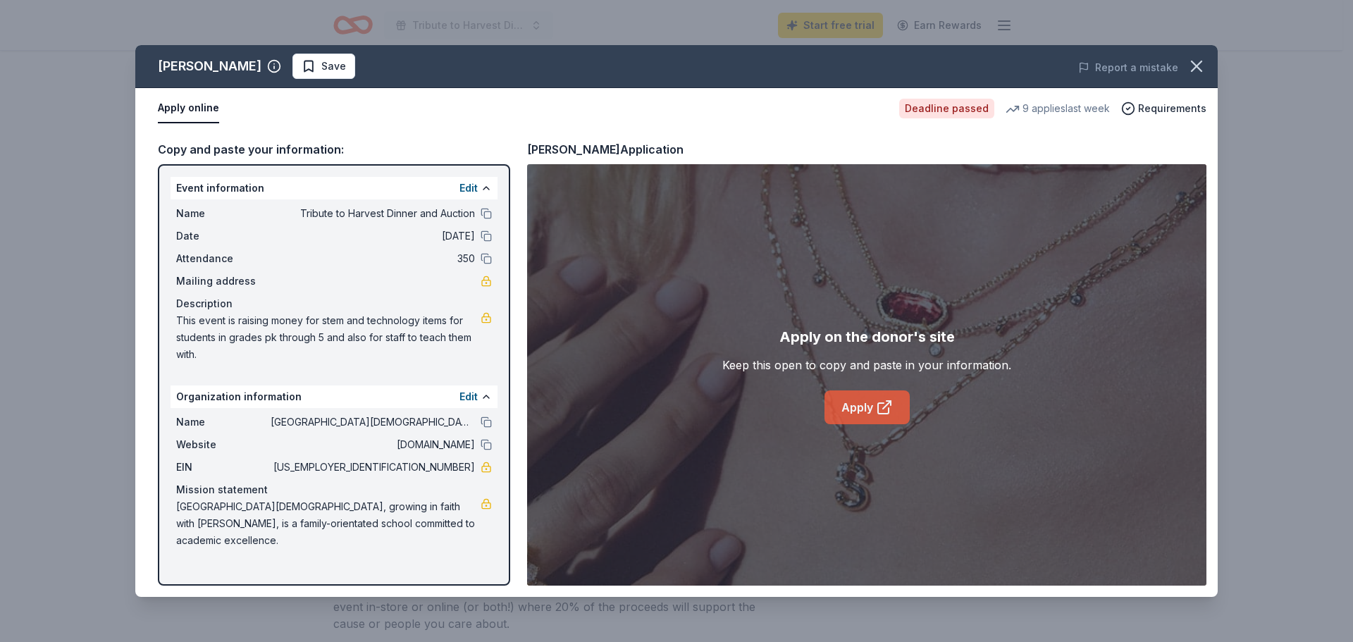
click at [865, 398] on link "Apply" at bounding box center [866, 407] width 85 height 34
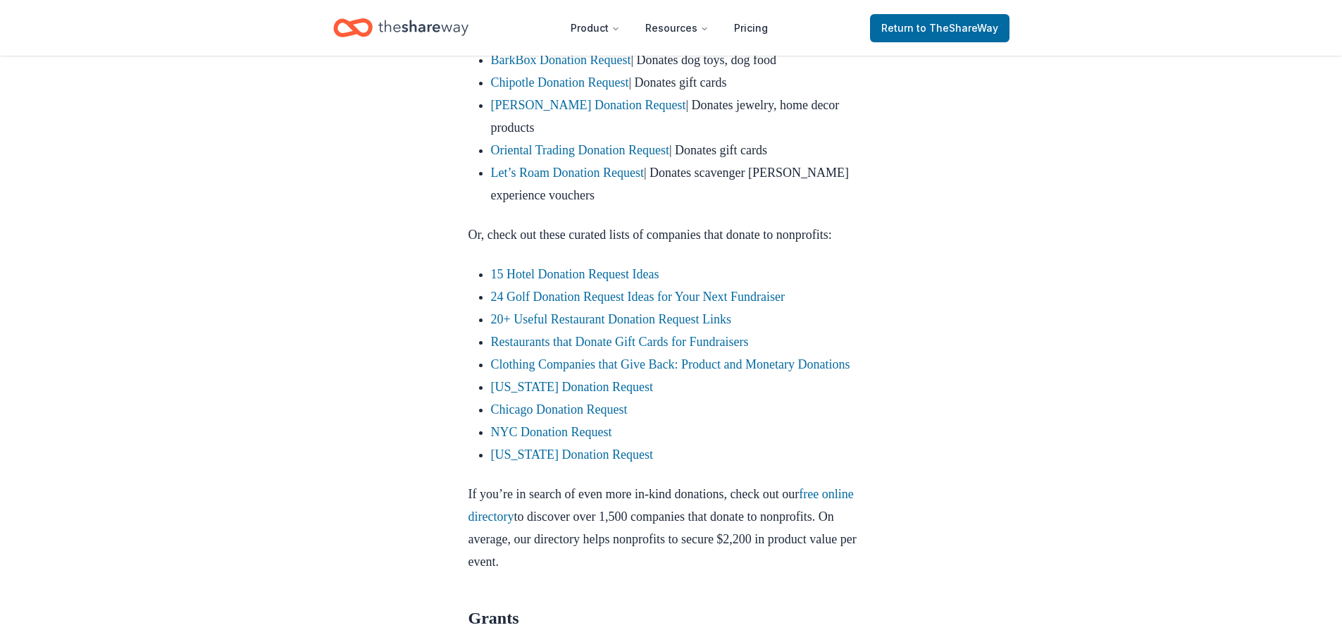
scroll to position [987, 0]
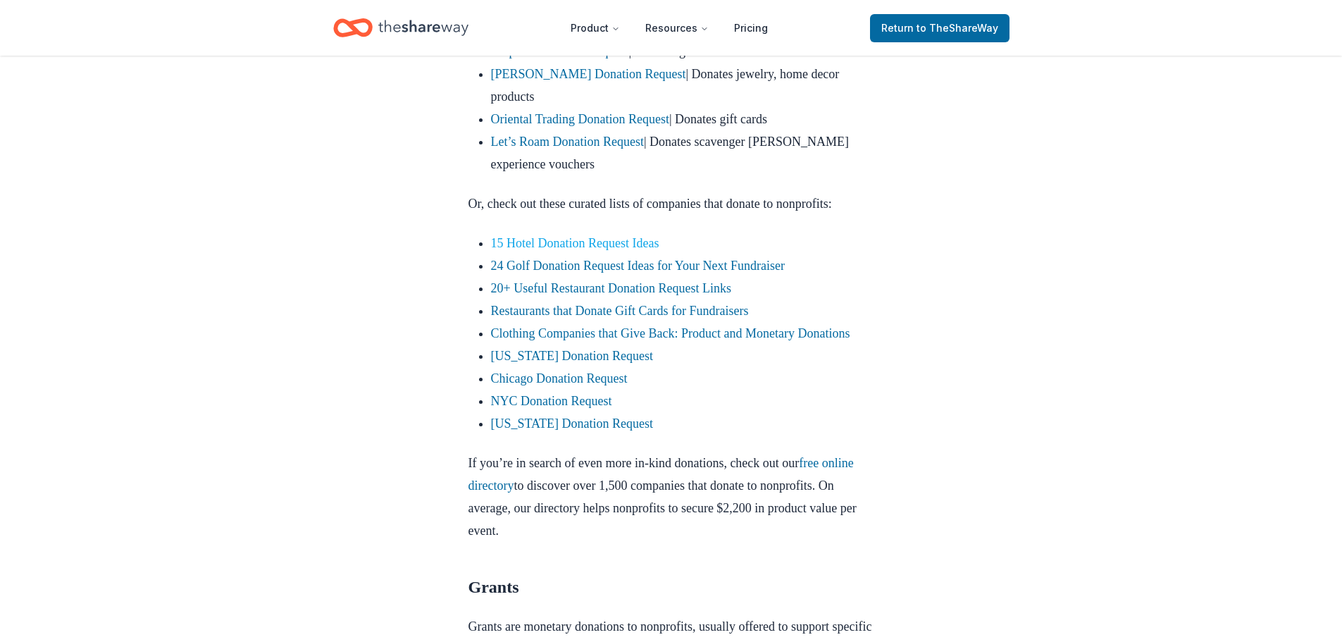
click at [537, 248] on link "15 Hotel Donation Request Ideas" at bounding box center [575, 243] width 168 height 14
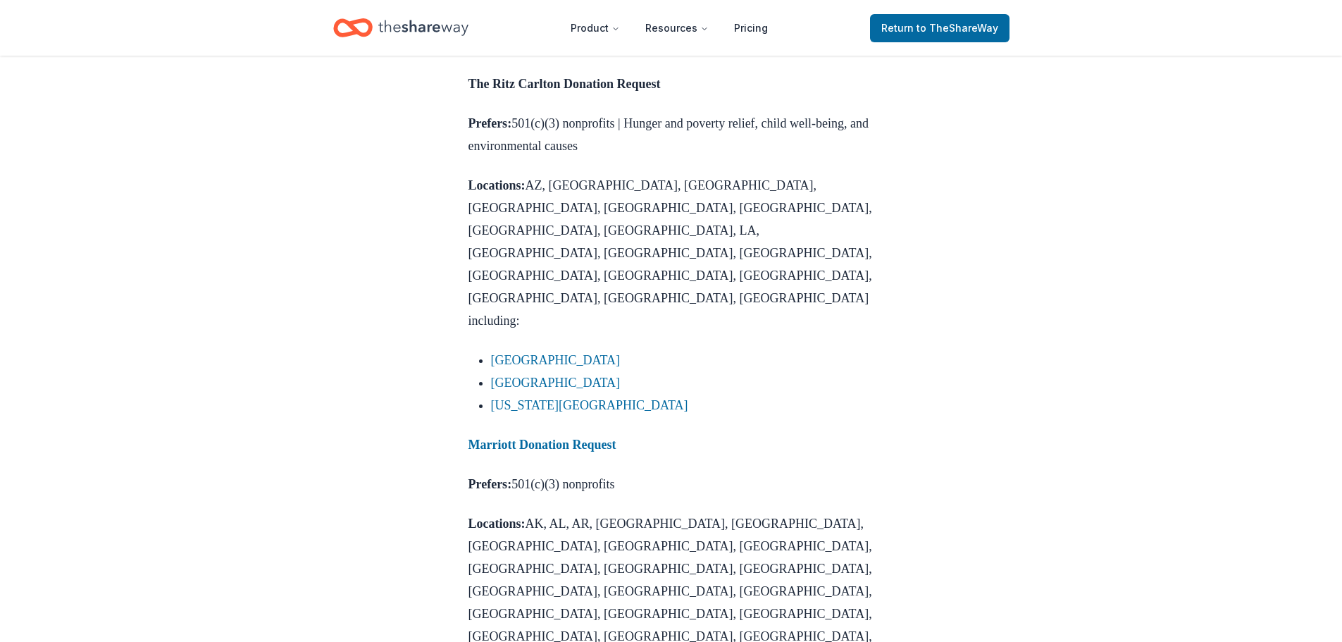
scroll to position [1057, 0]
click at [553, 436] on strong "Marriott Donation Request" at bounding box center [543, 443] width 148 height 14
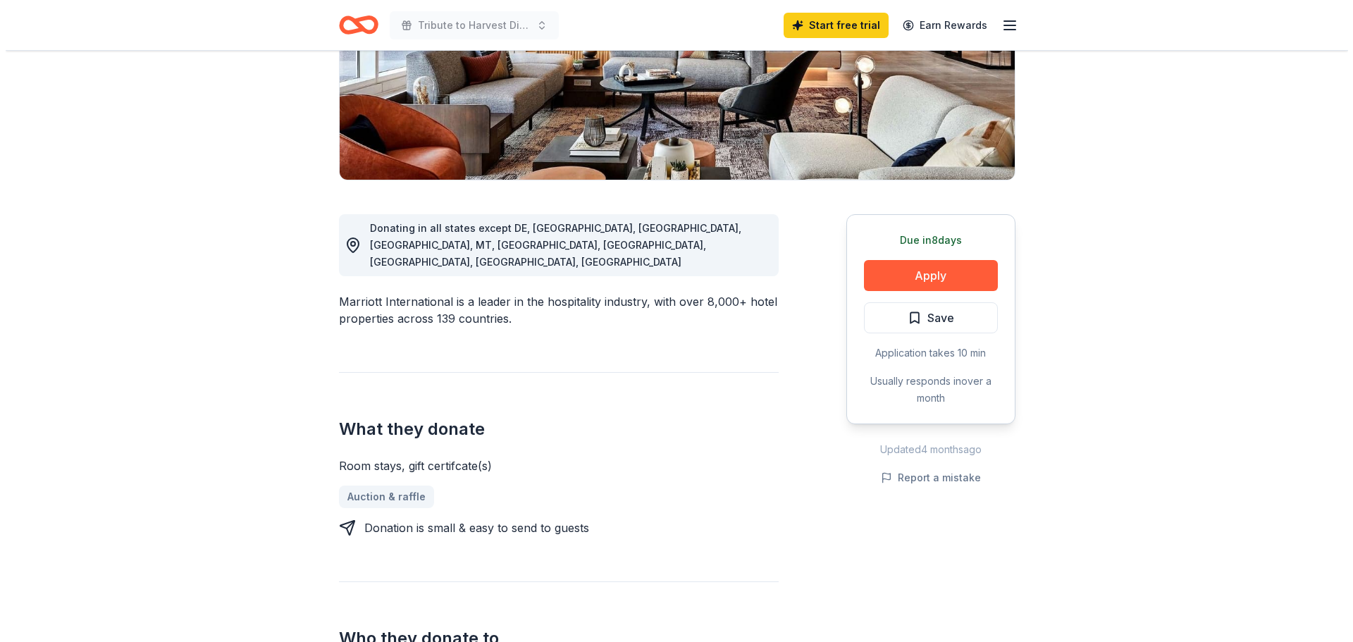
scroll to position [282, 0]
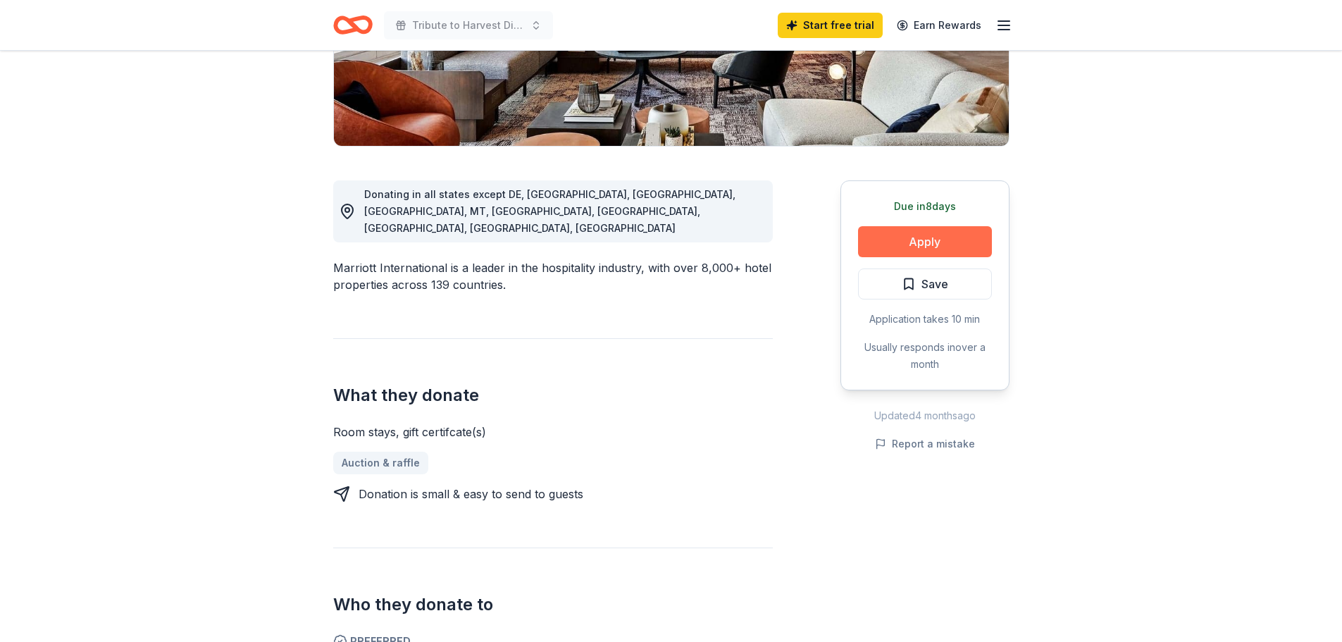
click at [926, 239] on button "Apply" at bounding box center [925, 241] width 134 height 31
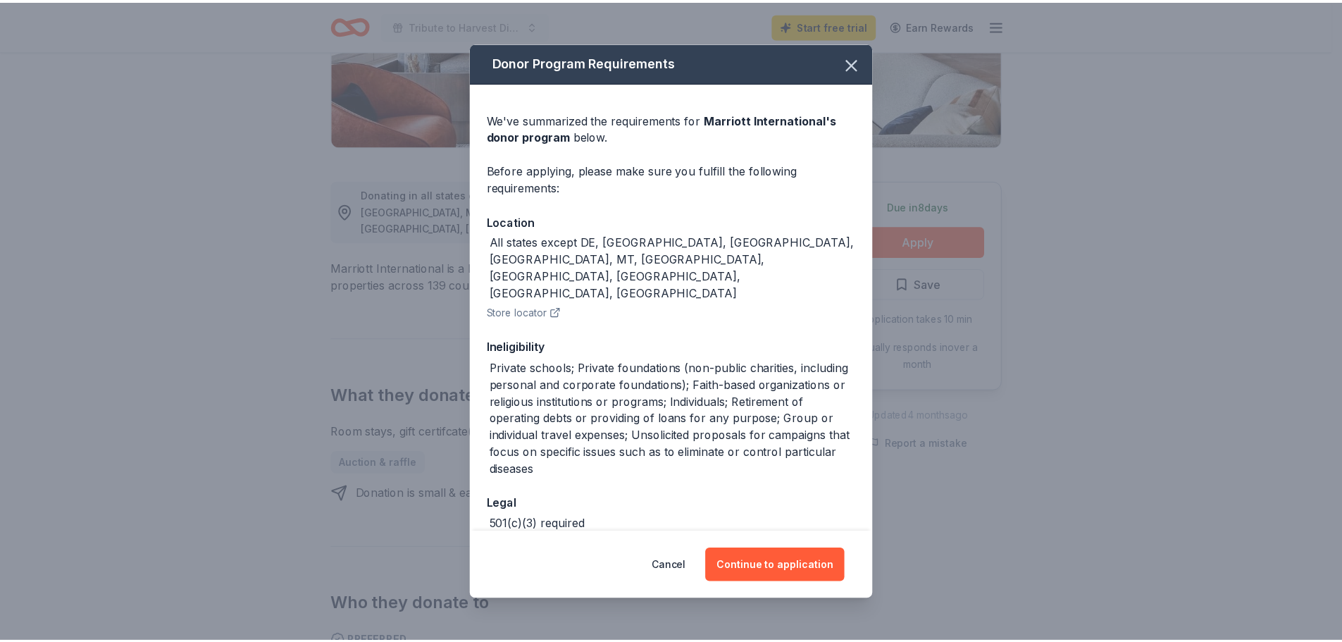
scroll to position [25, 0]
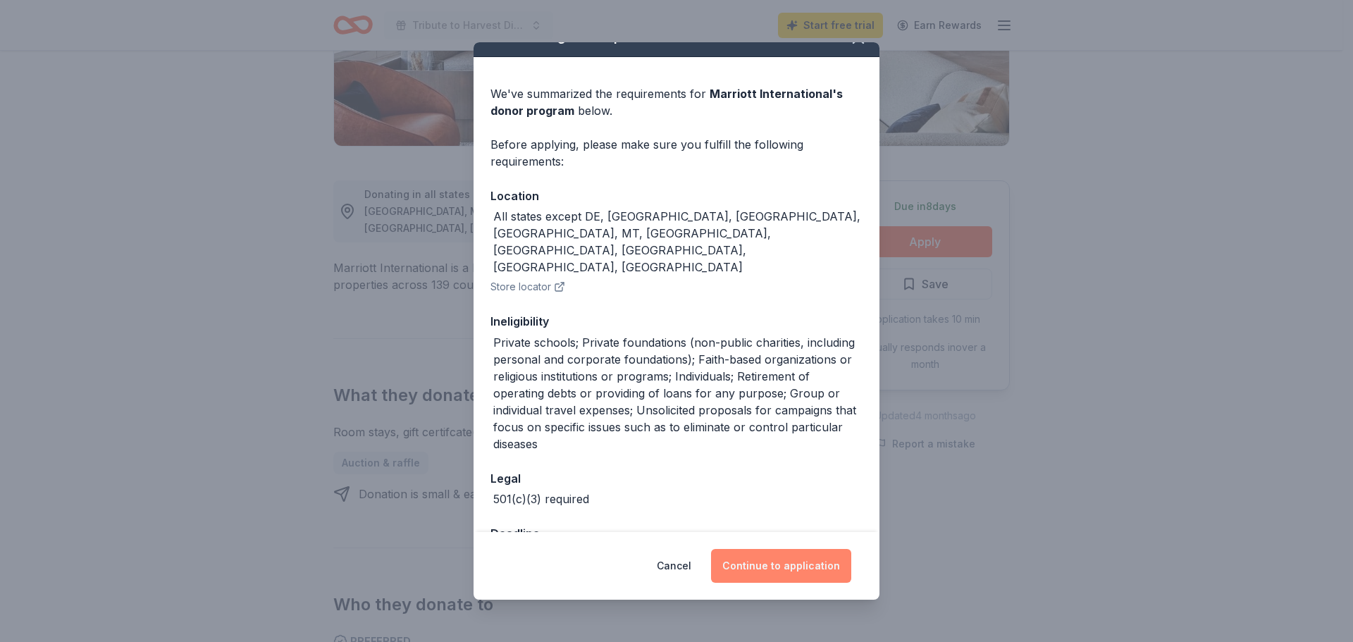
click at [812, 566] on button "Continue to application" at bounding box center [781, 566] width 140 height 34
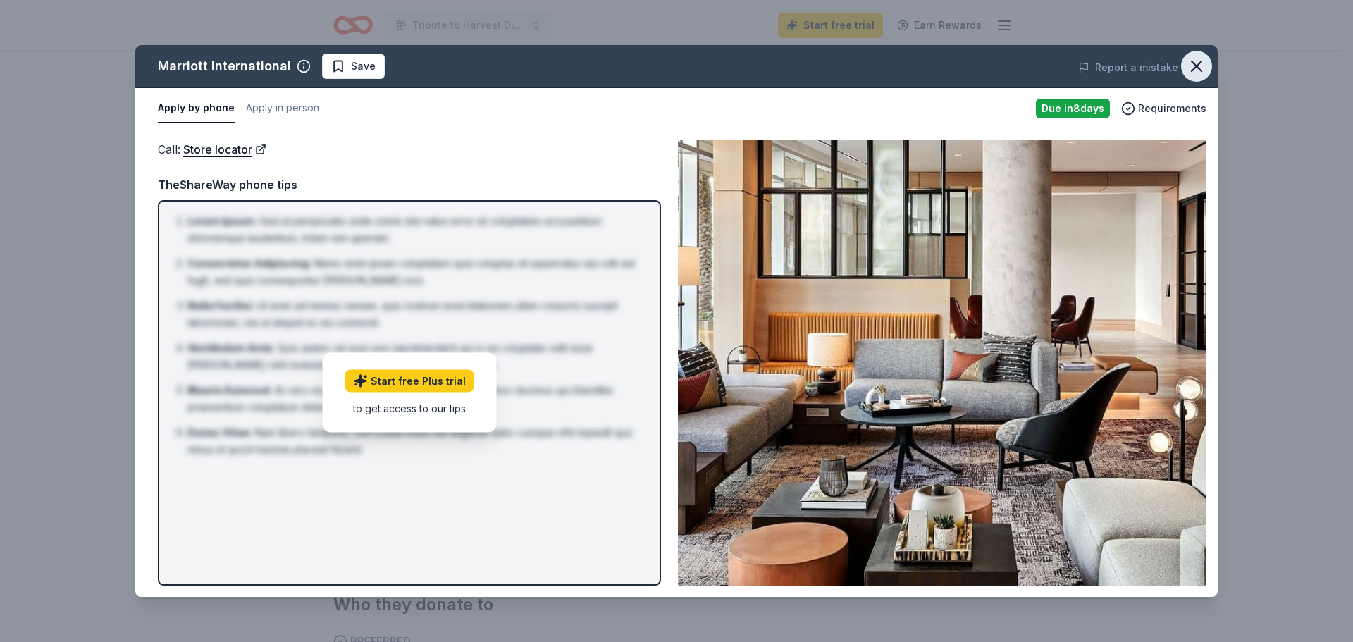
click at [1201, 59] on icon "button" at bounding box center [1197, 66] width 20 height 20
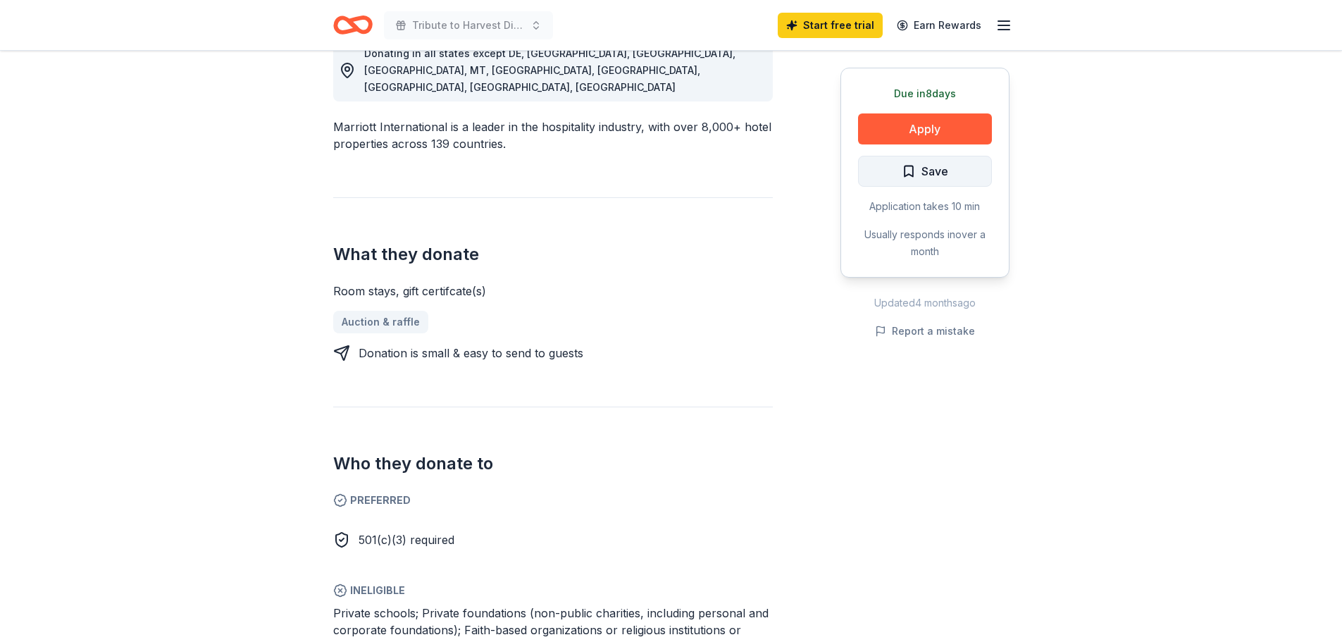
scroll to position [493, 0]
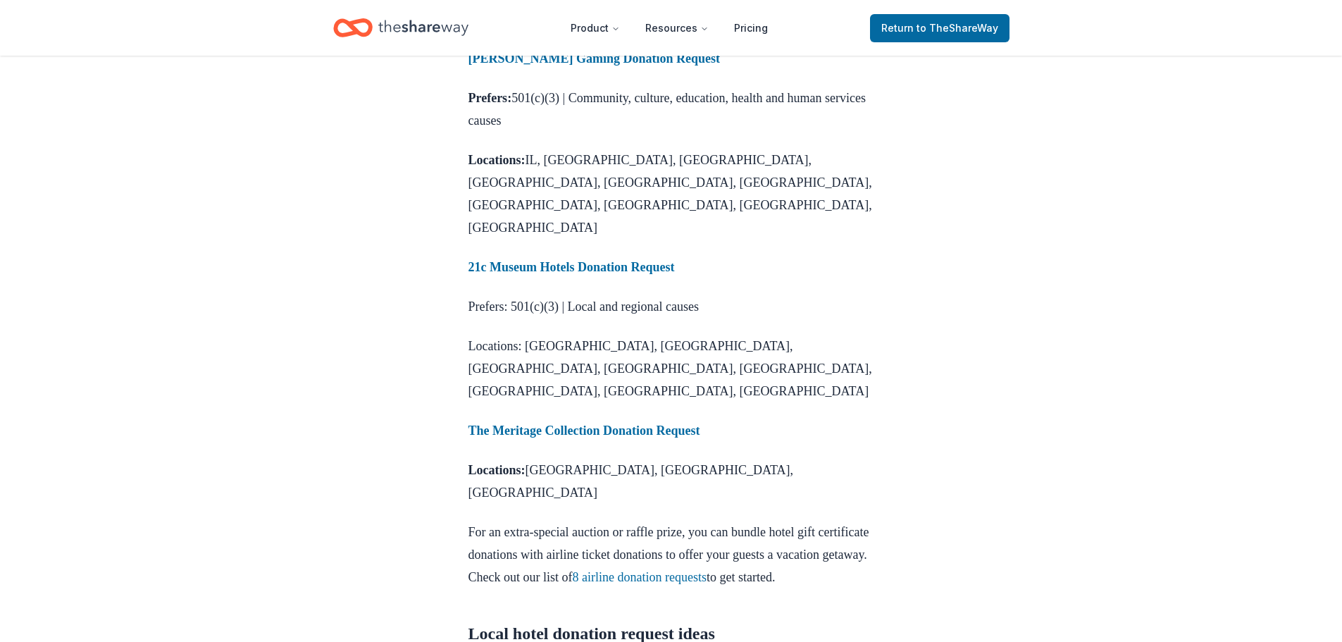
scroll to position [2465, 0]
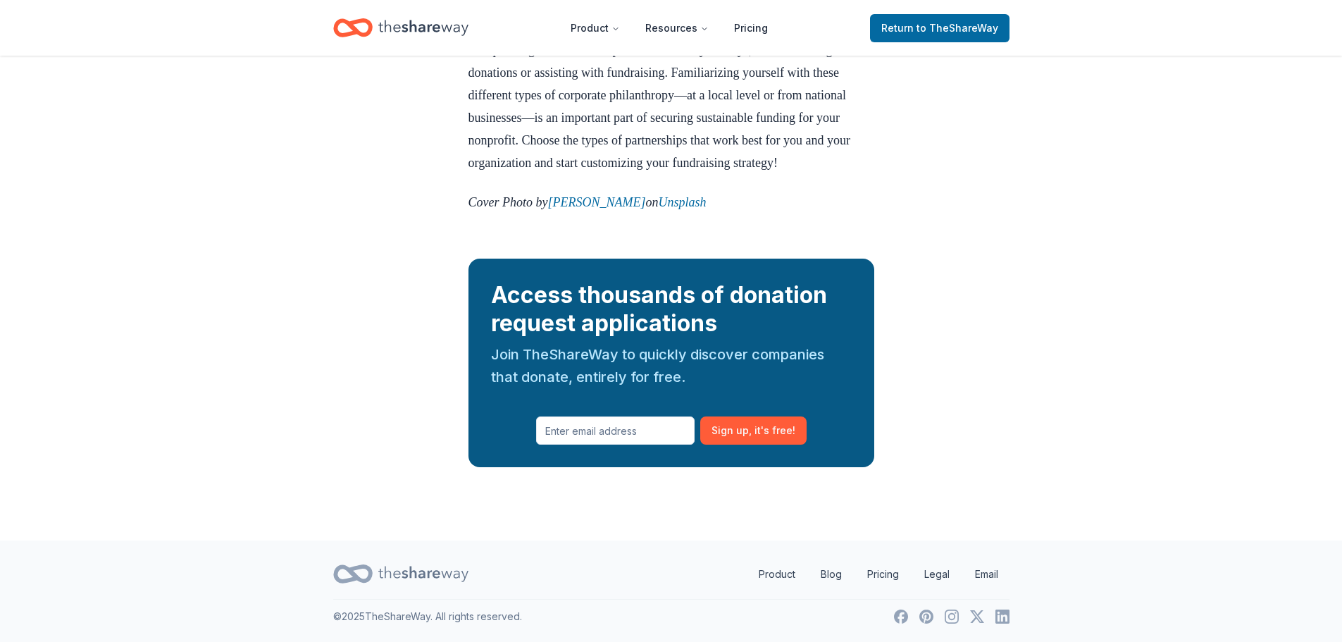
scroll to position [3876, 0]
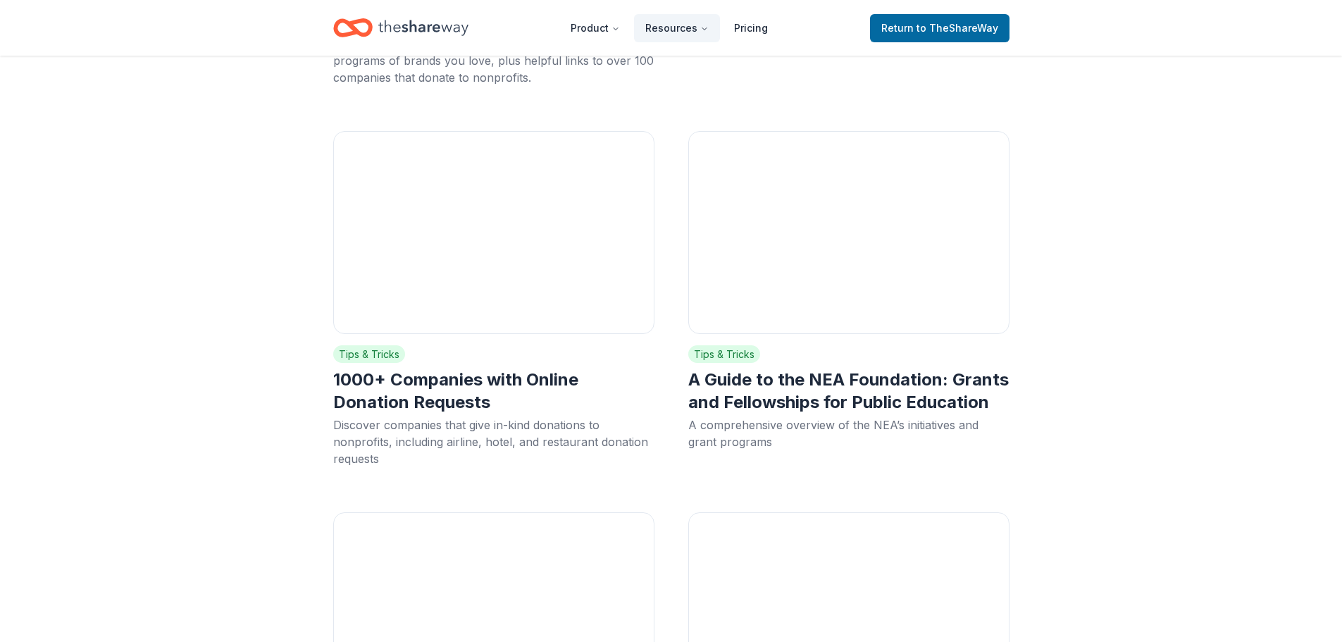
scroll to position [5893, 0]
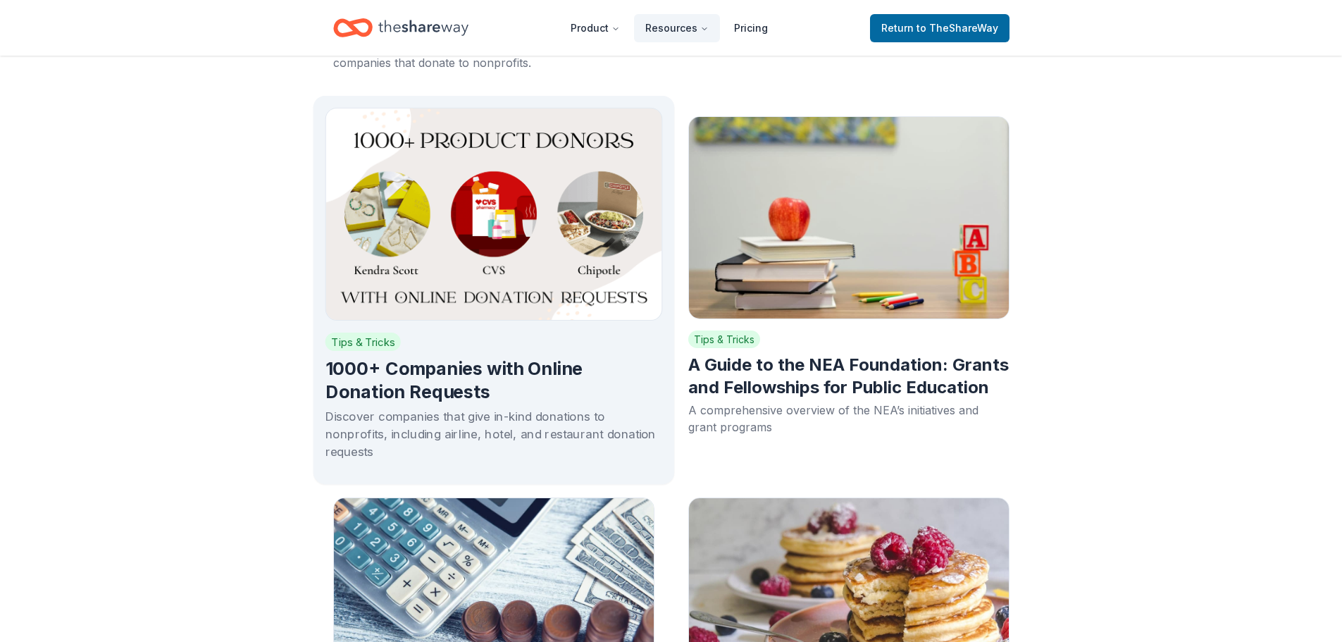
click at [521, 357] on h2 "1000+ Companies with Online Donation Requests" at bounding box center [494, 380] width 338 height 47
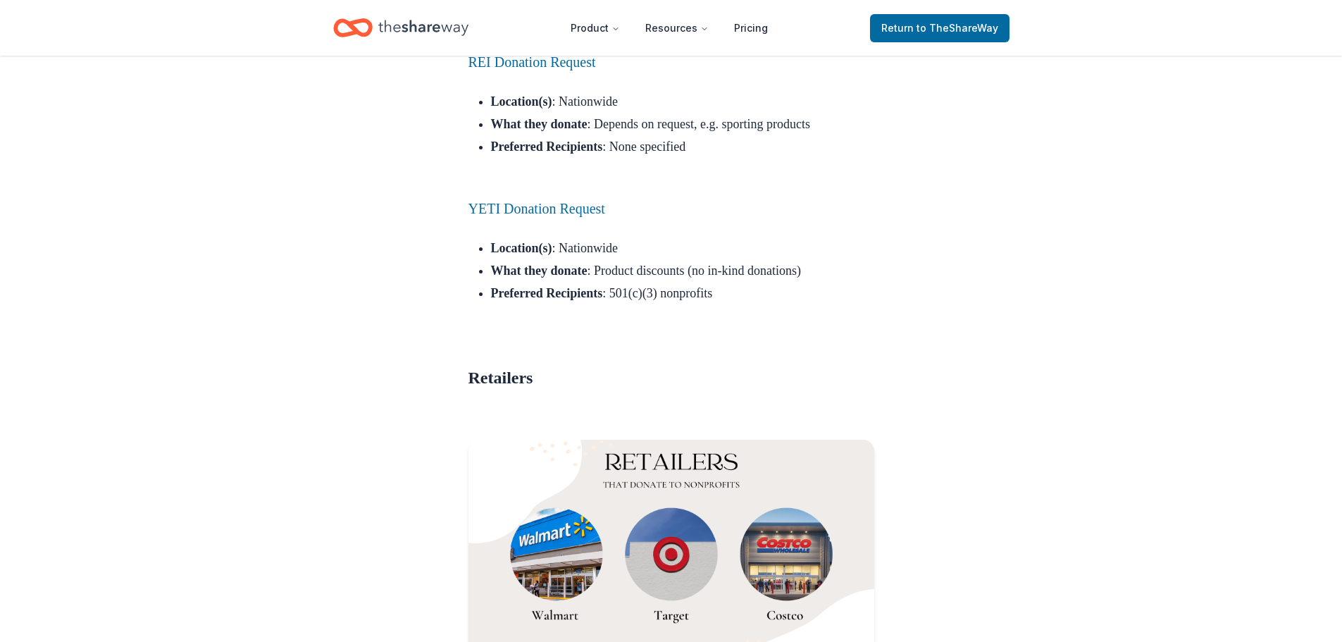
scroll to position [11204, 0]
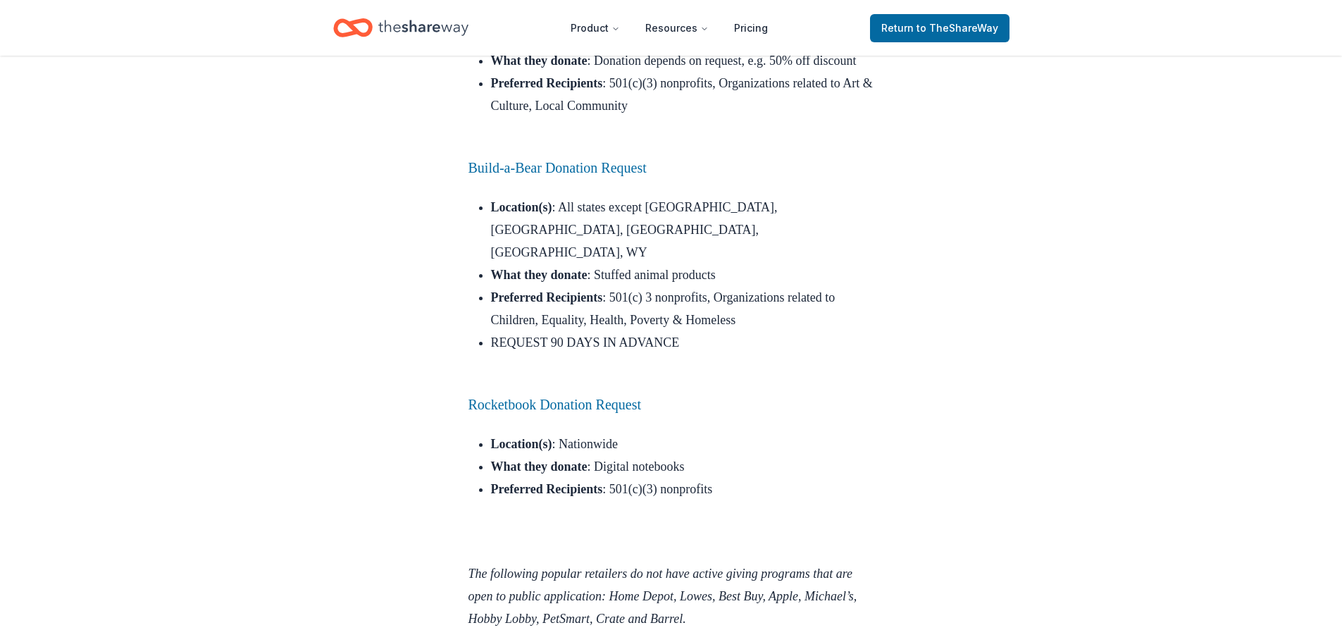
scroll to position [13741, 0]
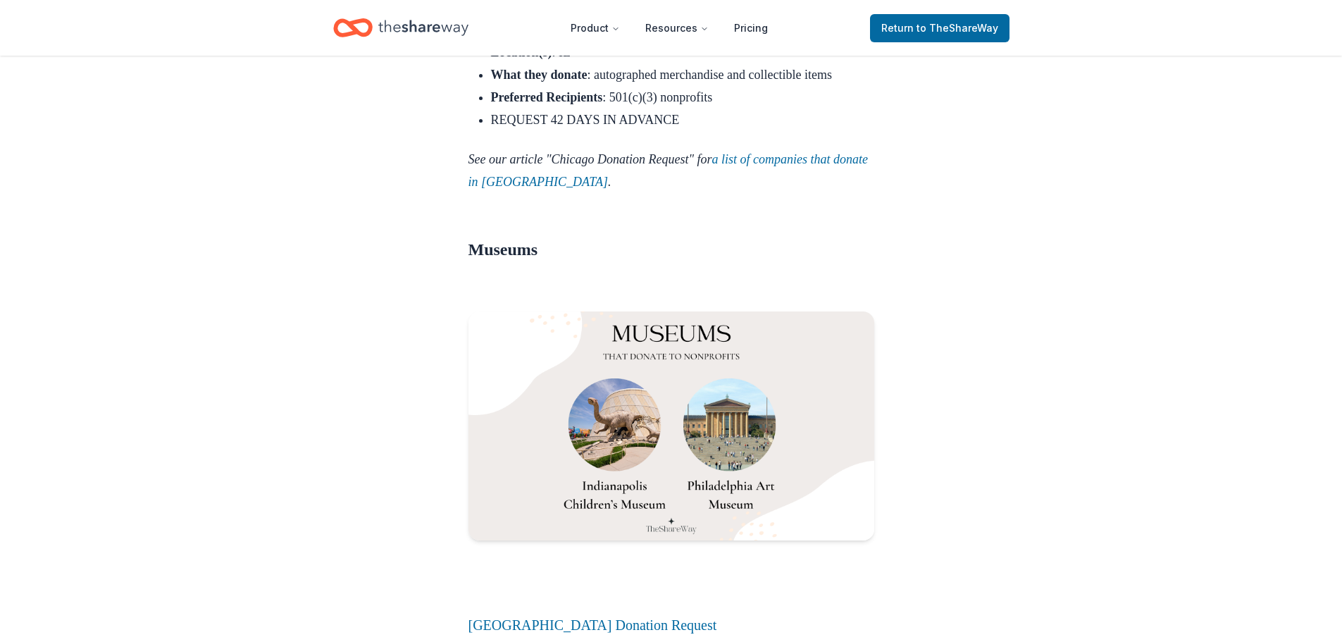
scroll to position [15432, 0]
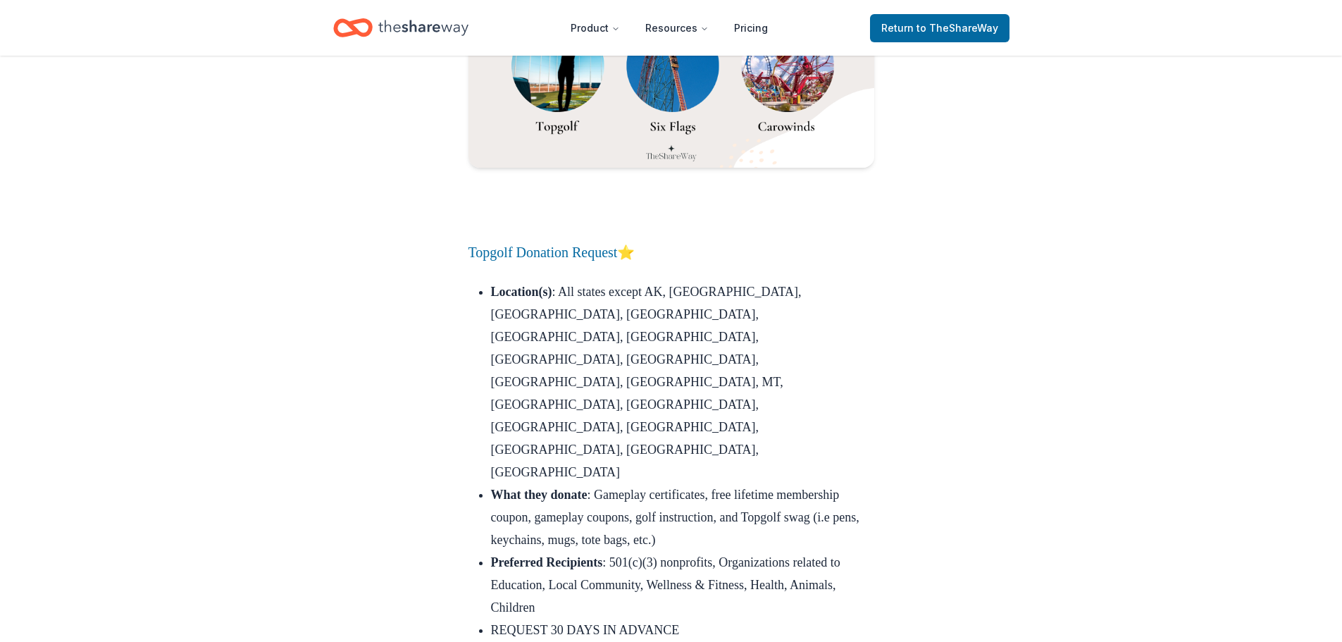
scroll to position [16610, 0]
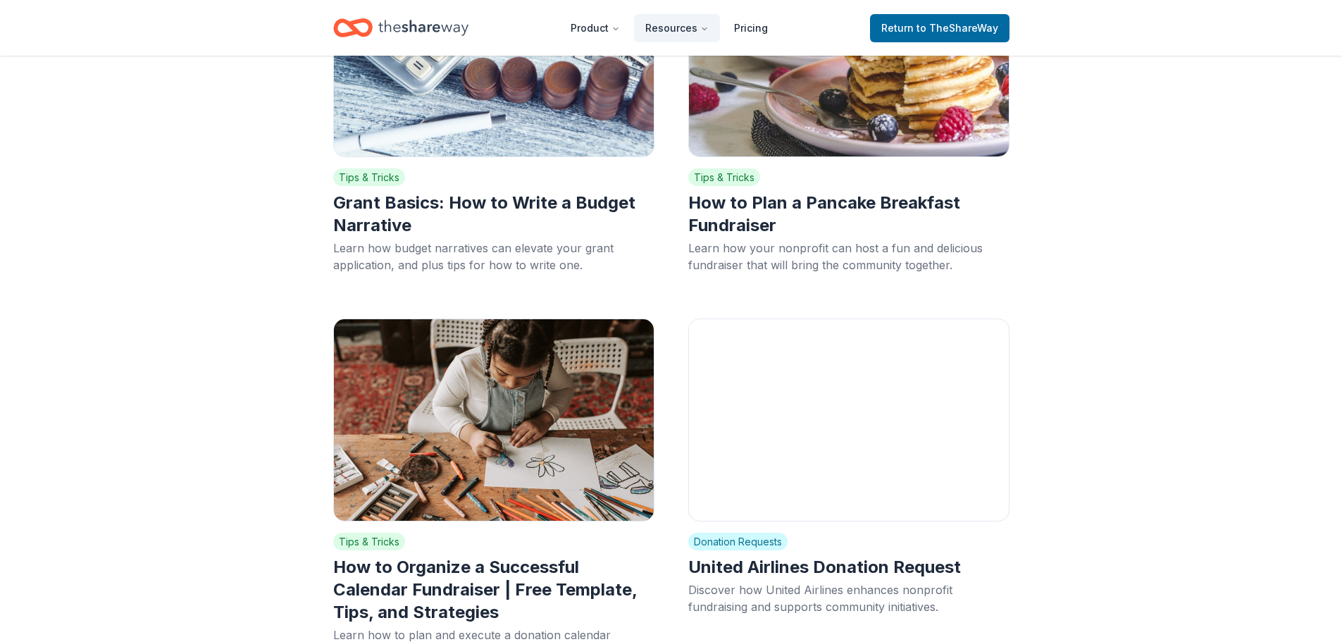
scroll to position [6456, 0]
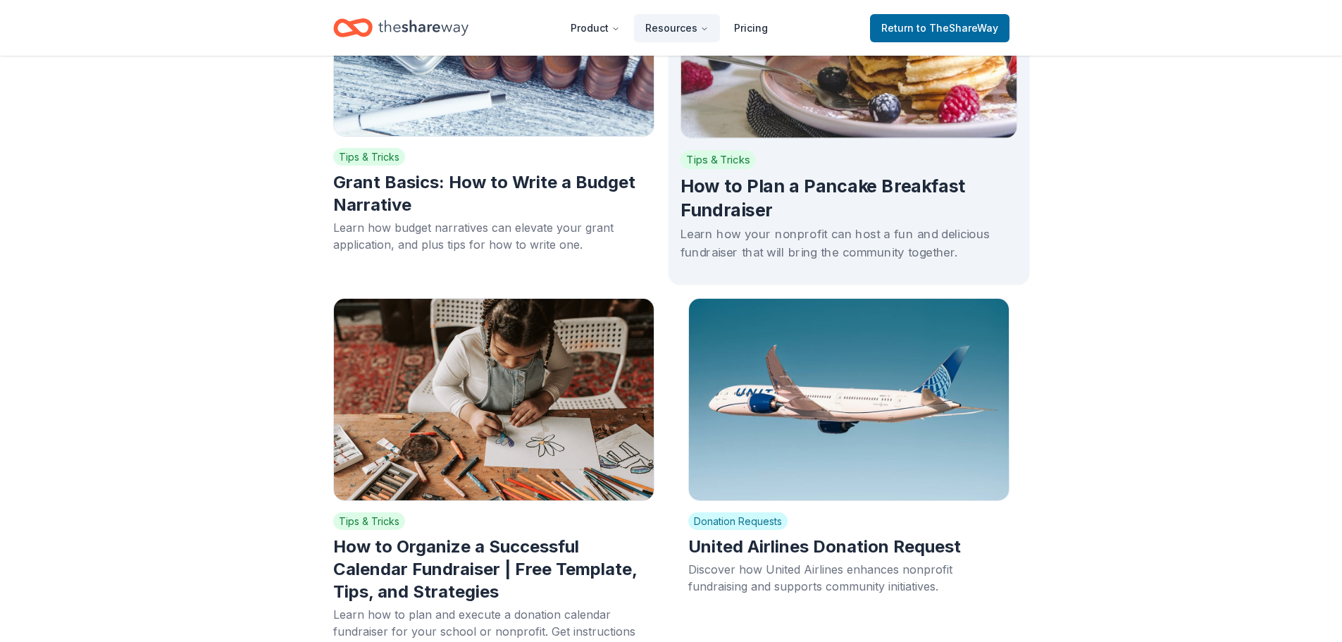
click at [842, 175] on h2 "How to Plan a Pancake Breakfast Fundraiser" at bounding box center [849, 198] width 338 height 47
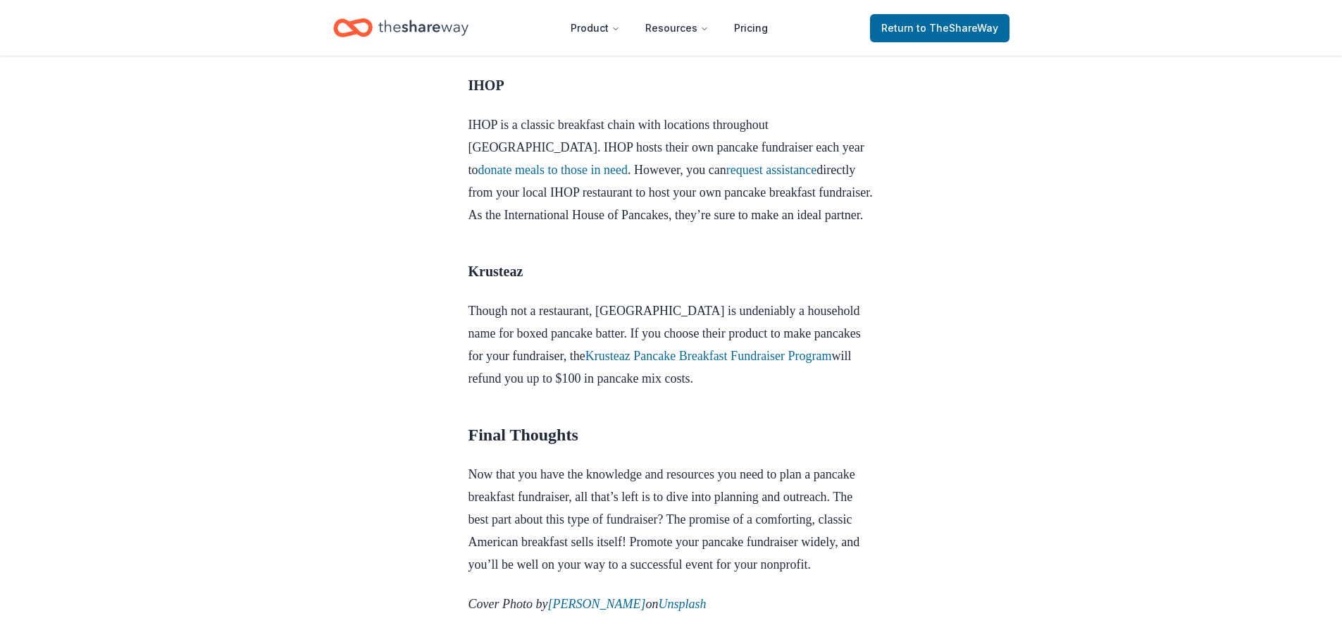
scroll to position [3312, 0]
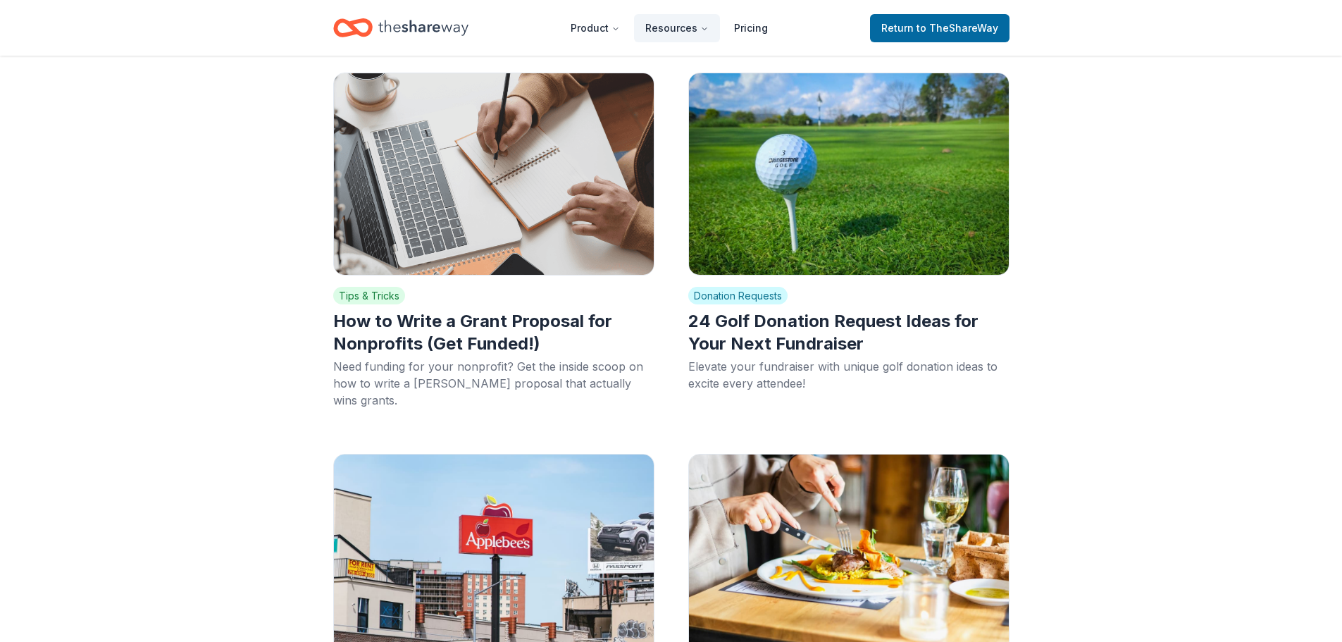
scroll to position [8641, 0]
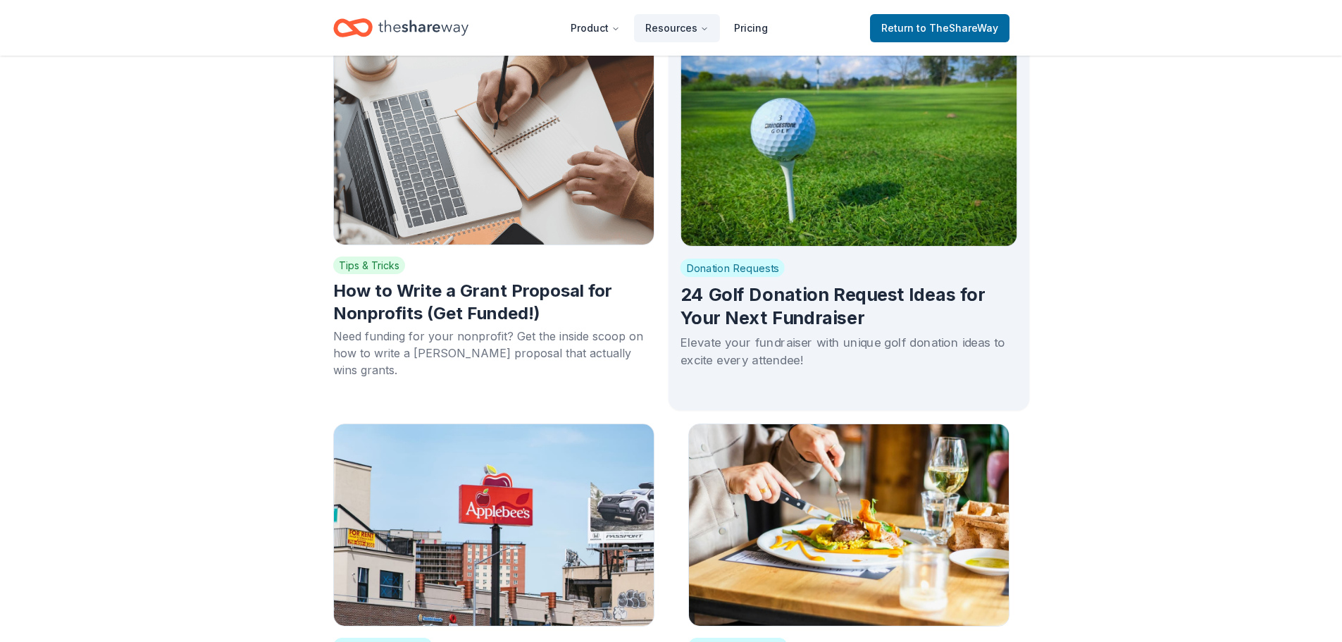
click at [763, 283] on h2 "24 Golf Donation Request Ideas for Your Next Fundraiser" at bounding box center [849, 306] width 338 height 47
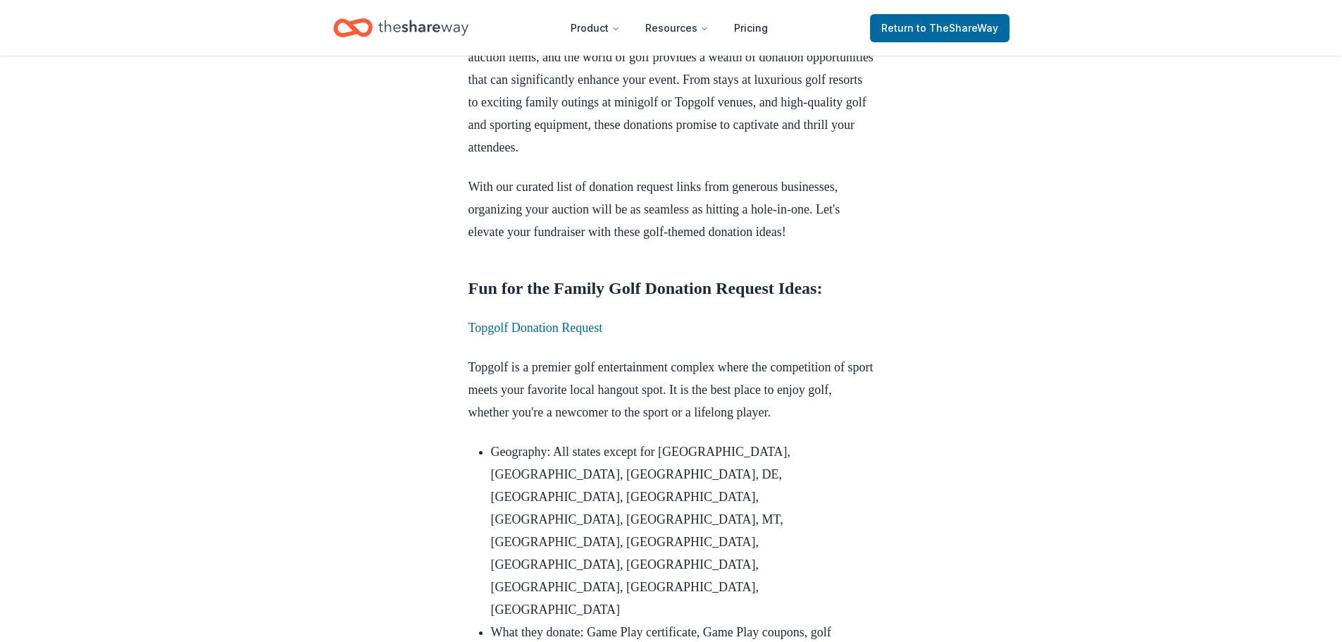
scroll to position [493, 0]
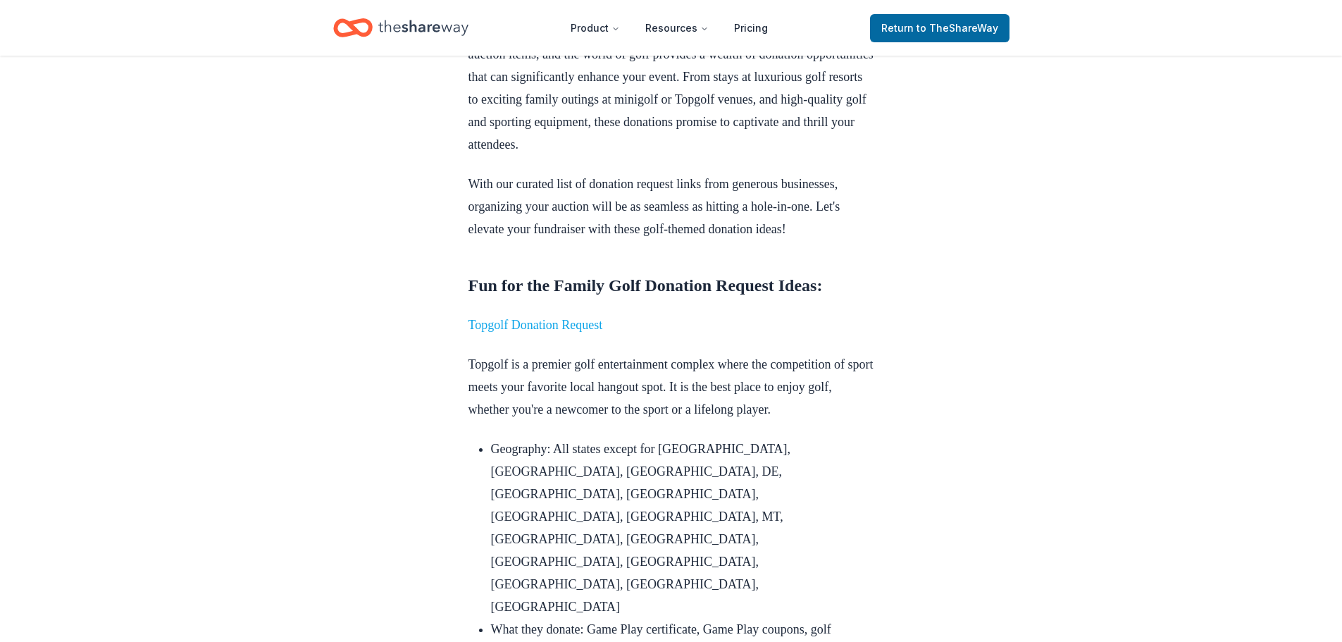
click at [592, 332] on link "Topgolf Donation Request" at bounding box center [536, 325] width 135 height 14
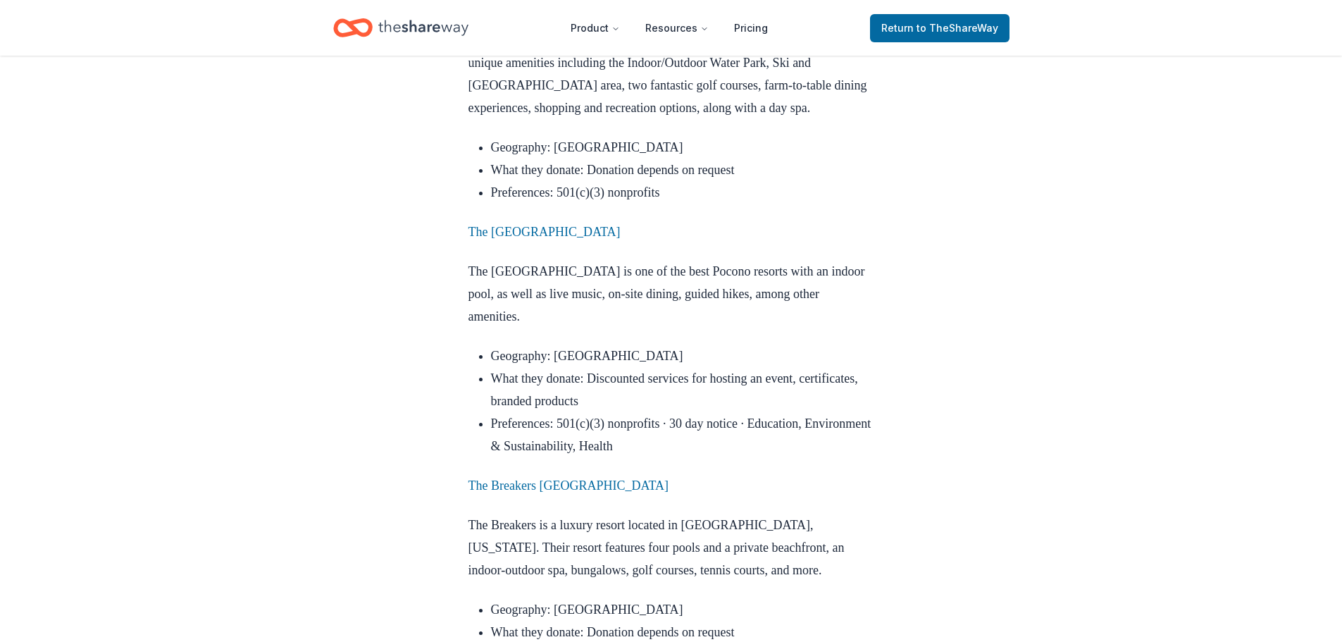
scroll to position [2537, 0]
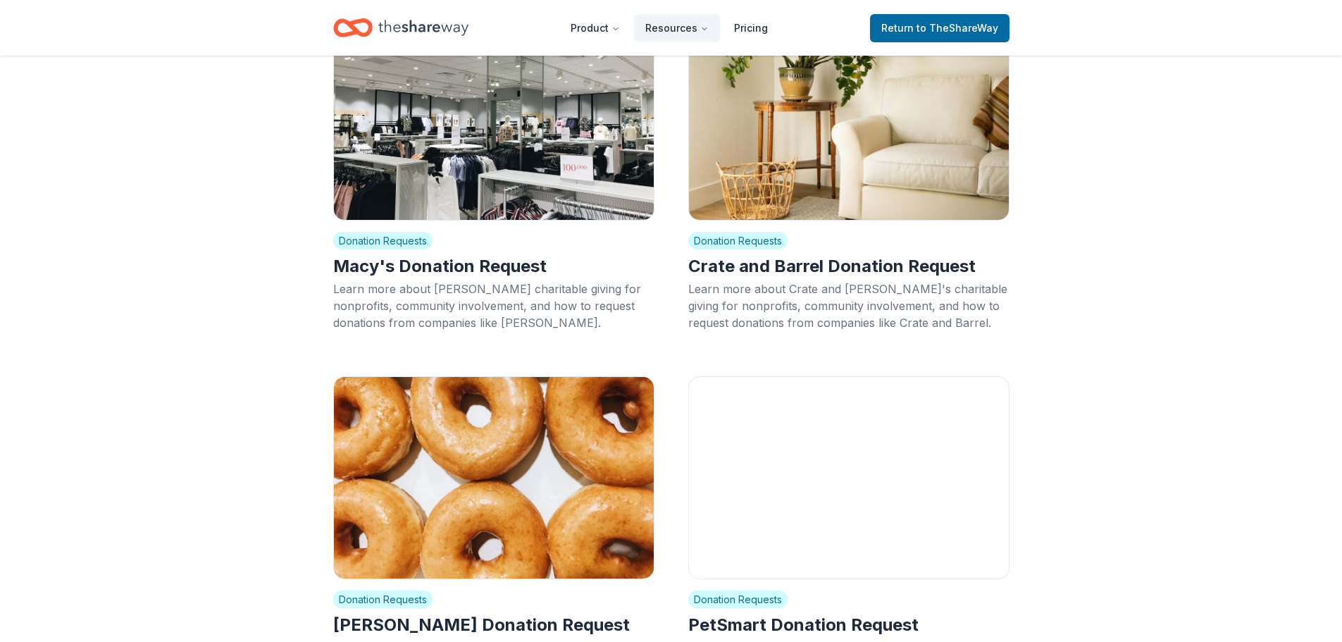
scroll to position [11634, 0]
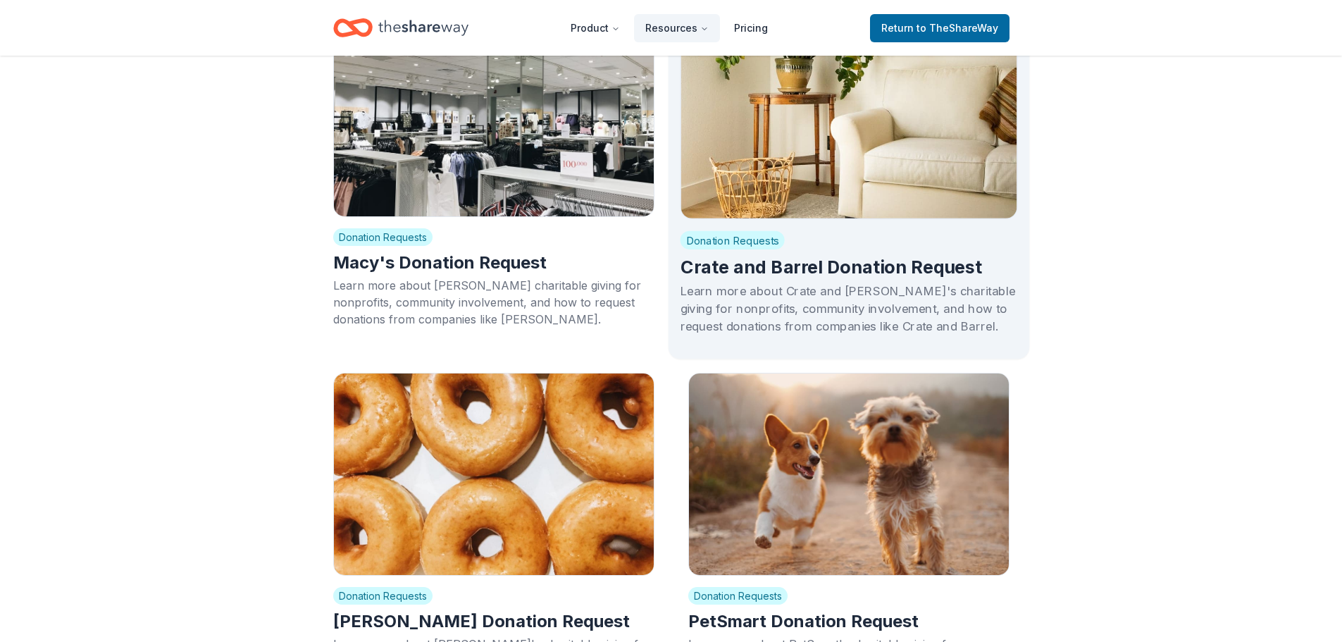
click at [846, 219] on div "Donation Requests Crate and Barrel Donation Request Learn more about Crate and …" at bounding box center [849, 283] width 338 height 128
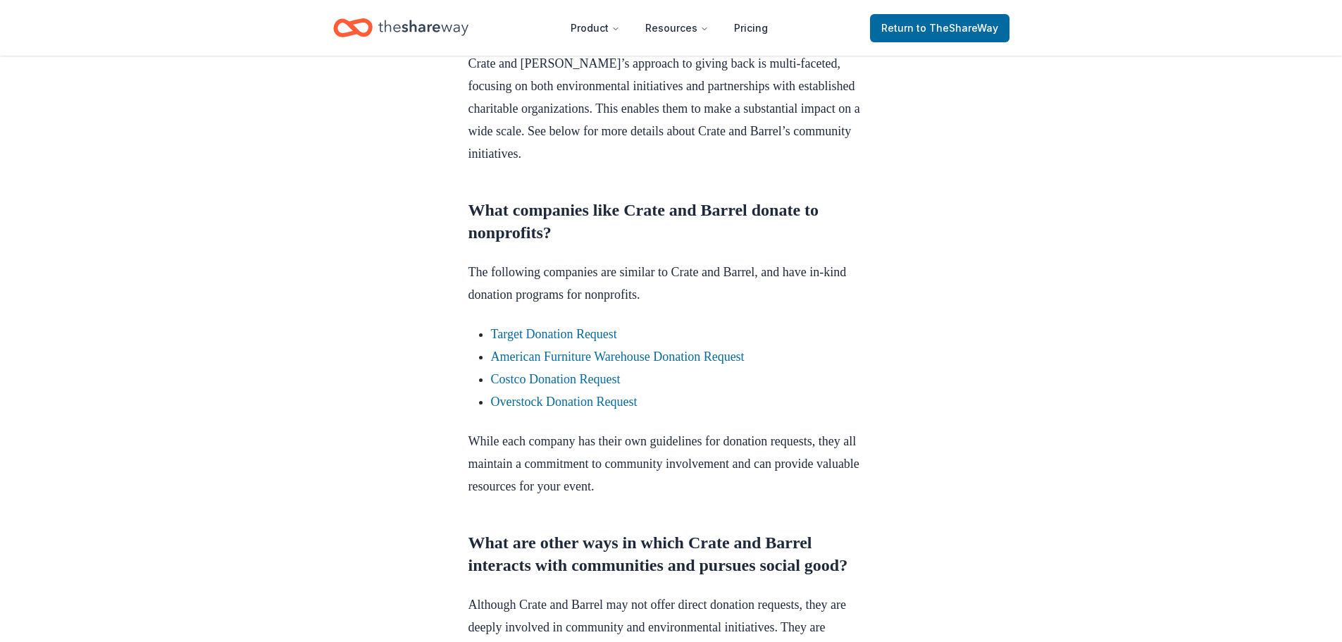
scroll to position [846, 0]
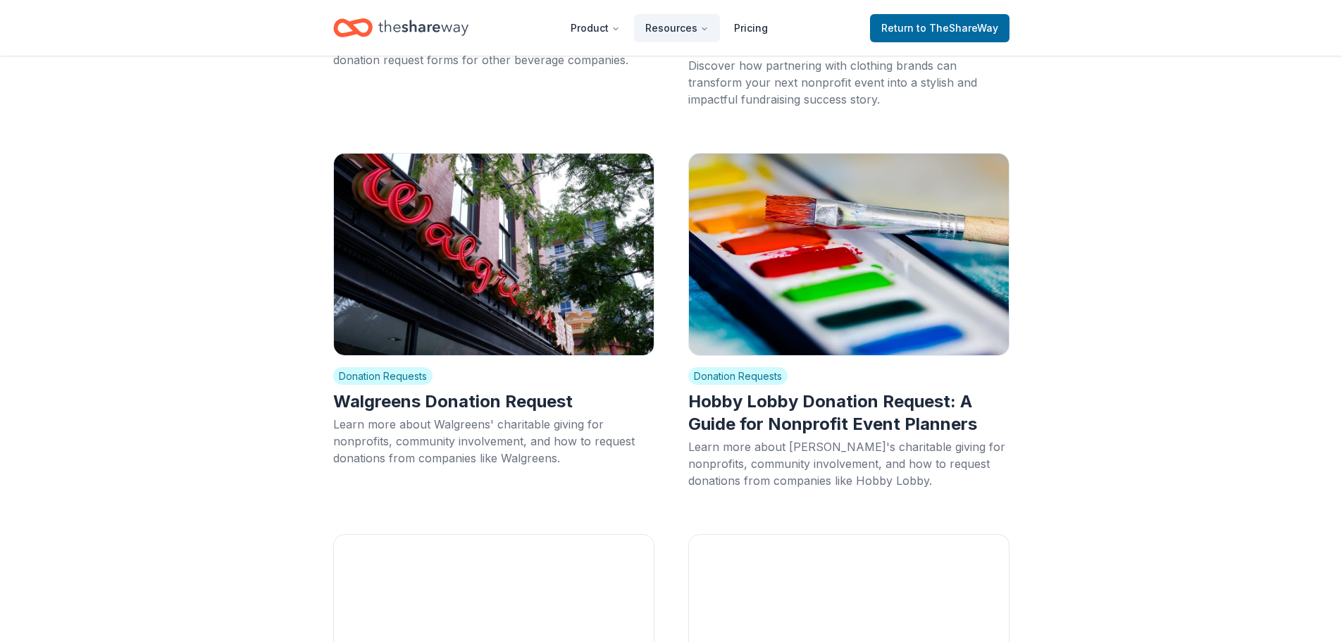
scroll to position [12973, 0]
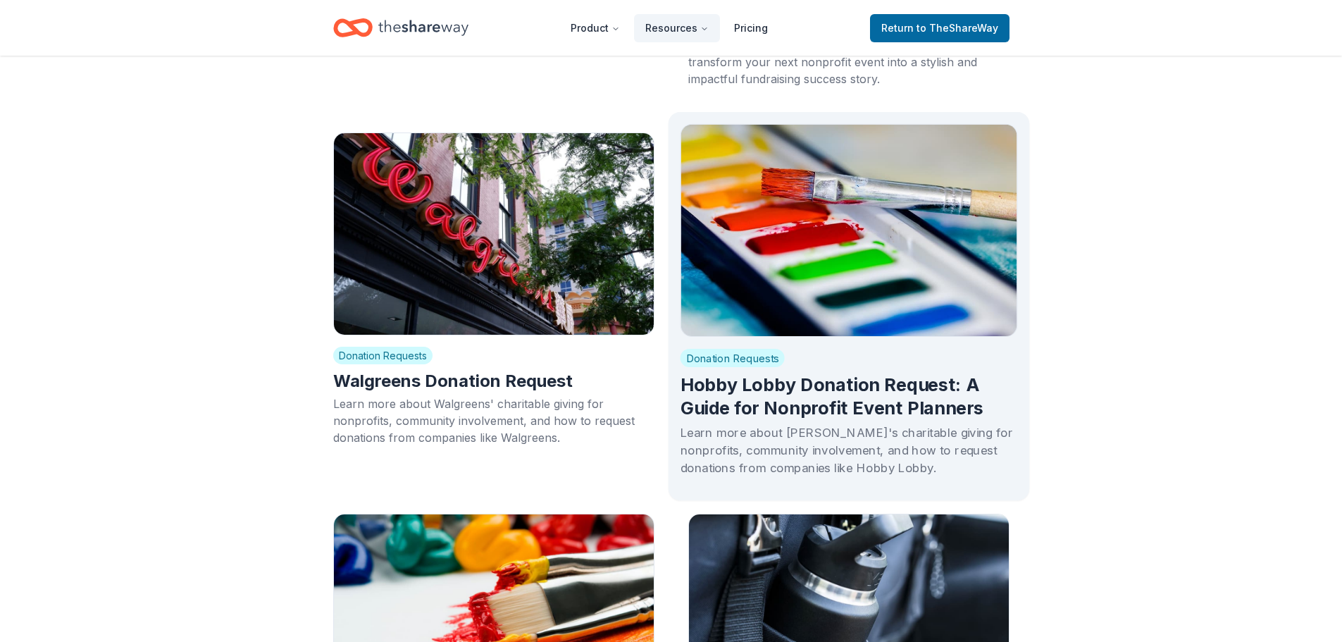
click at [931, 373] on h2 "Hobby Lobby Donation Request: A Guide for Nonprofit Event Planners" at bounding box center [849, 396] width 338 height 47
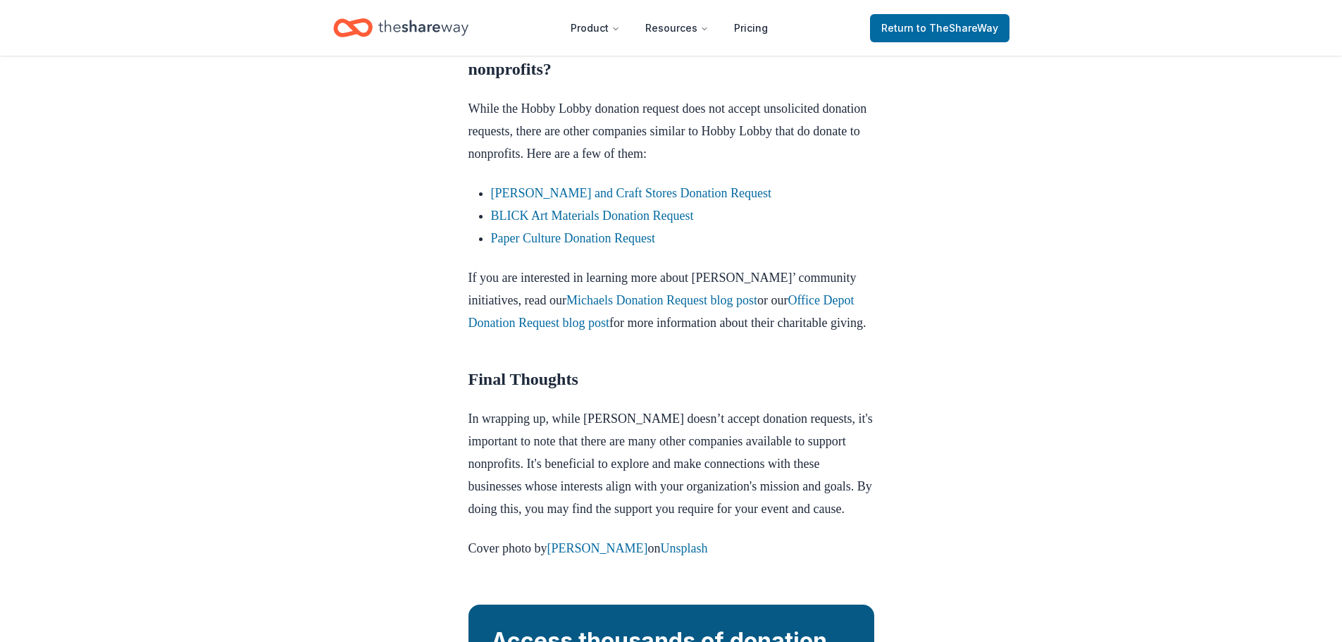
scroll to position [1621, 0]
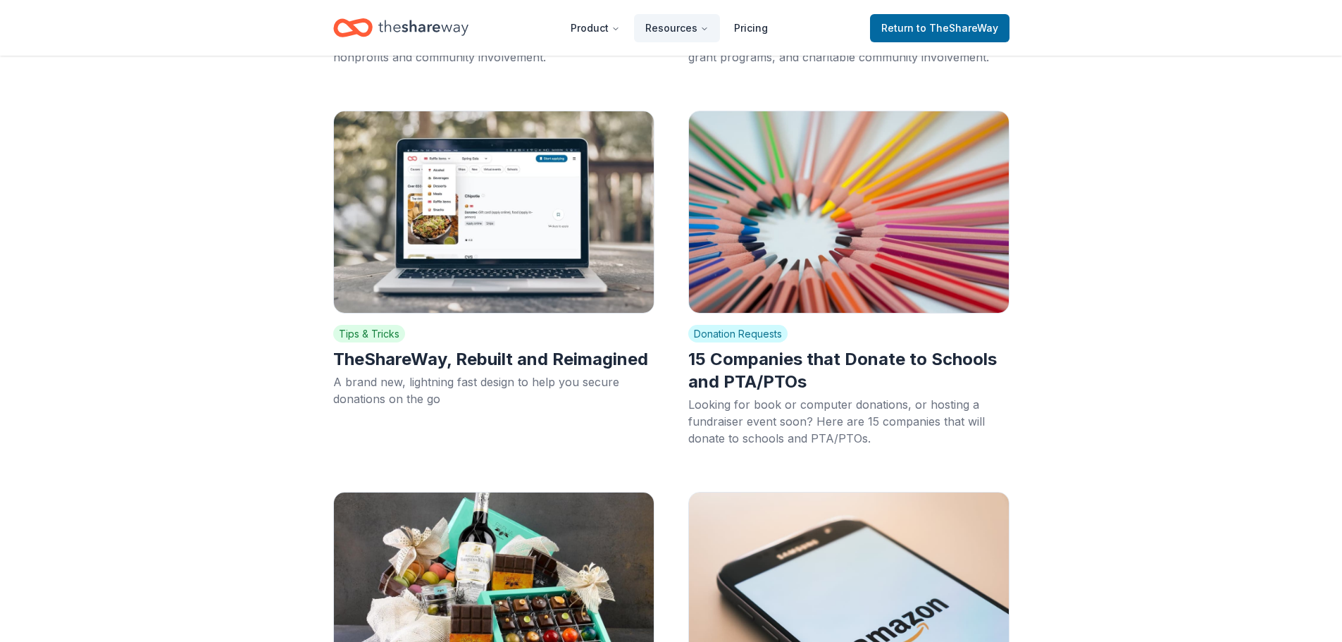
scroll to position [18258, 0]
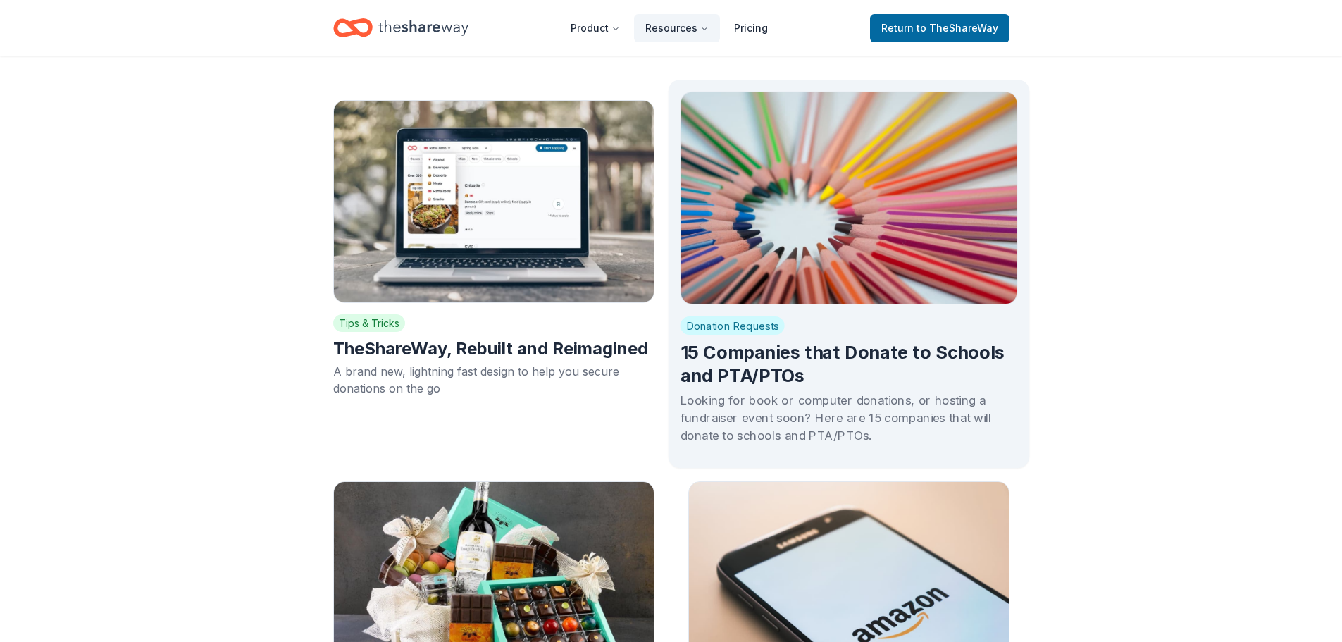
click at [857, 304] on div "Donation Requests 15 Companies that Donate to Schools and PTA/PTOs Looking for …" at bounding box center [849, 380] width 338 height 152
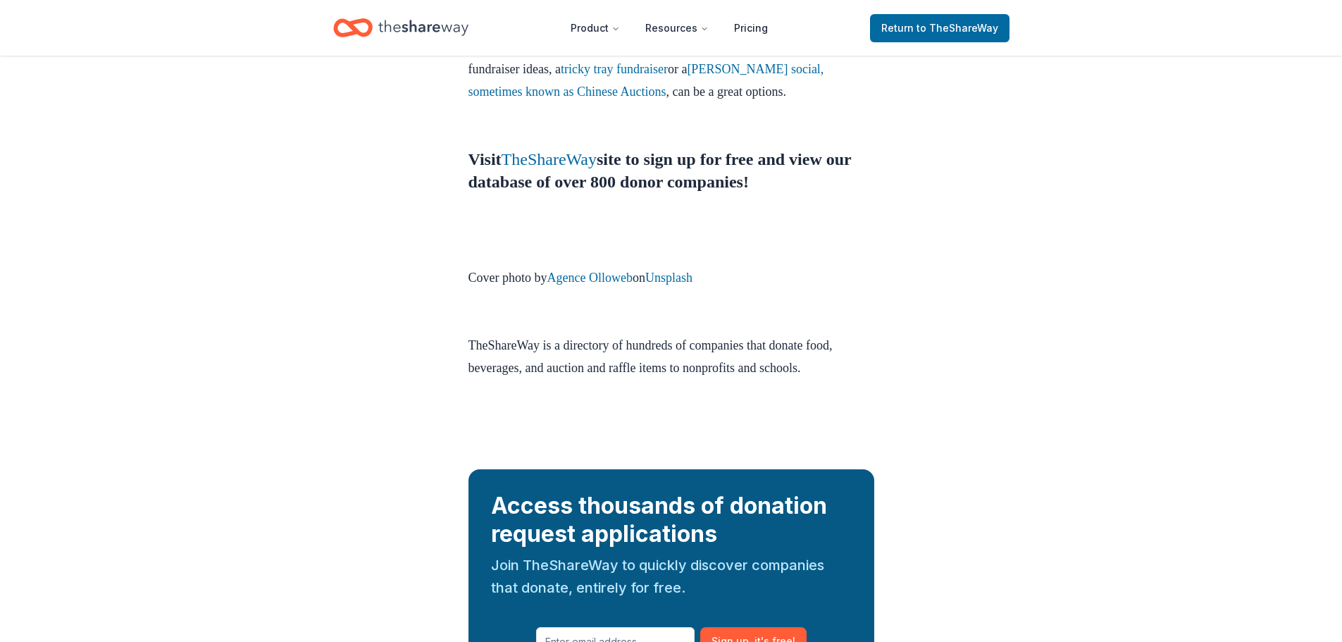
scroll to position [4862, 0]
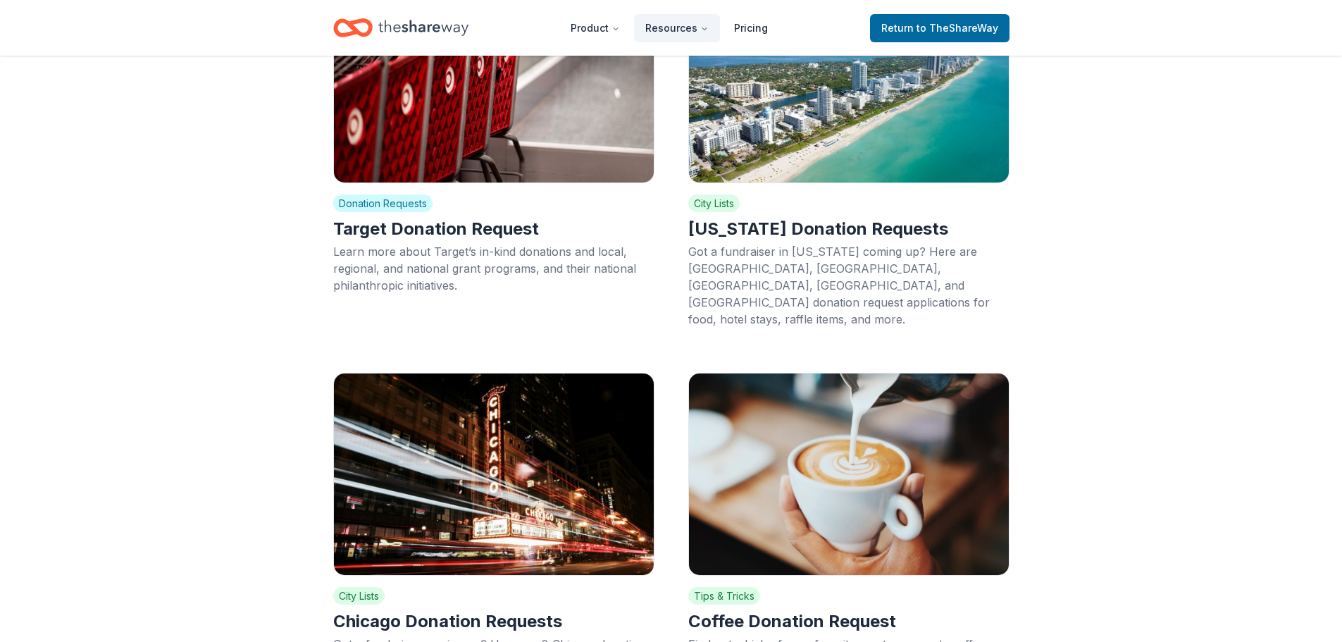
scroll to position [19245, 0]
